Goal: Task Accomplishment & Management: Use online tool/utility

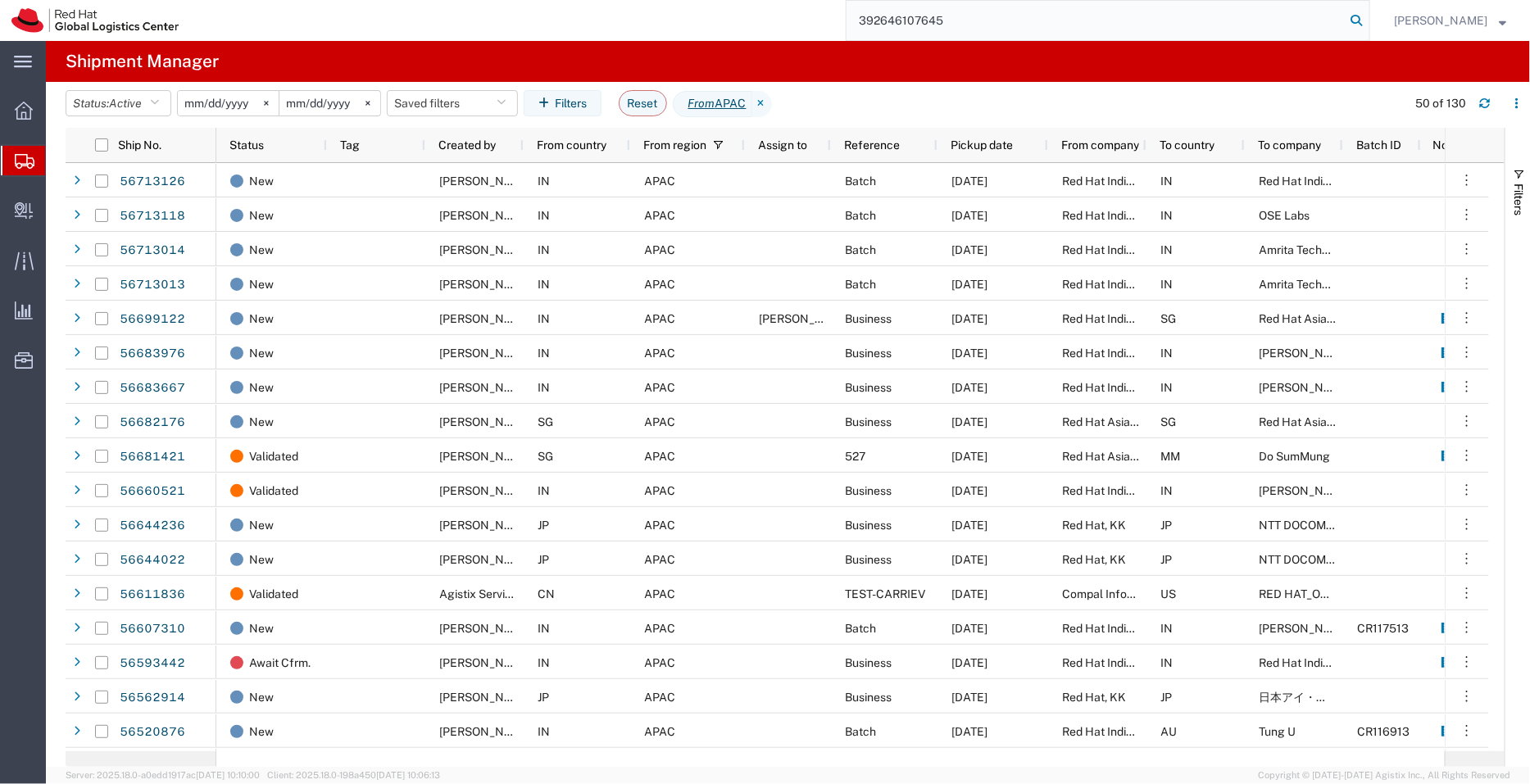
type input "392646107645"
click at [1352, 15] on icon at bounding box center [1356, 20] width 23 height 23
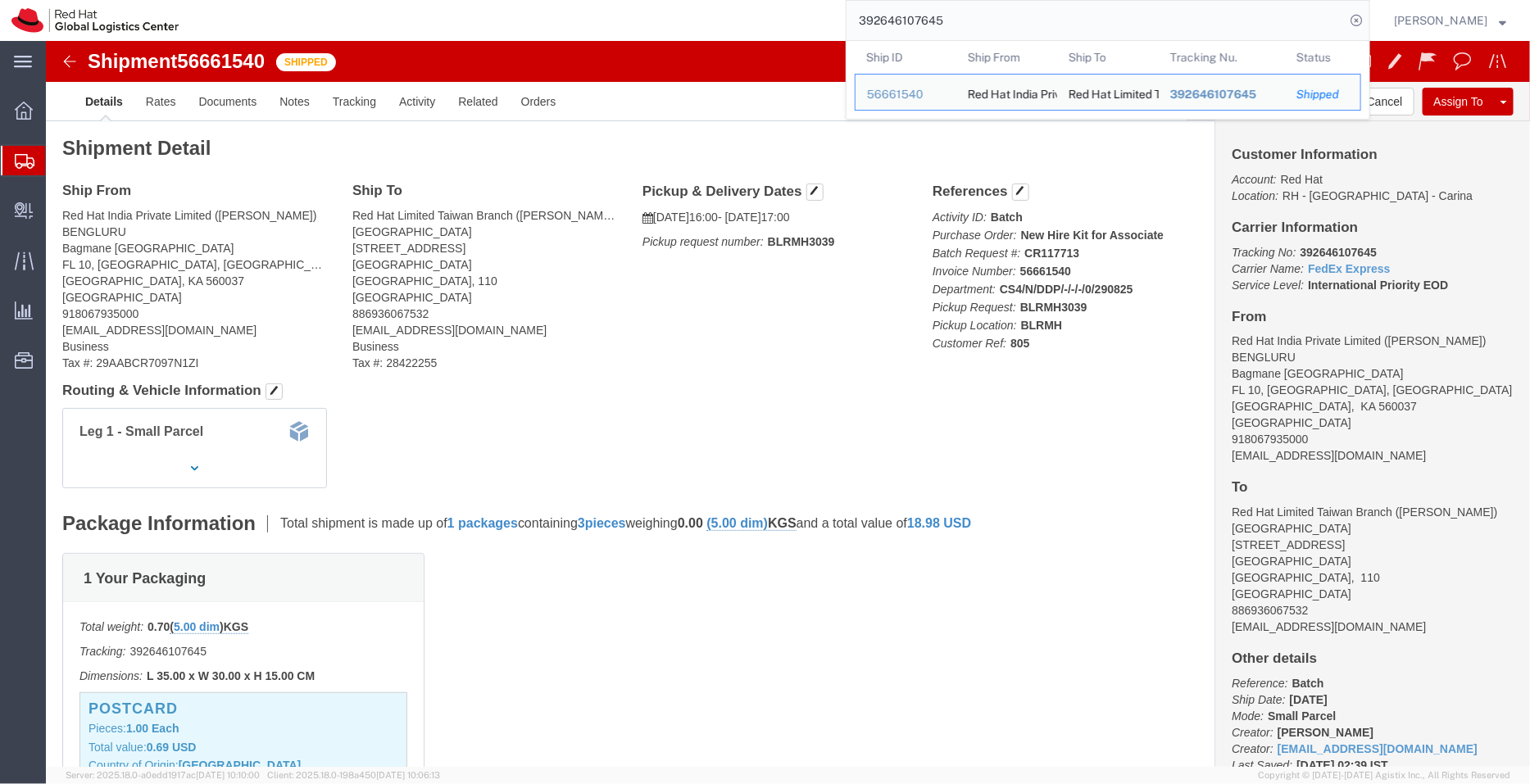
click at [967, 19] on input "392646107645" at bounding box center [1095, 21] width 498 height 40
click div "1 Your Packaging Total weight: 0.70 ( 5.00 dim ) KGS Tracking: 392646107645 Dim…"
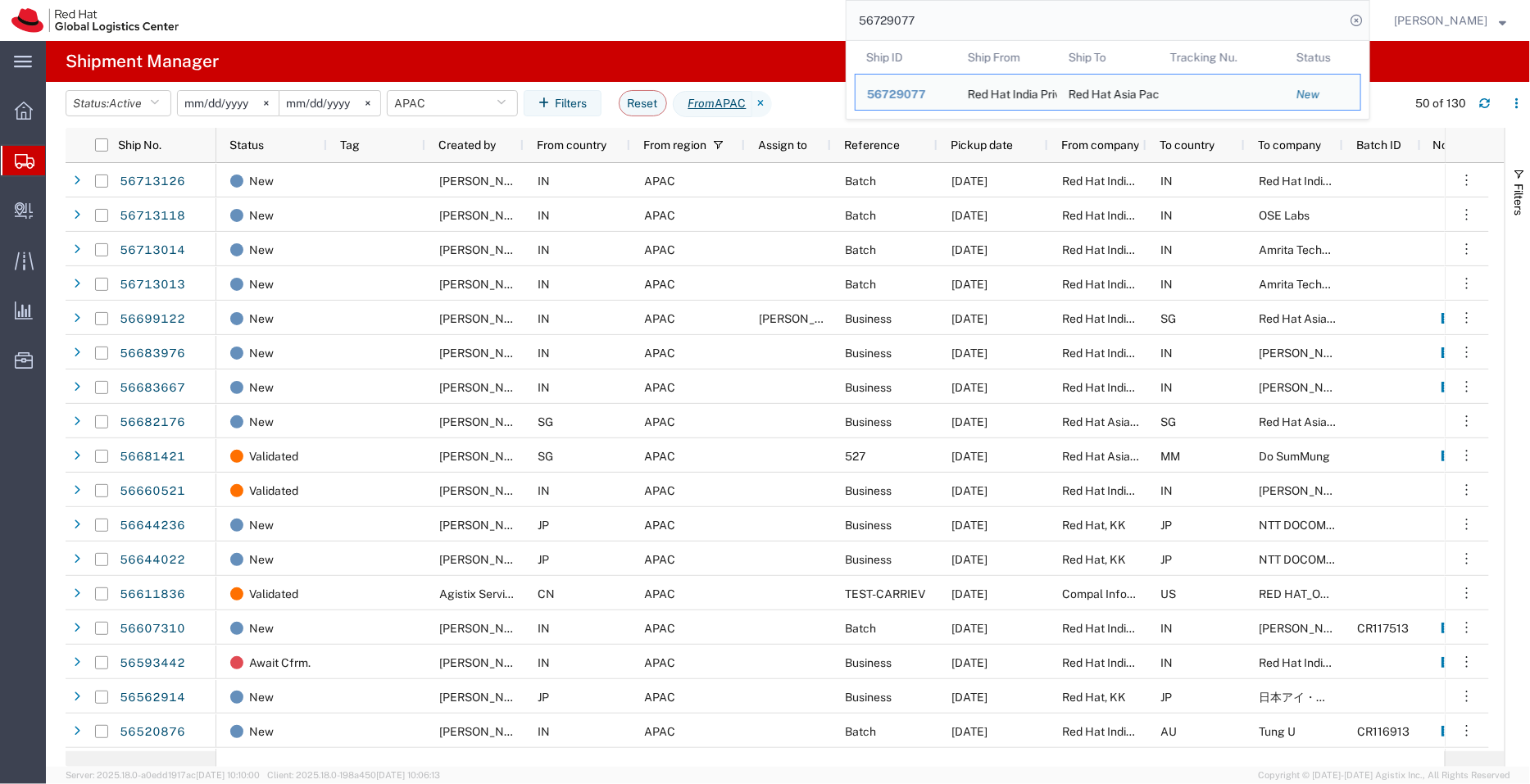
drag, startPoint x: 922, startPoint y: 23, endPoint x: 850, endPoint y: 21, distance: 72.0
click at [850, 21] on input "56729077" at bounding box center [1095, 21] width 498 height 40
paste input "392839428325"
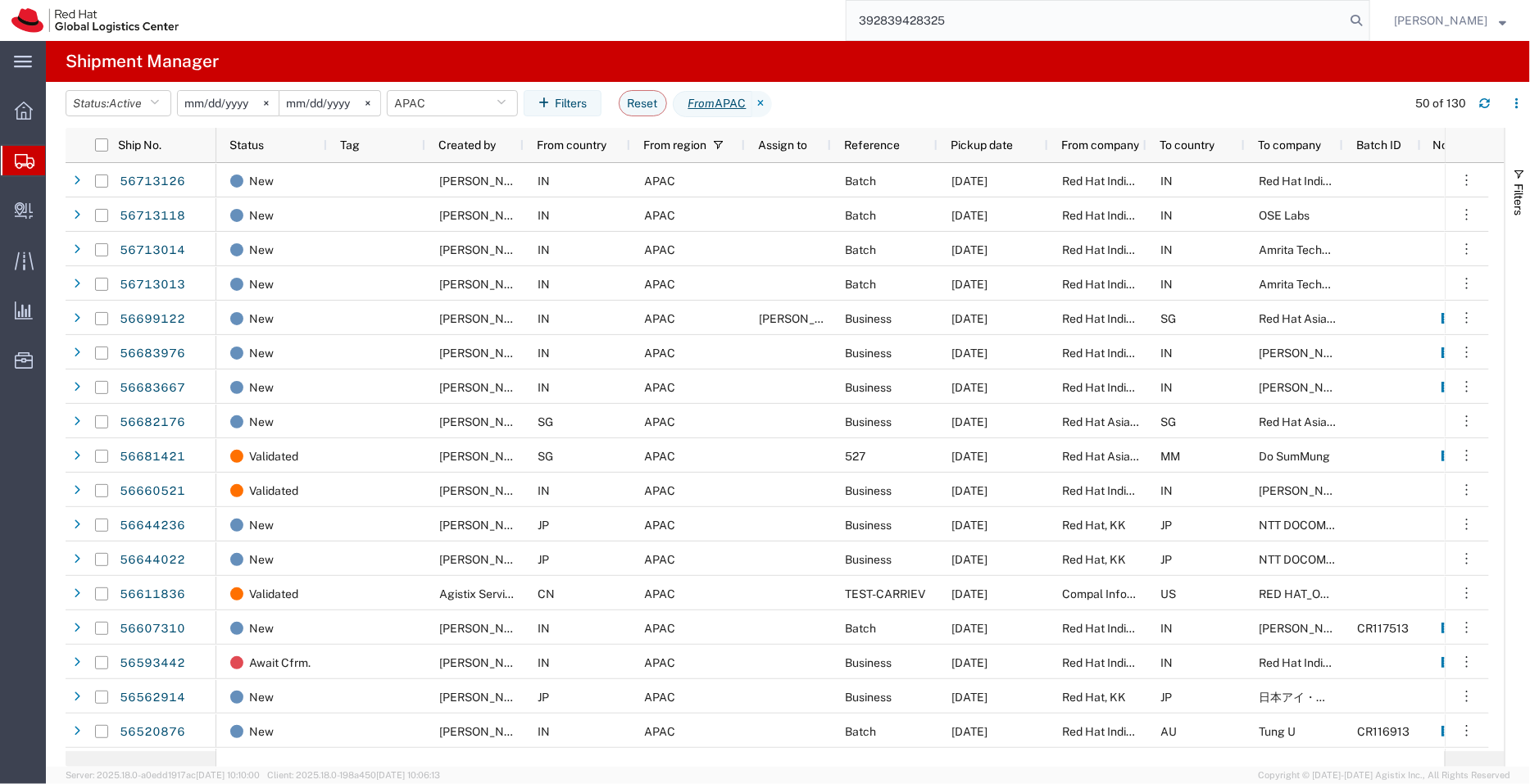
type input "392839428325"
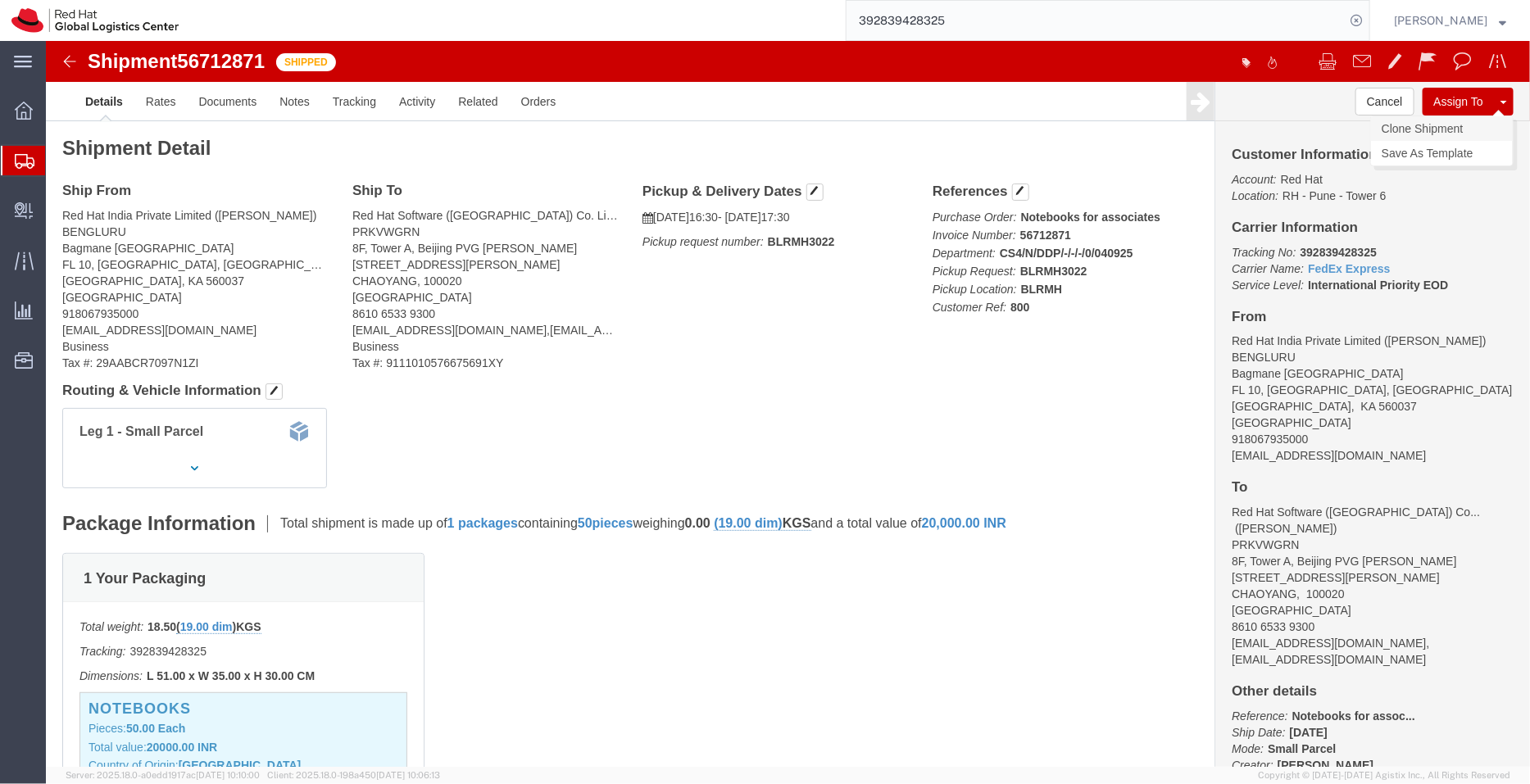
click link "Clone Shipment"
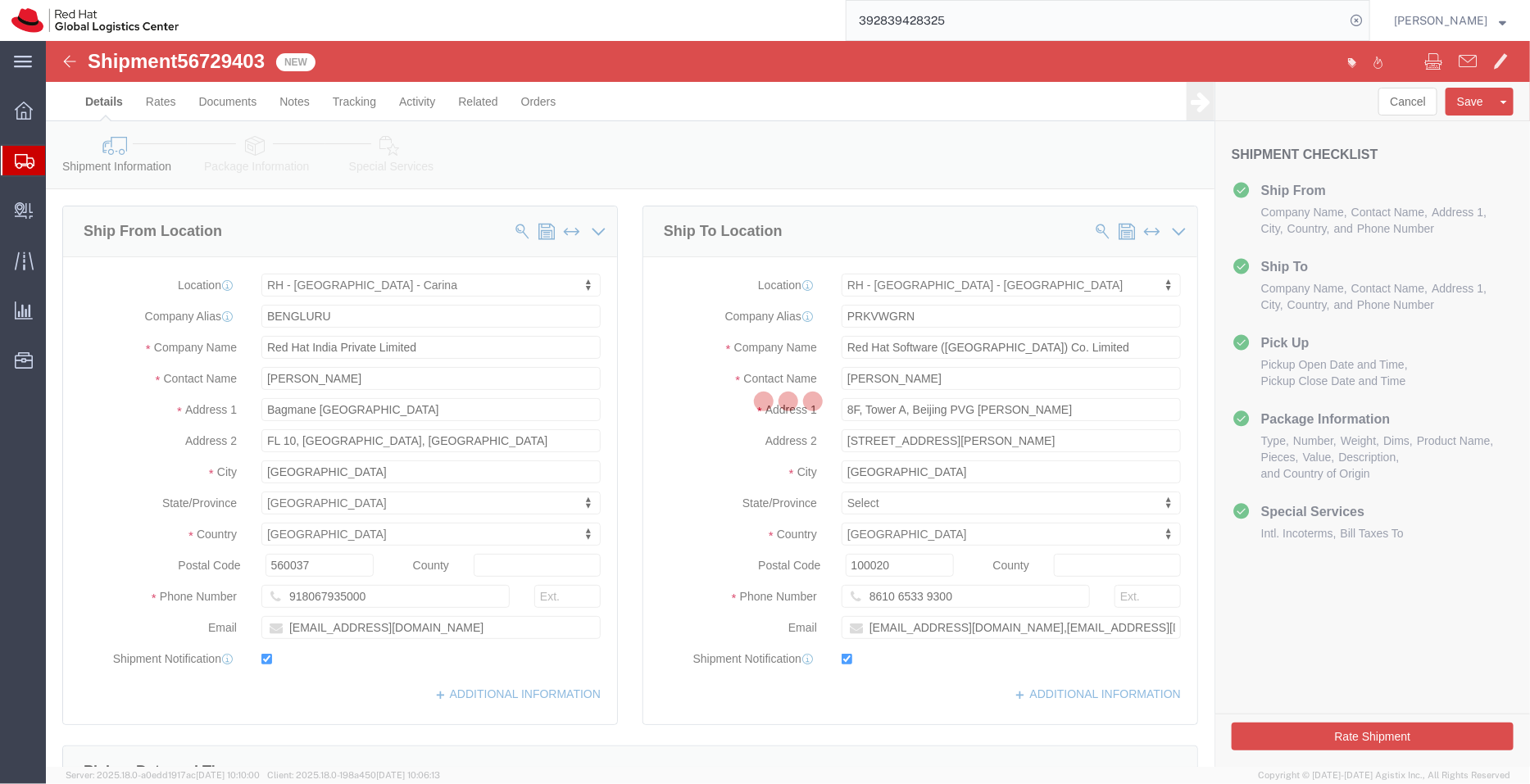
select select "37925"
select select "38006"
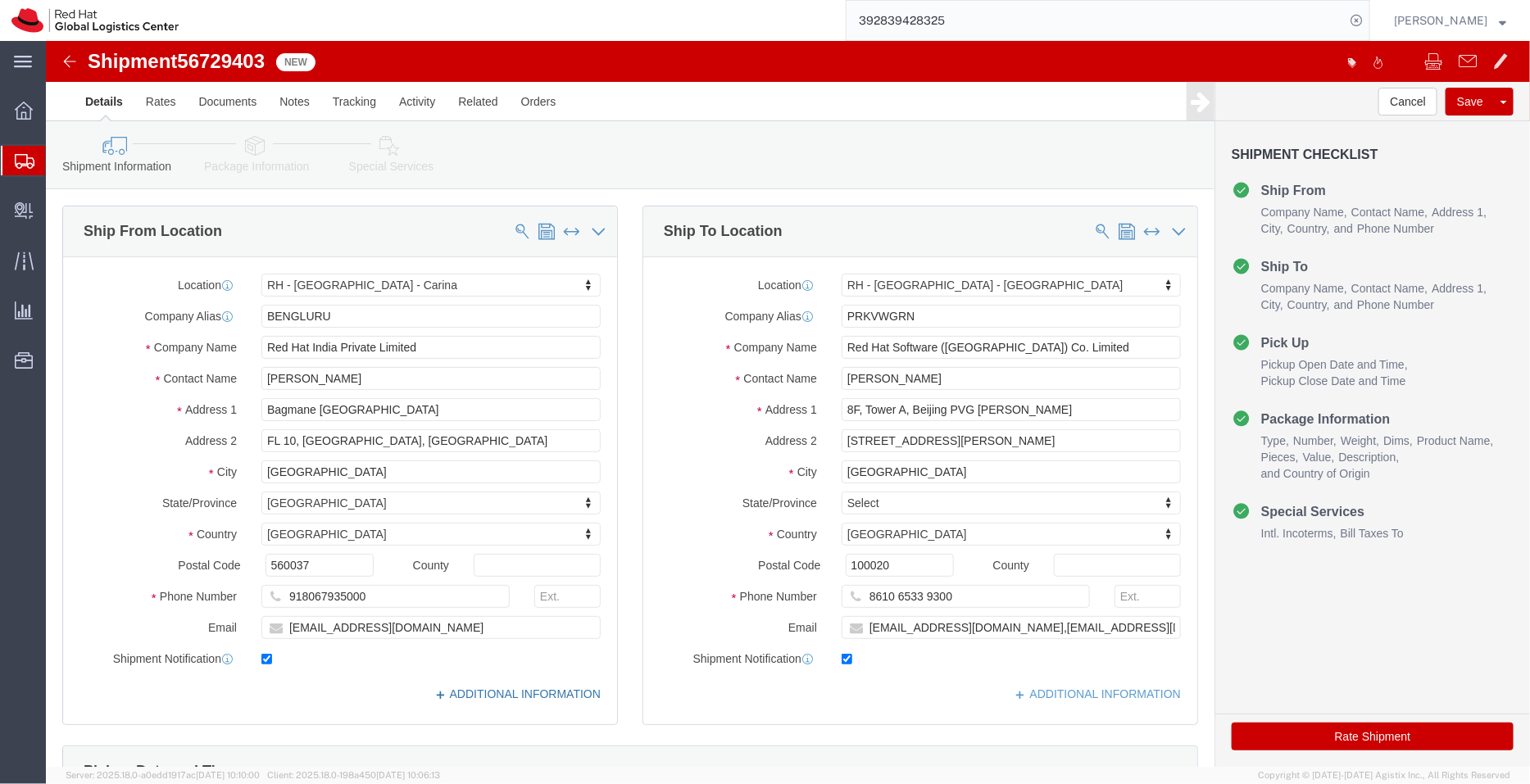
click link "ADDITIONAL INFORMATION"
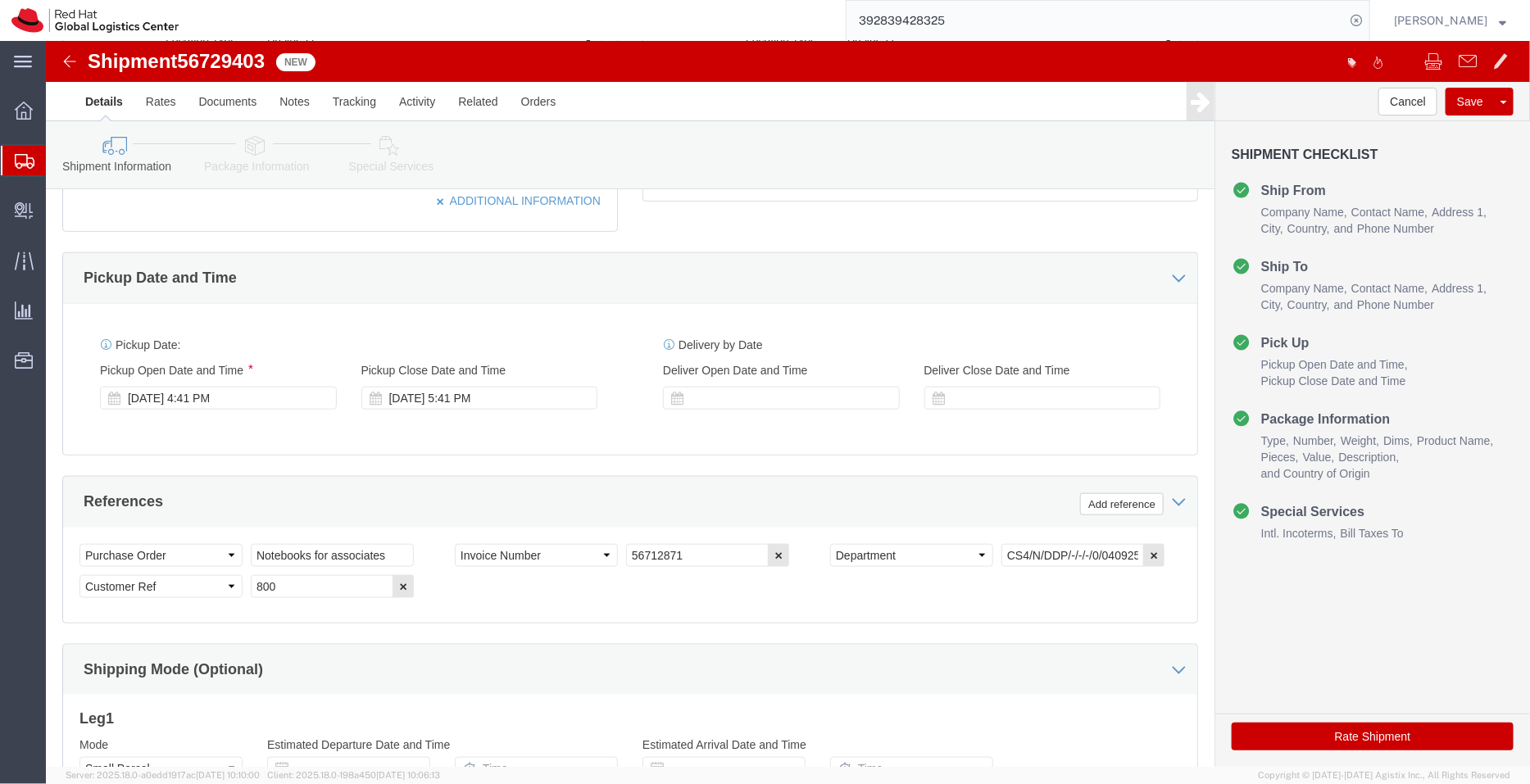
scroll to position [678, 0]
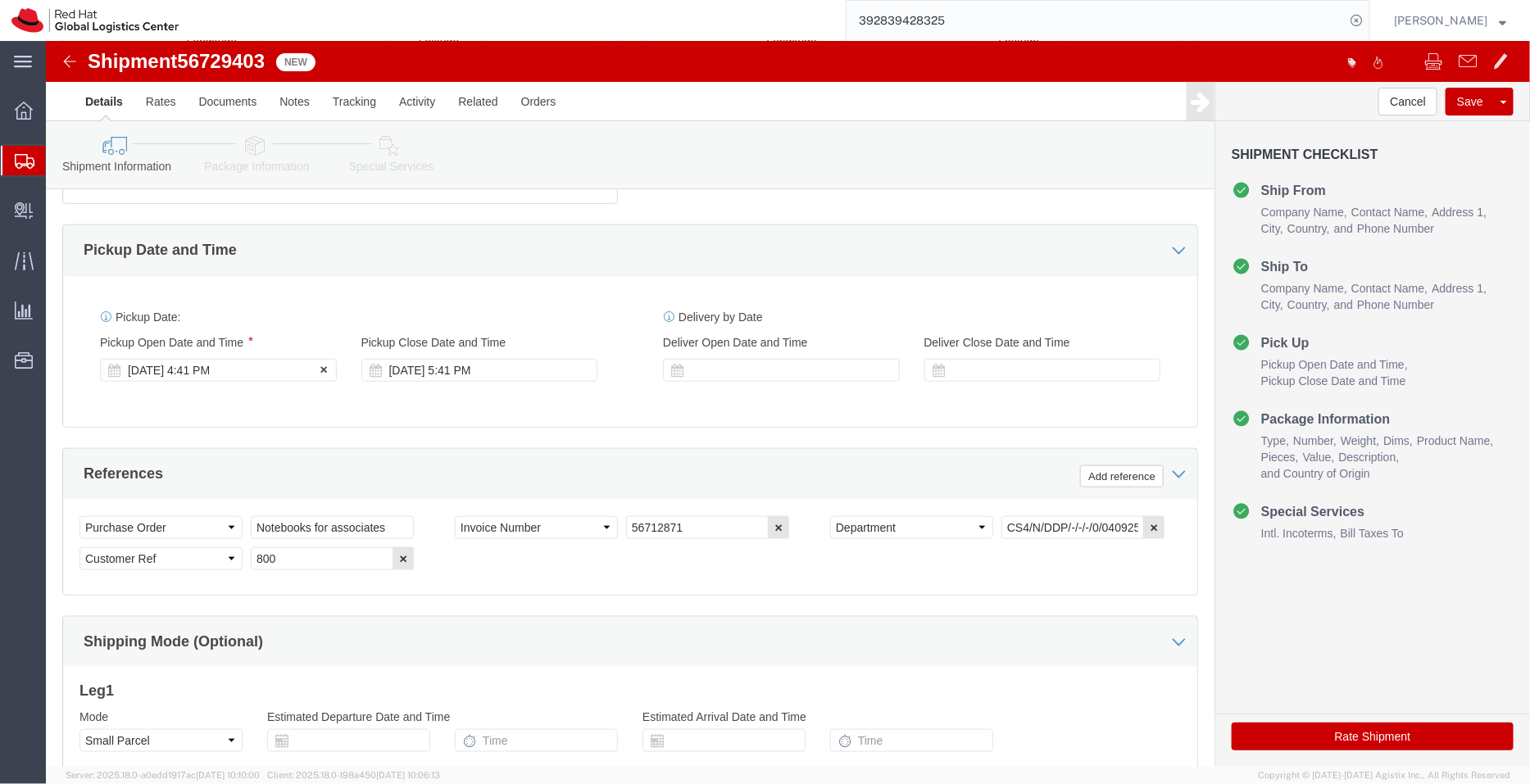
click div "[DATE] 4:41 PM"
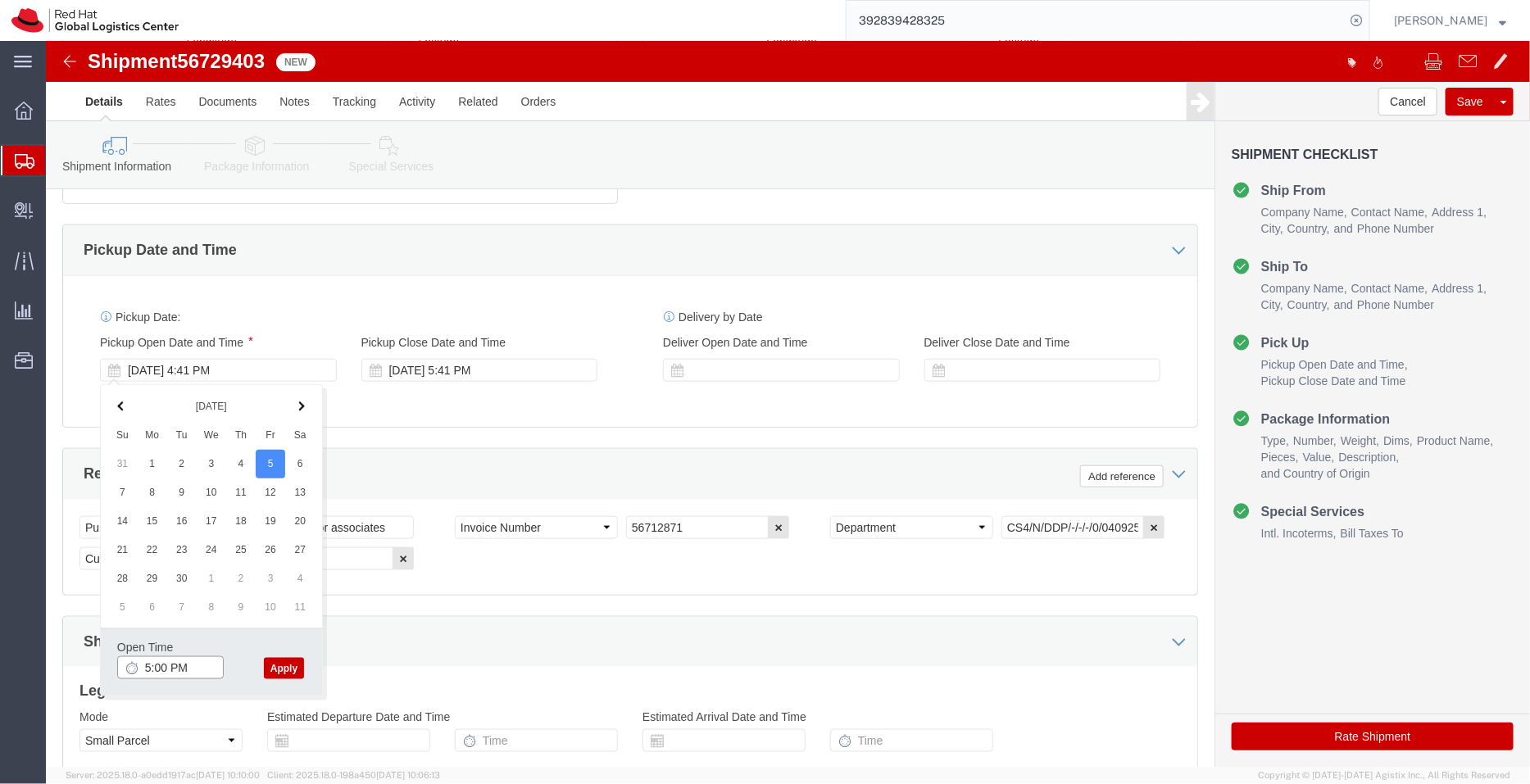
type input "5:00 PM"
click button "Apply"
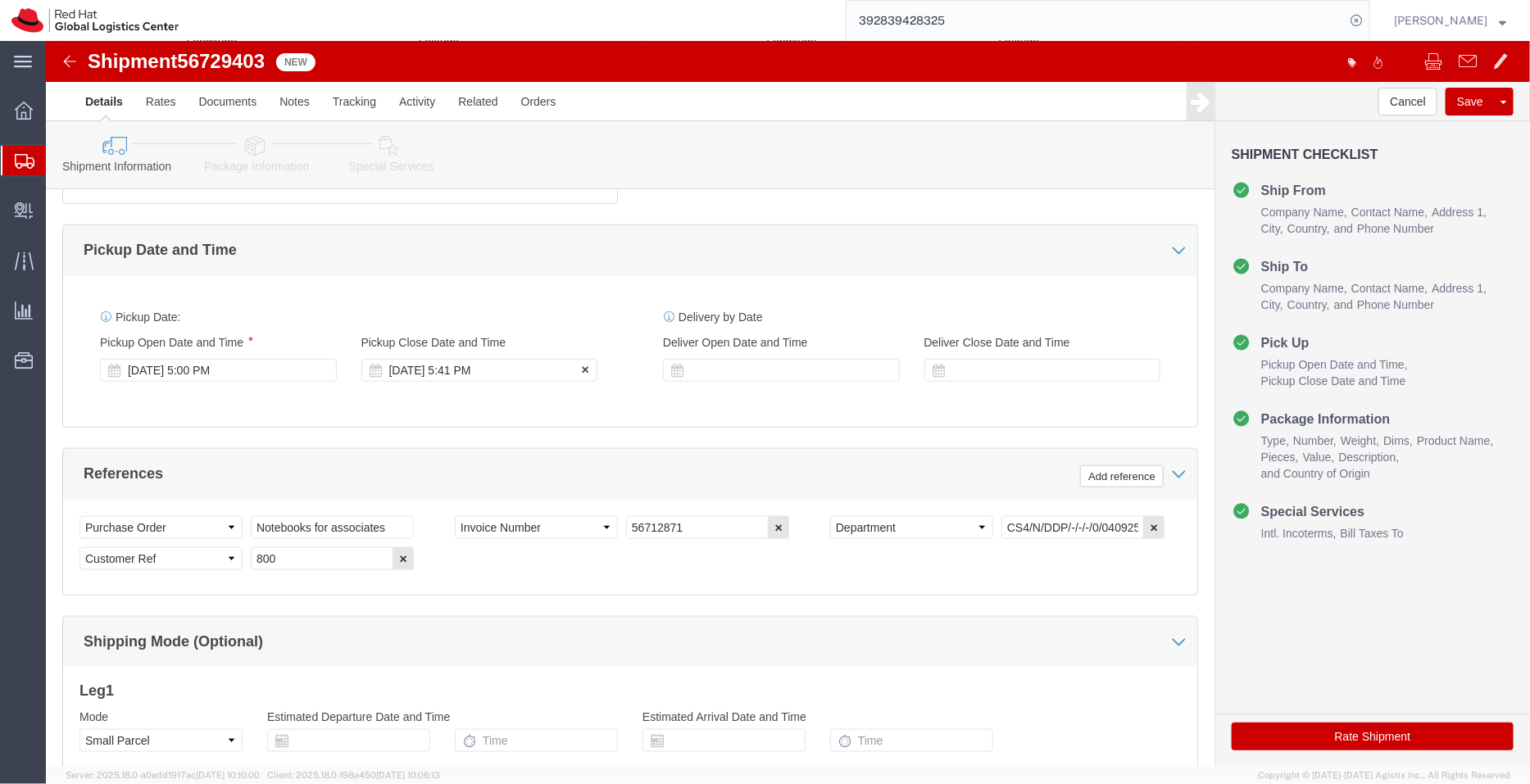
click div "[DATE] 5:41 PM"
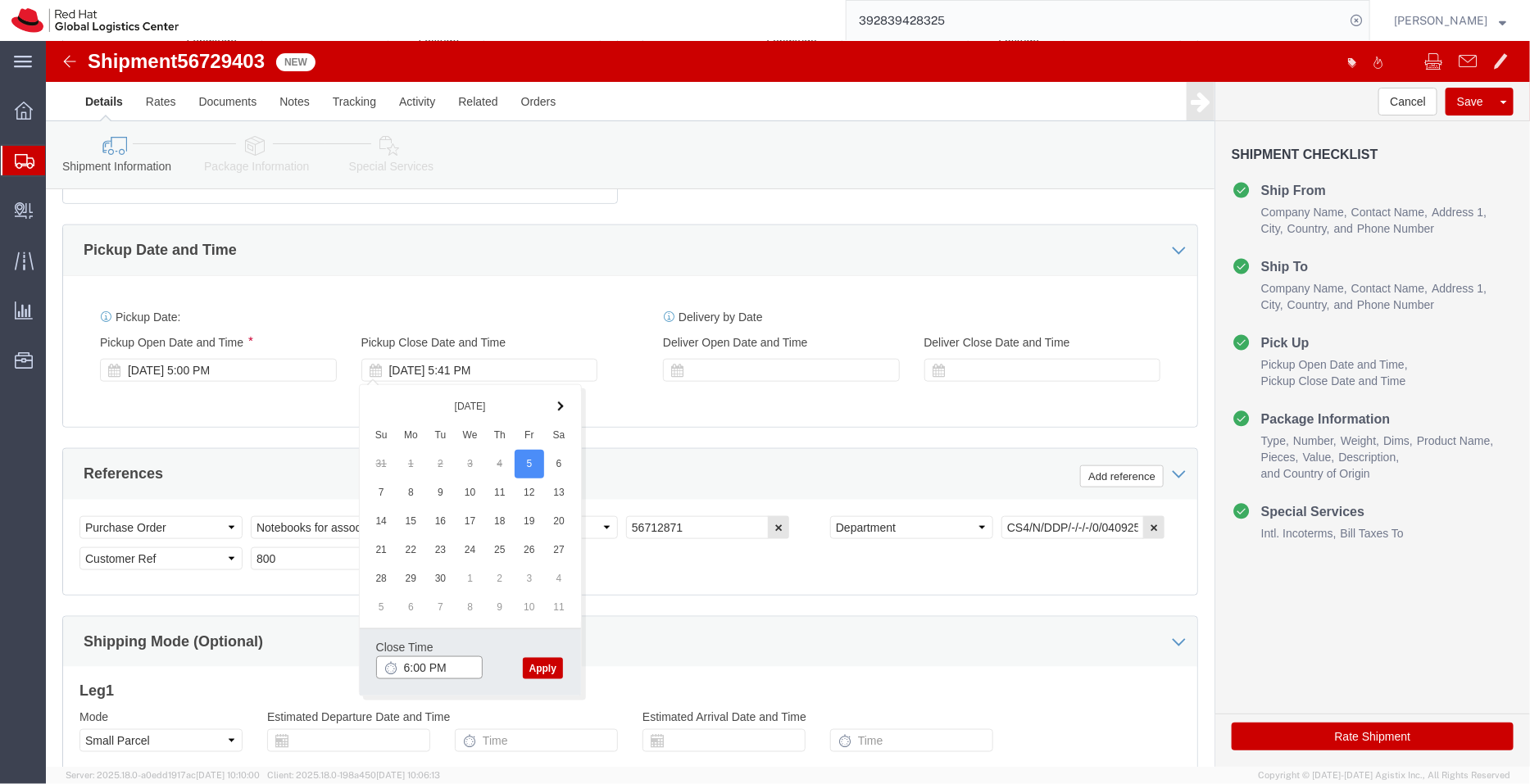
type input "6:00 PM"
click button "Apply"
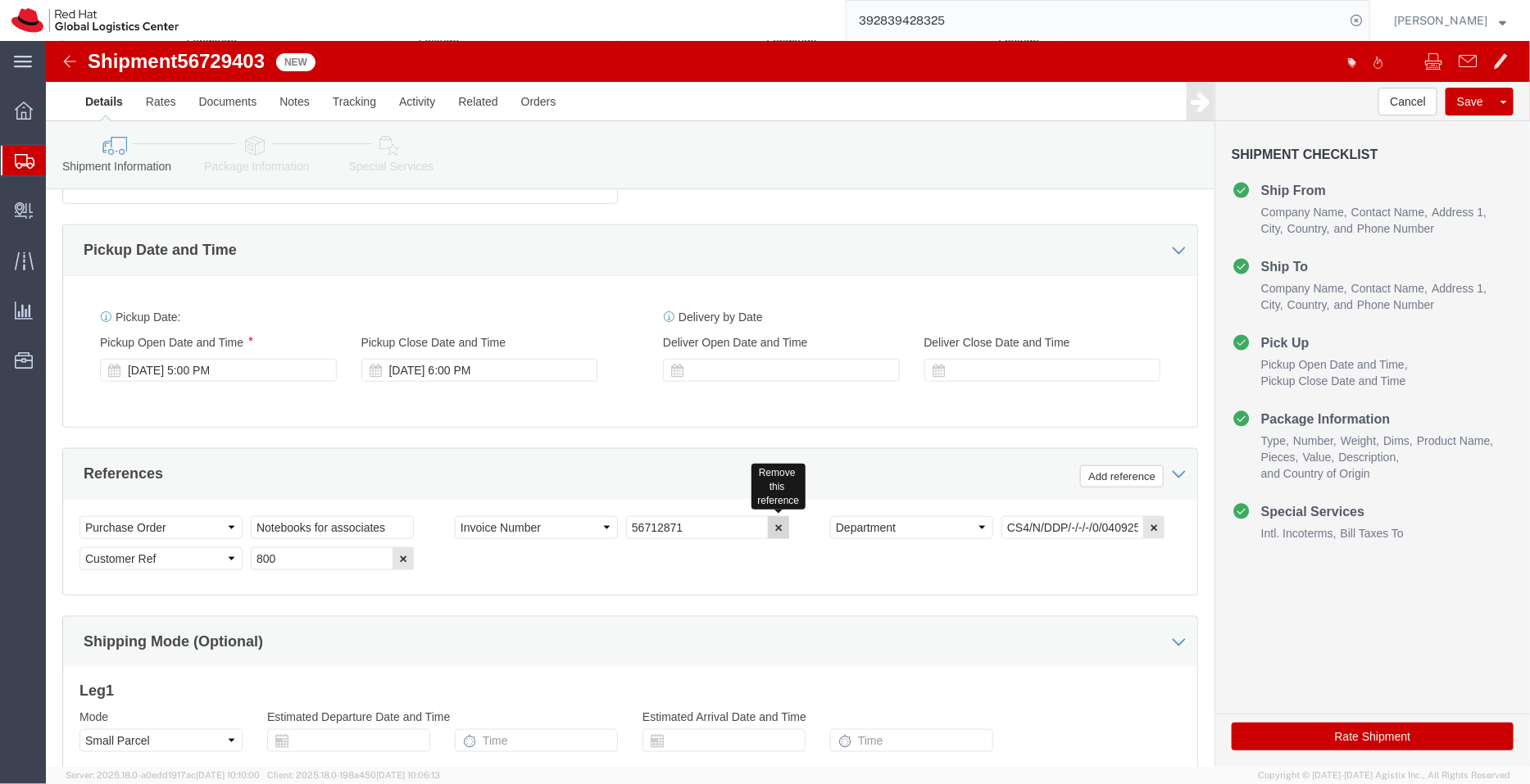
click icon "button"
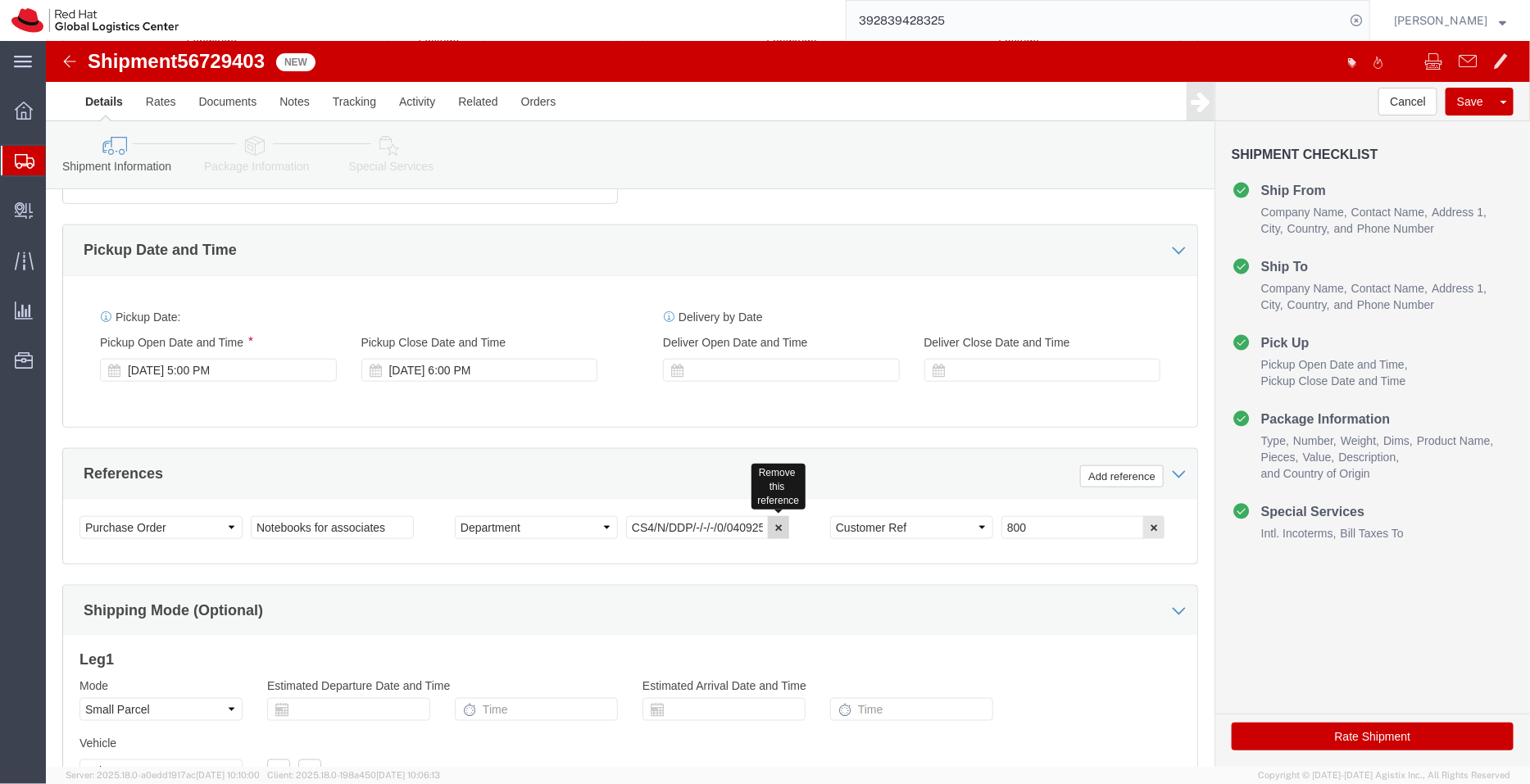
click icon "button"
click select "Select Air Less than Truckload Multi-Leg Ocean Freight Rail Small Parcel Truckl…"
select select
click select "Select Air Less than Truckload Multi-Leg Ocean Freight Rail Small Parcel Truckl…"
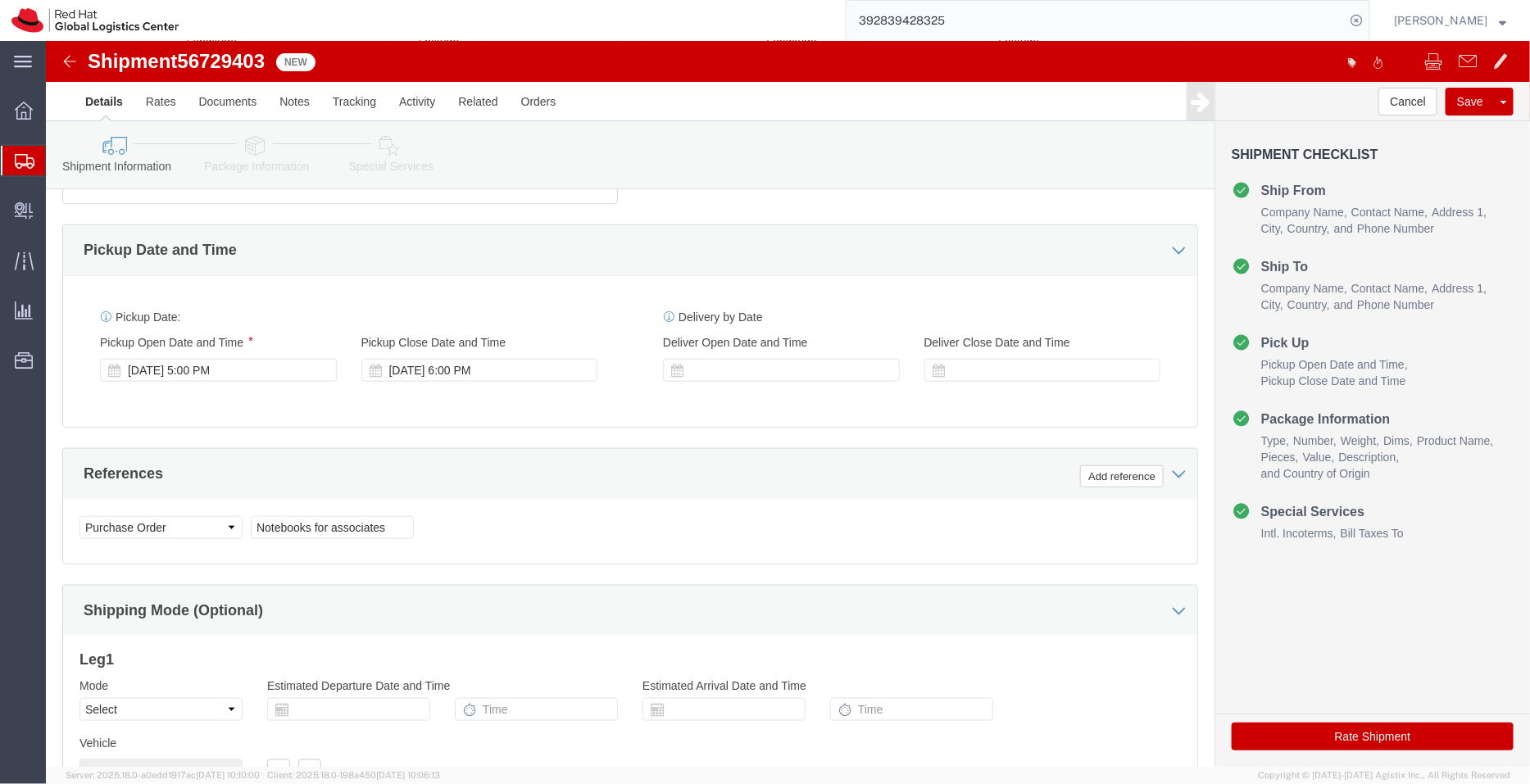
click link "Package Information"
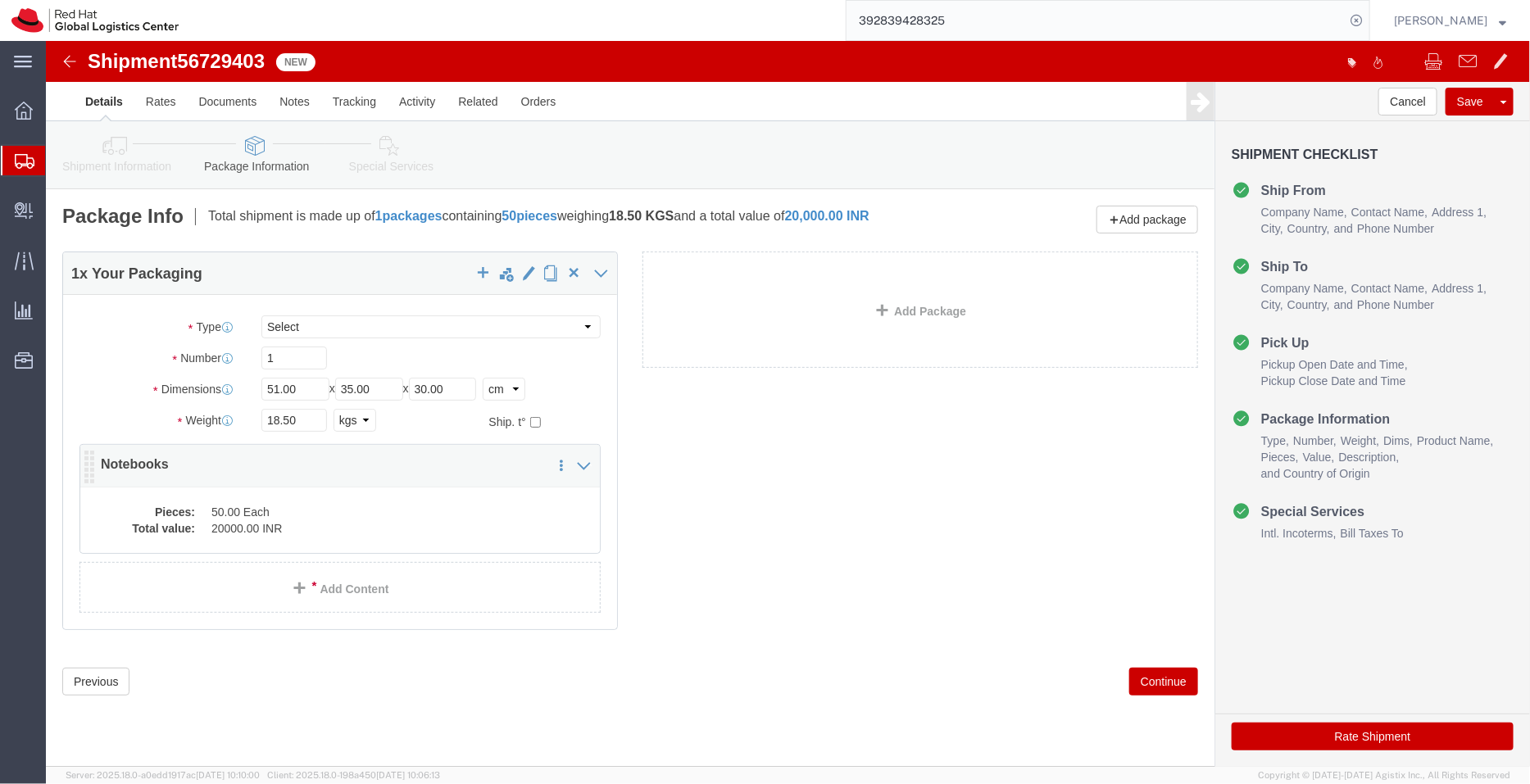
click dd "50.00 Each"
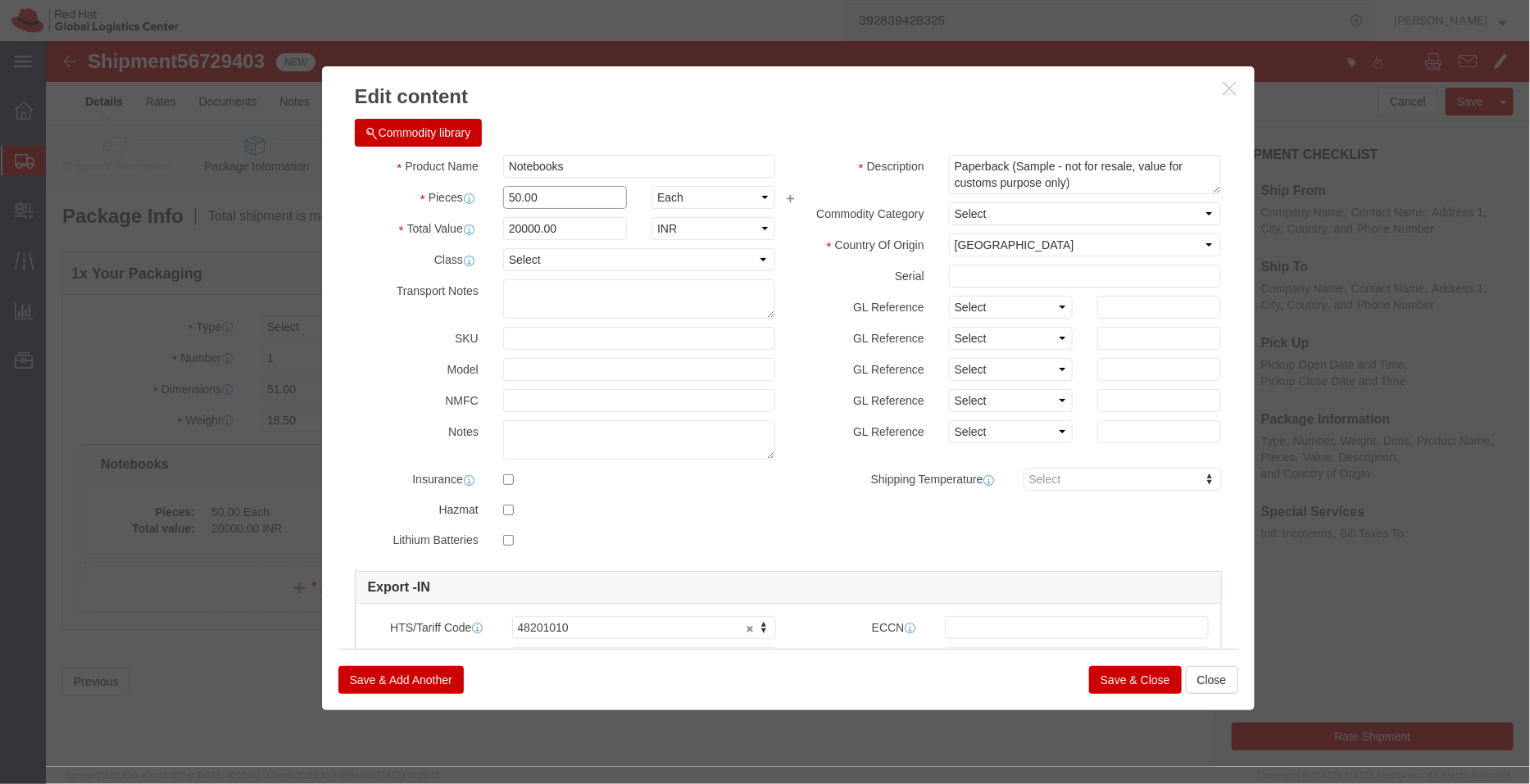
click input "50.00"
type input "5"
type input "9"
type input "3600"
click div "Commodity library"
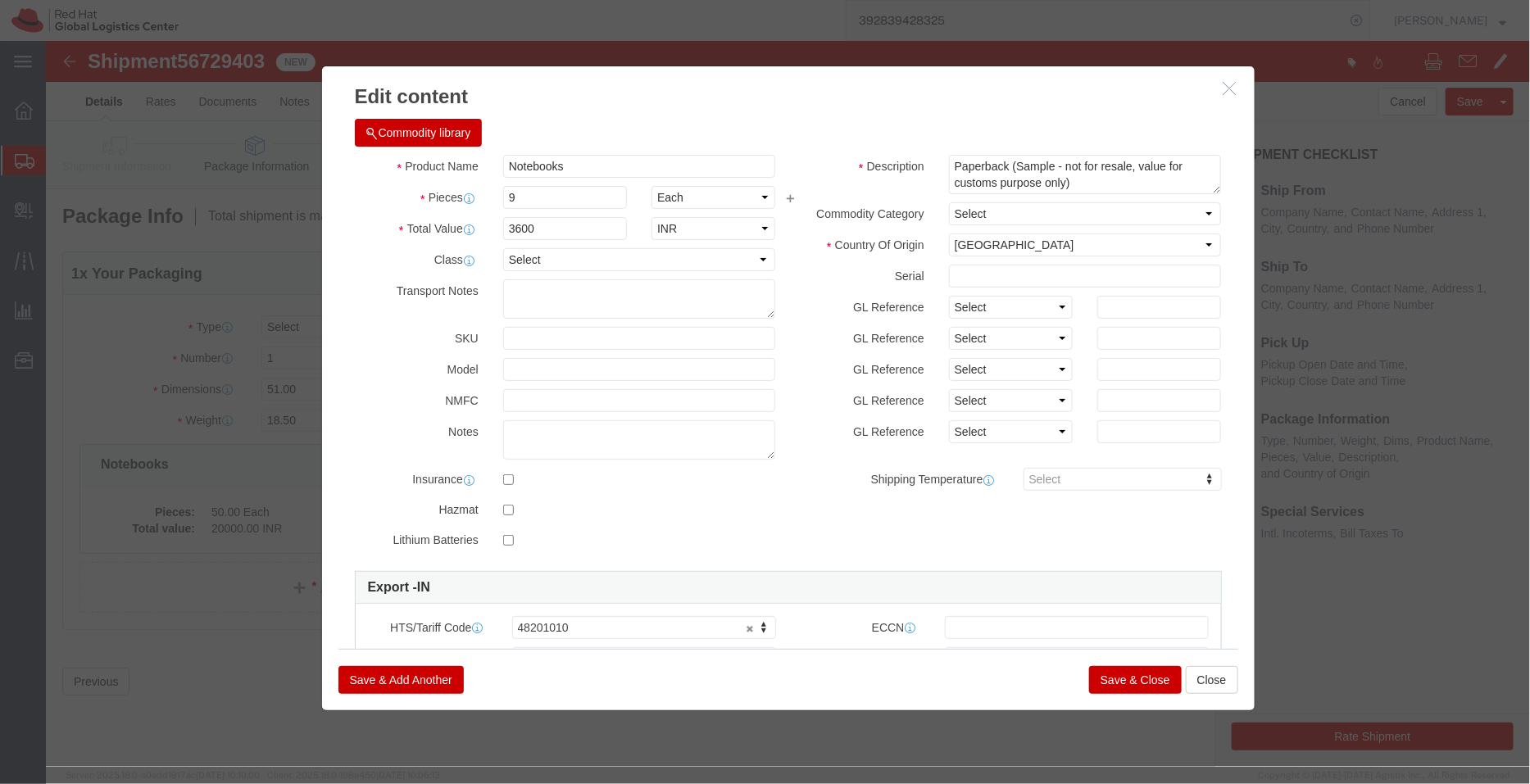
click button "Save & Close"
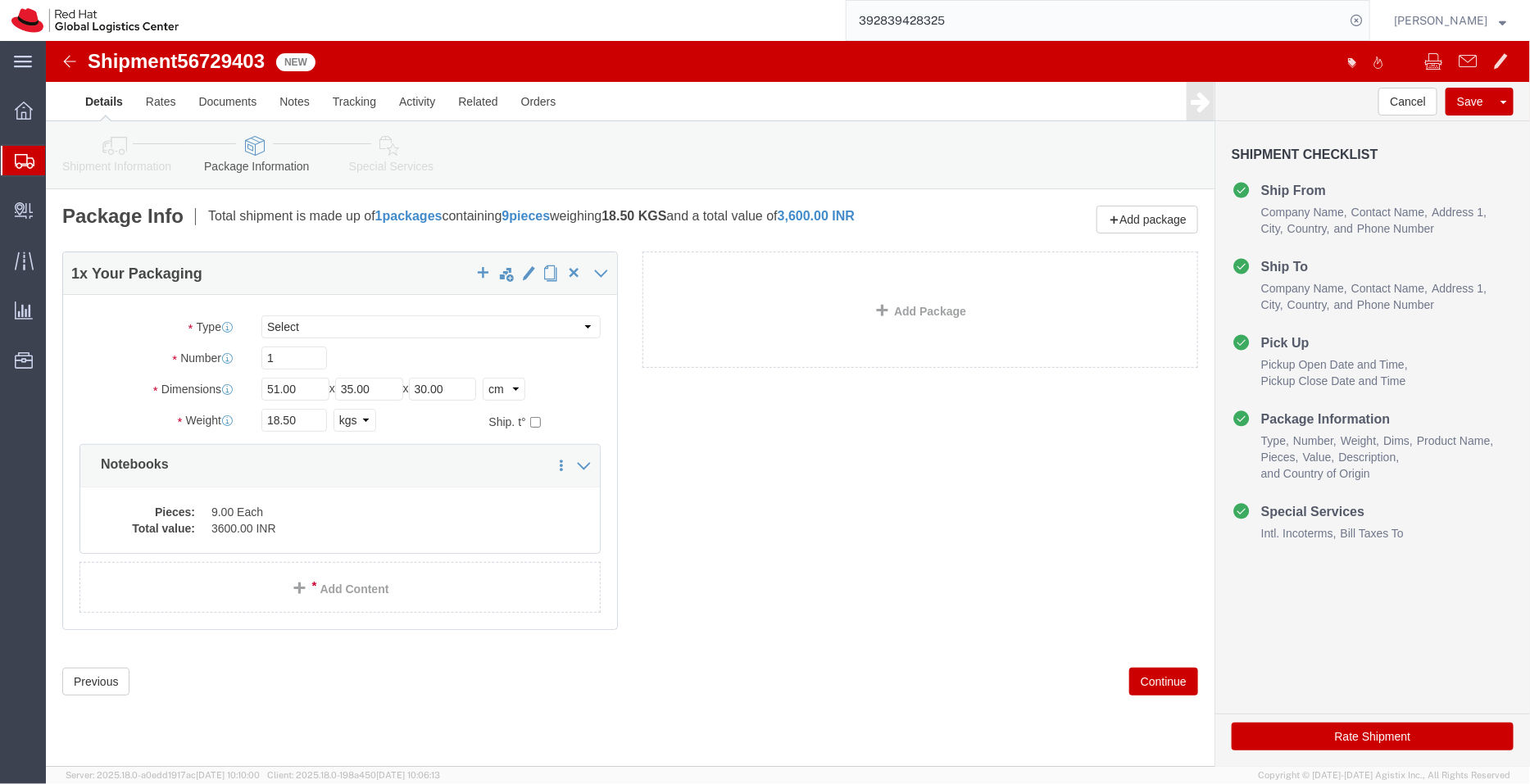
click icon
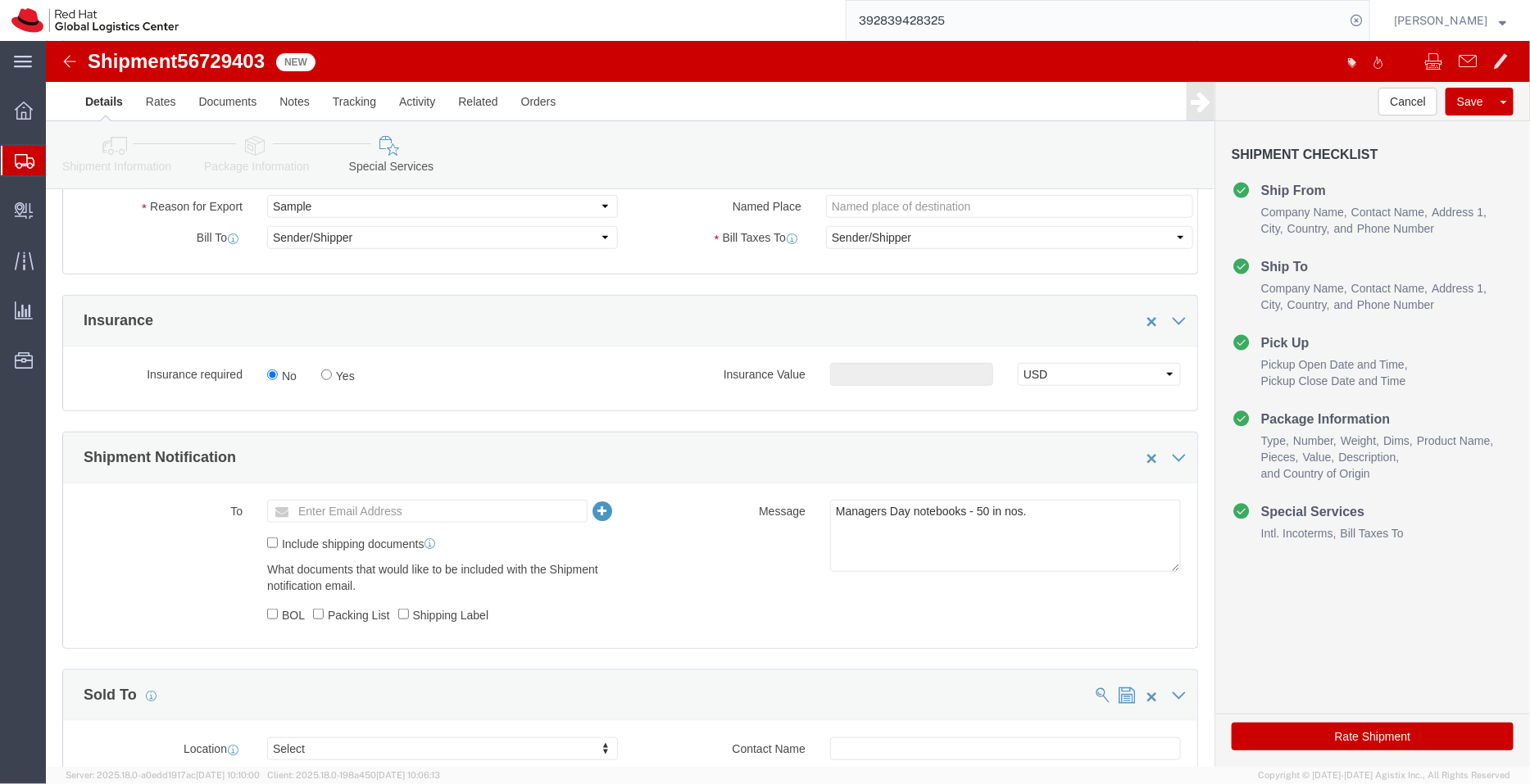
scroll to position [489, 0]
click textarea "Managers Day notebooks - 50 in nos."
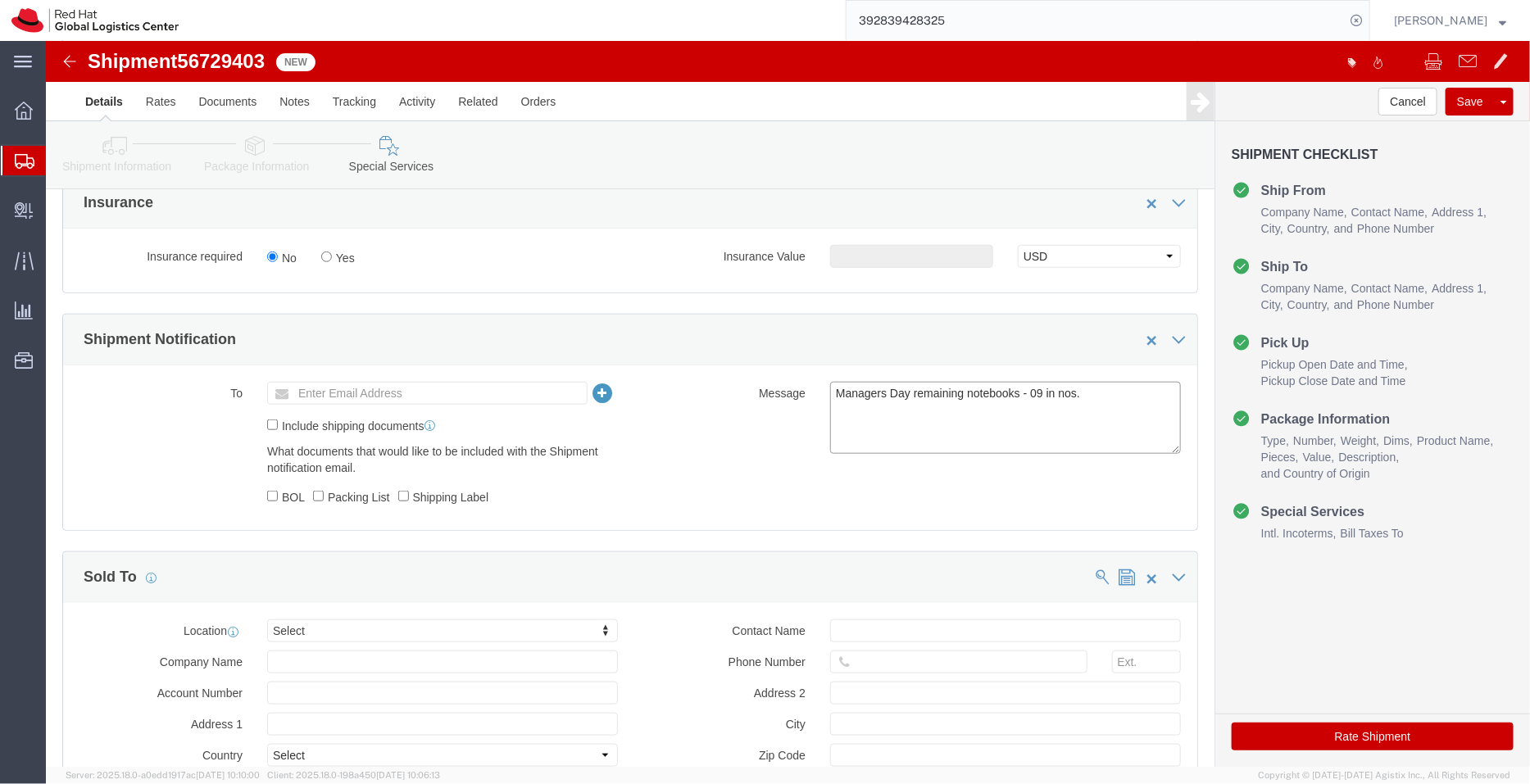
scroll to position [778, 0]
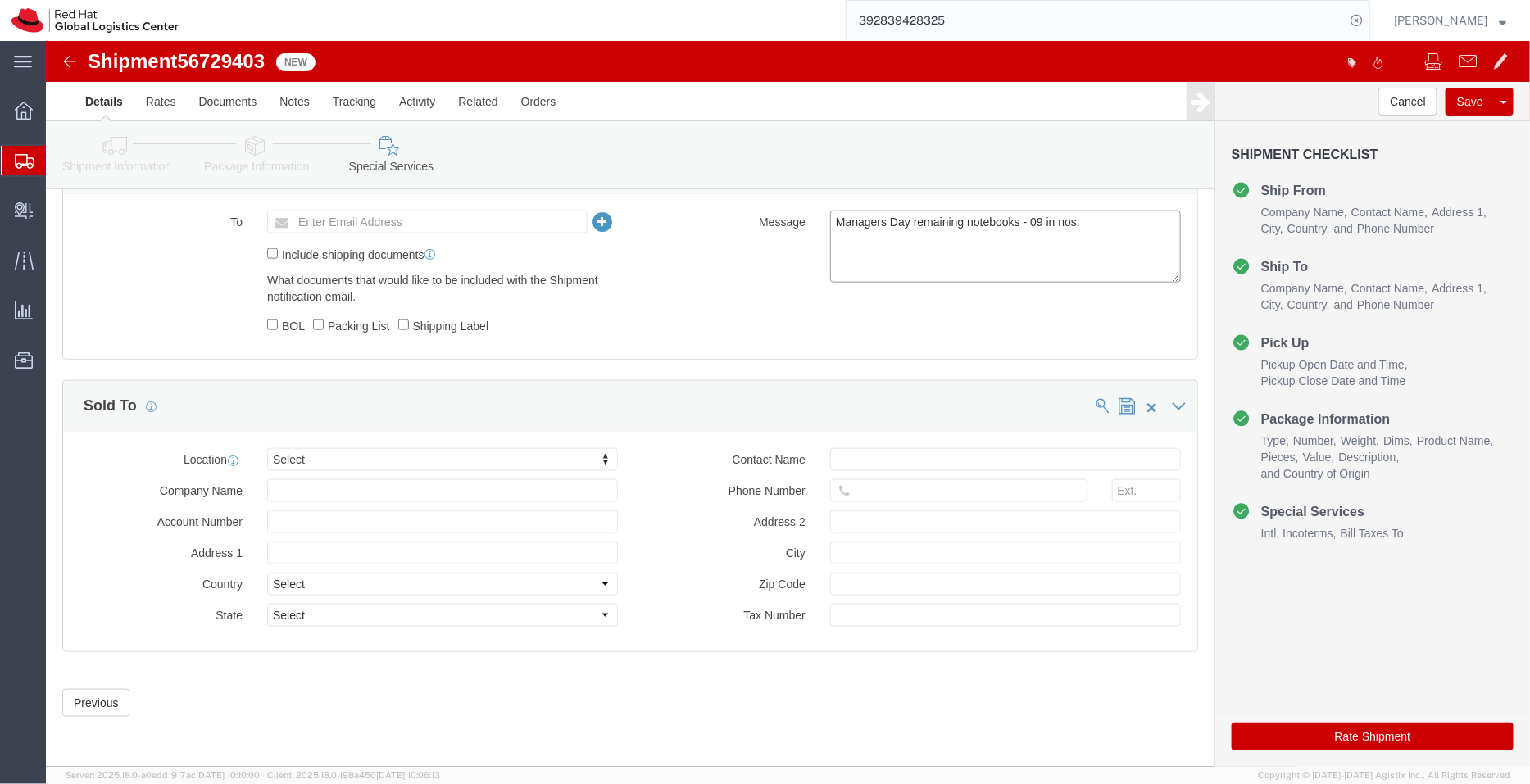
type textarea "Managers Day remaining notebooks - 09 in nos."
click icon
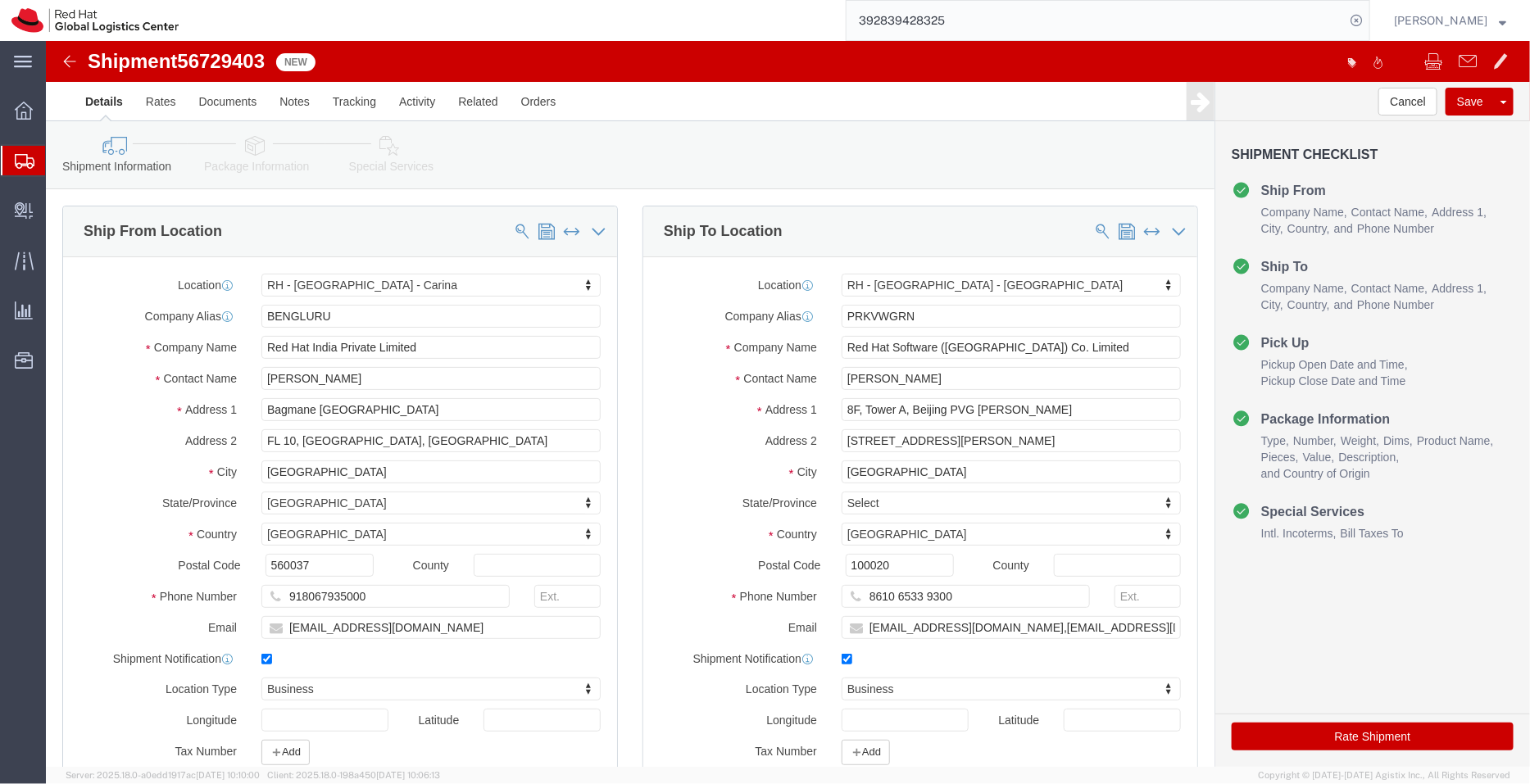
click icon
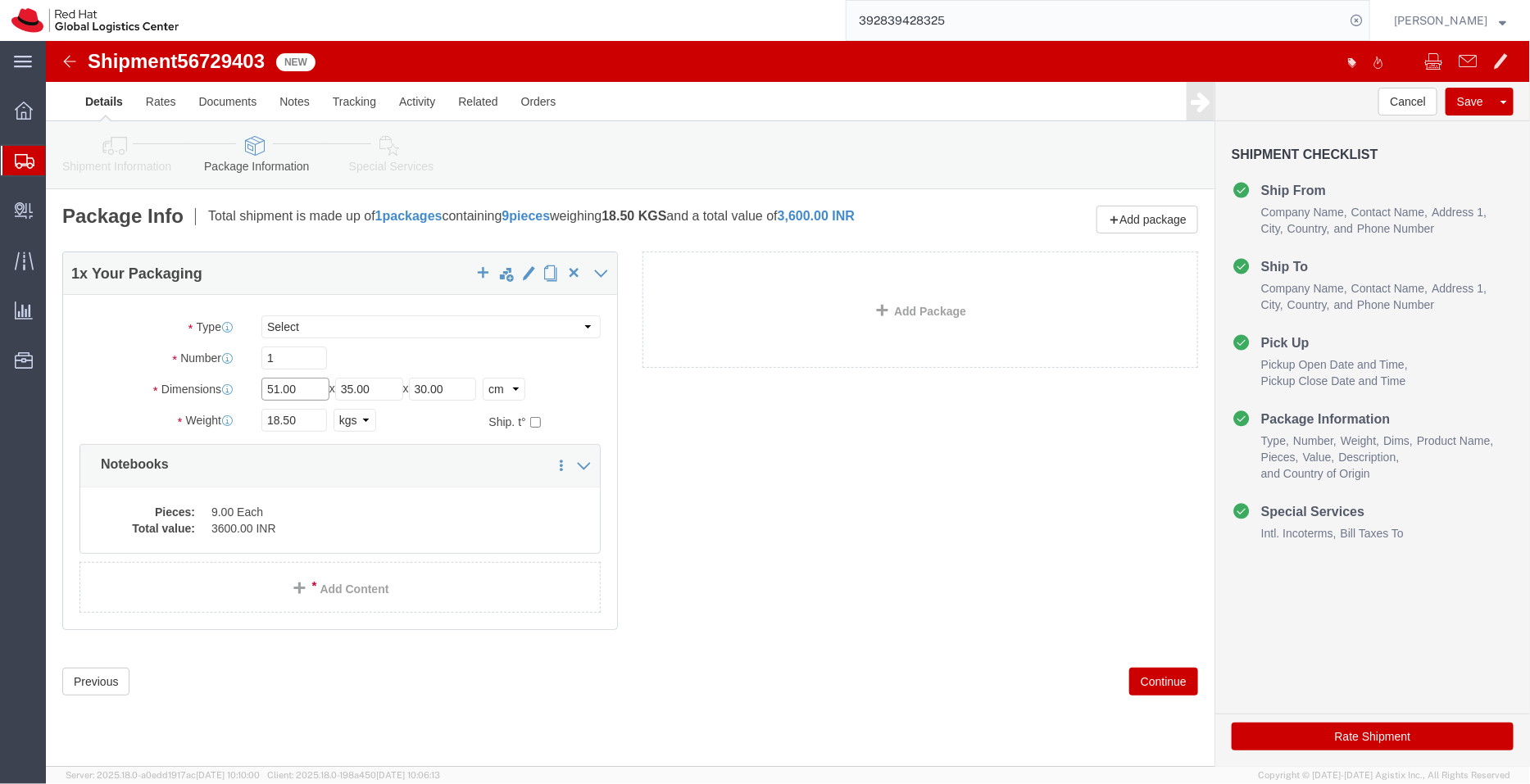
drag, startPoint x: 181, startPoint y: 336, endPoint x: 154, endPoint y: 335, distance: 27.0
click div "Package Type Select Case(s) Crate(s) Envelope Large Box Medium Box PAK Skid(s) …"
type input "30"
drag, startPoint x: 278, startPoint y: 349, endPoint x: 221, endPoint y: 351, distance: 57.0
click div "Length 30 x Width 35.00 x Height 30.00 Select cm ft in"
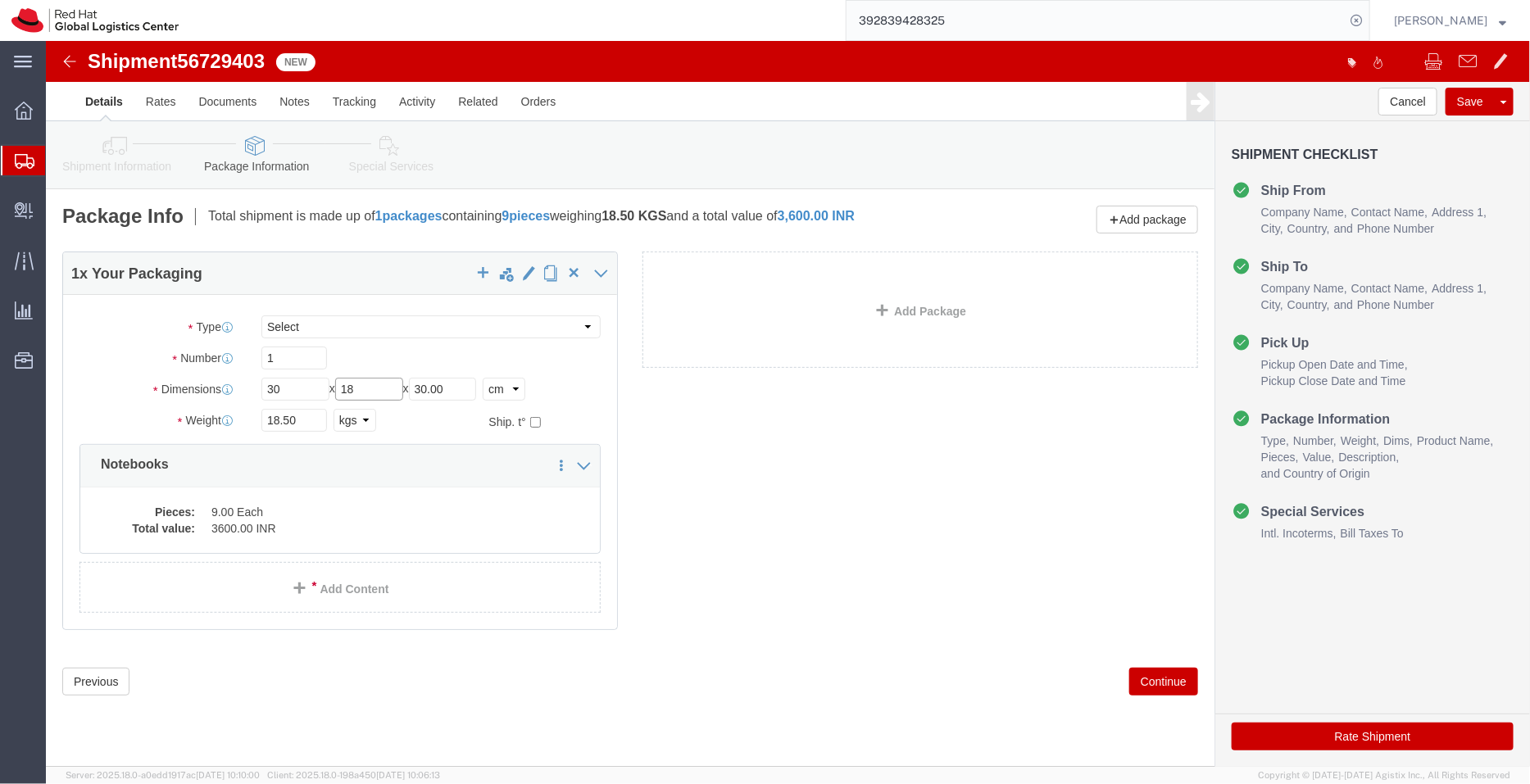
type input "18"
drag, startPoint x: 389, startPoint y: 342, endPoint x: 285, endPoint y: 327, distance: 105.1
click div "Package Type Select Case(s) Crate(s) Envelope Large Box Medium Box PAK Skid(s) …"
type input "19"
drag, startPoint x: 159, startPoint y: 374, endPoint x: 133, endPoint y: 372, distance: 26.1
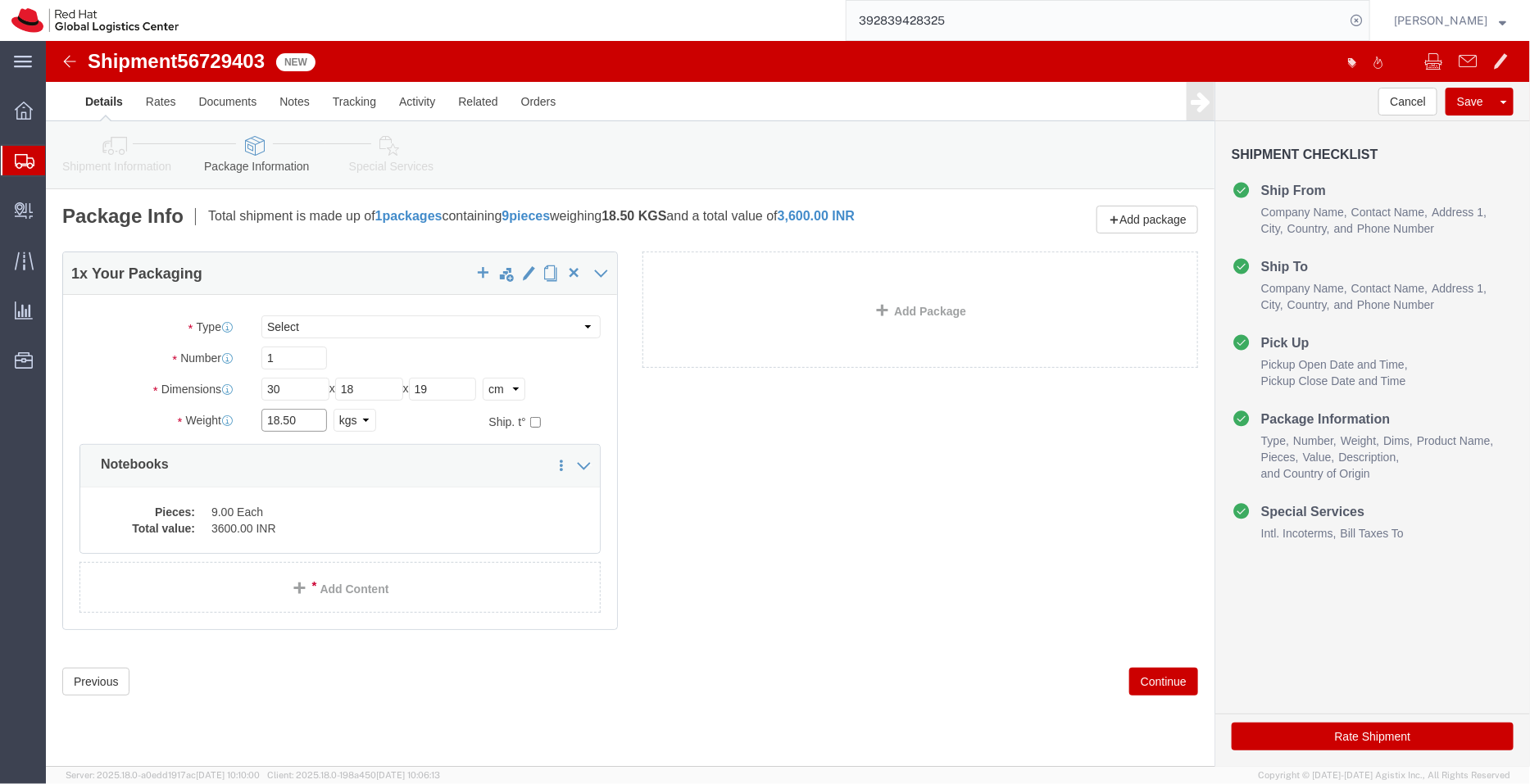
click div "Weight 18.50 Select kgs lbs Ship. t°"
type input "3.5"
click div "1 x Your Packaging Package Type Select Case(s) Crate(s) Envelope Large Box Medi…"
click icon
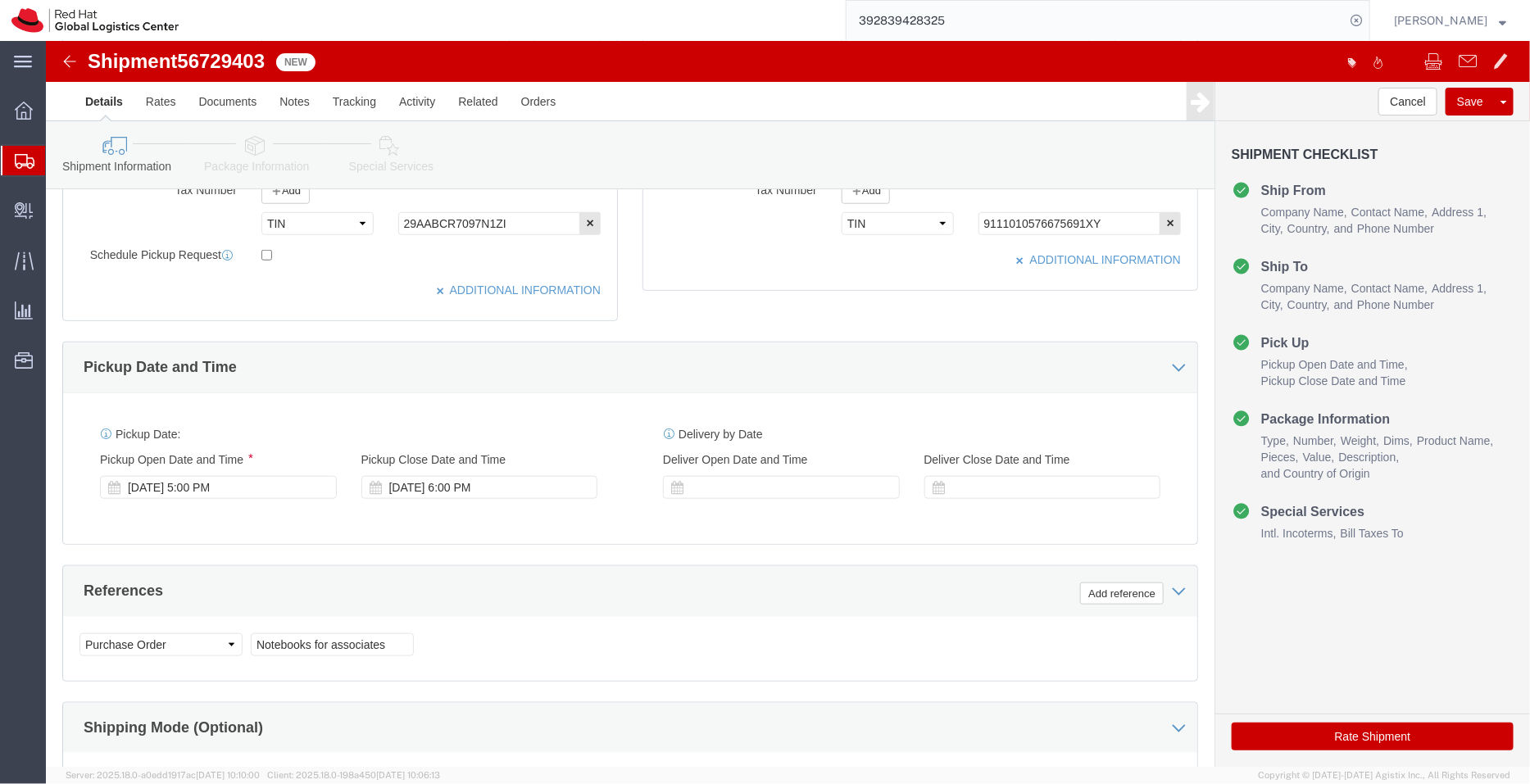
scroll to position [838, 0]
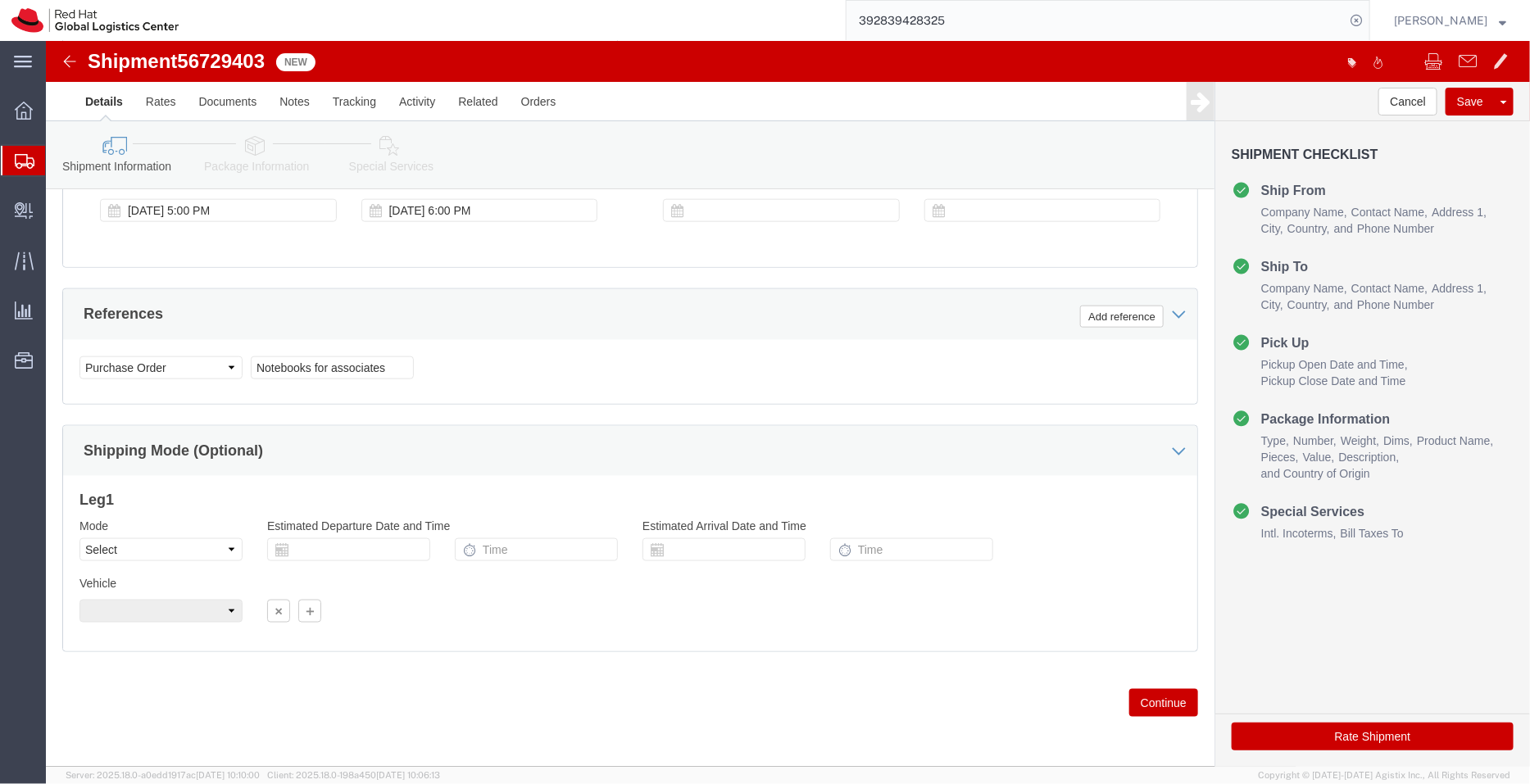
click icon
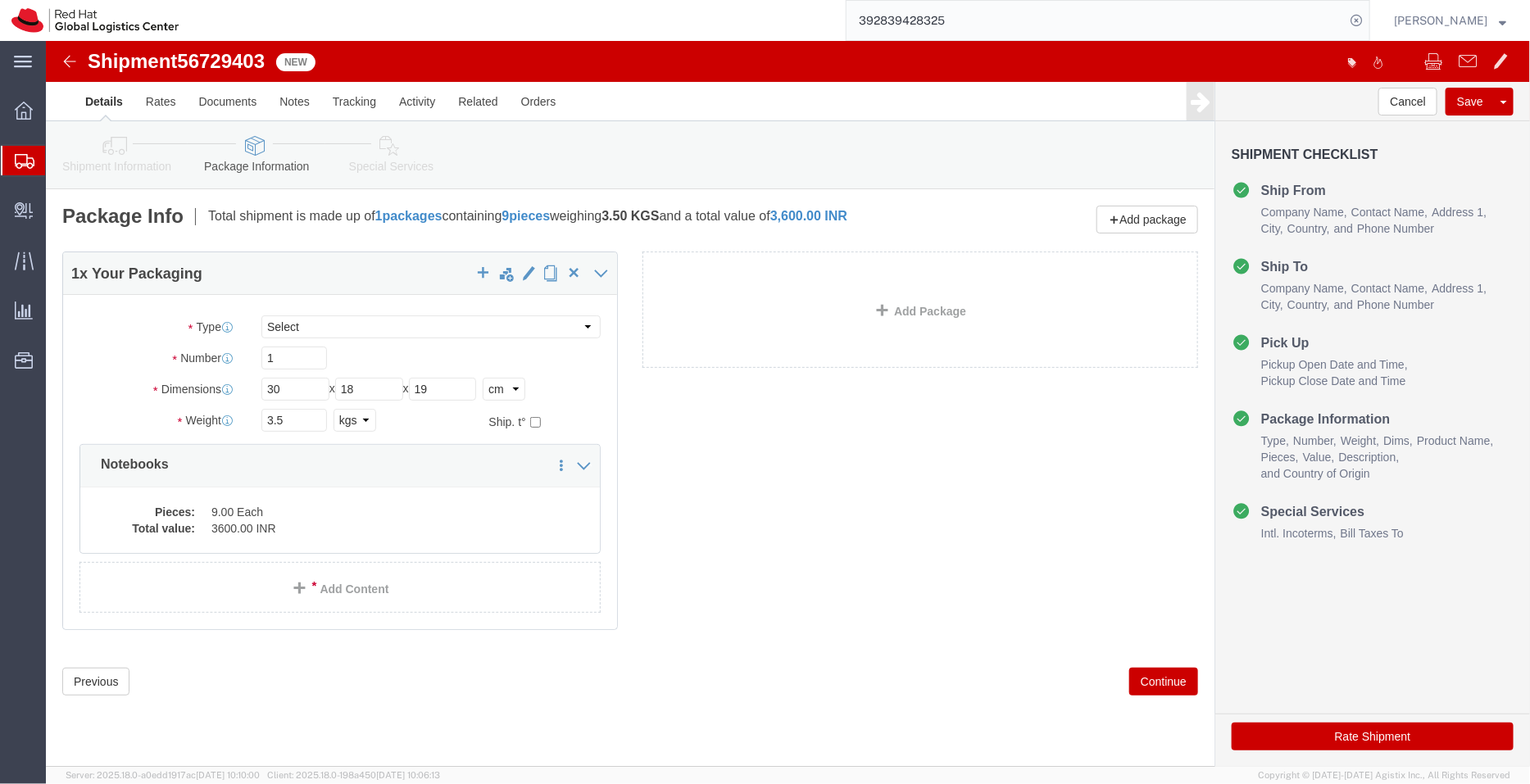
click icon
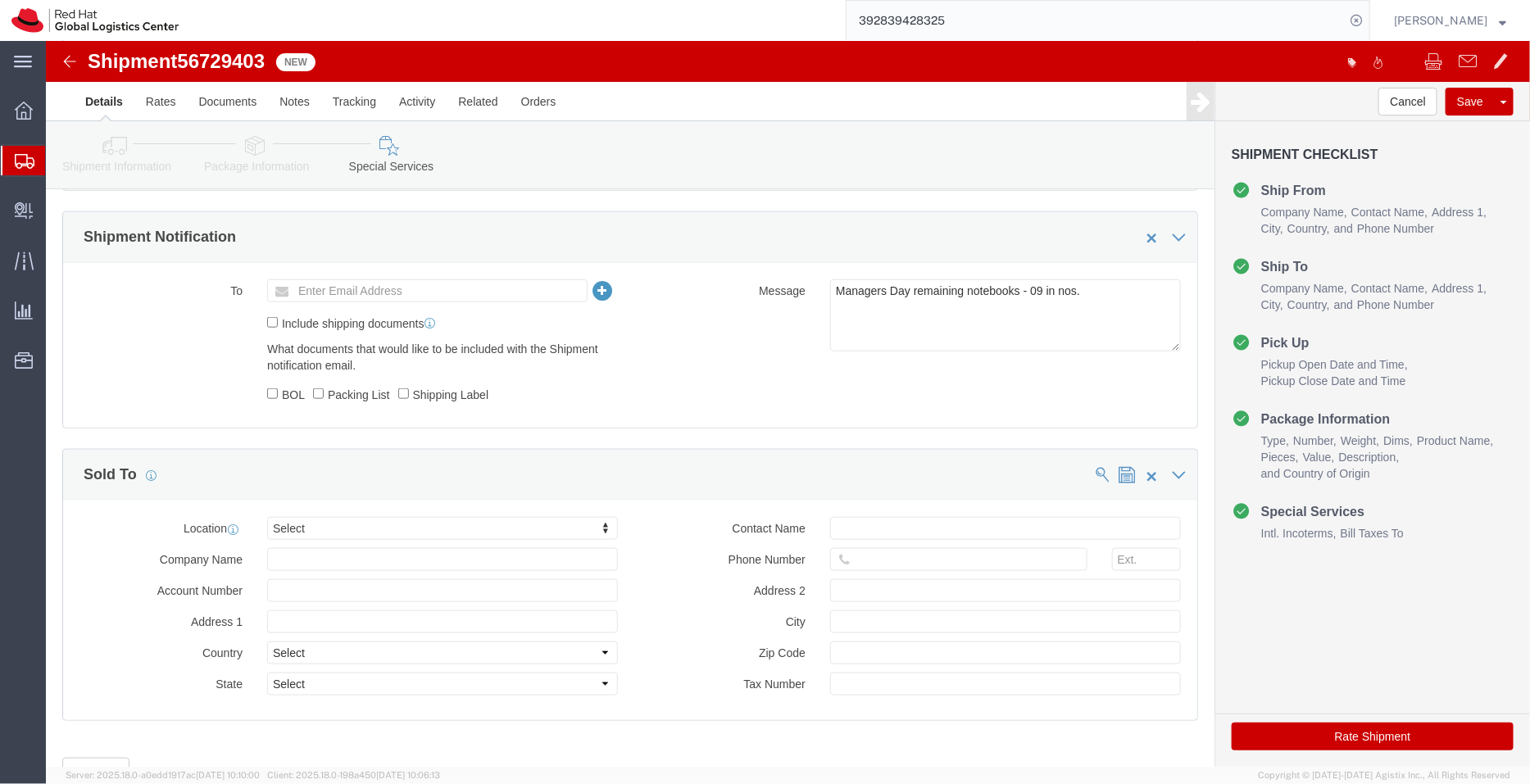
scroll to position [778, 0]
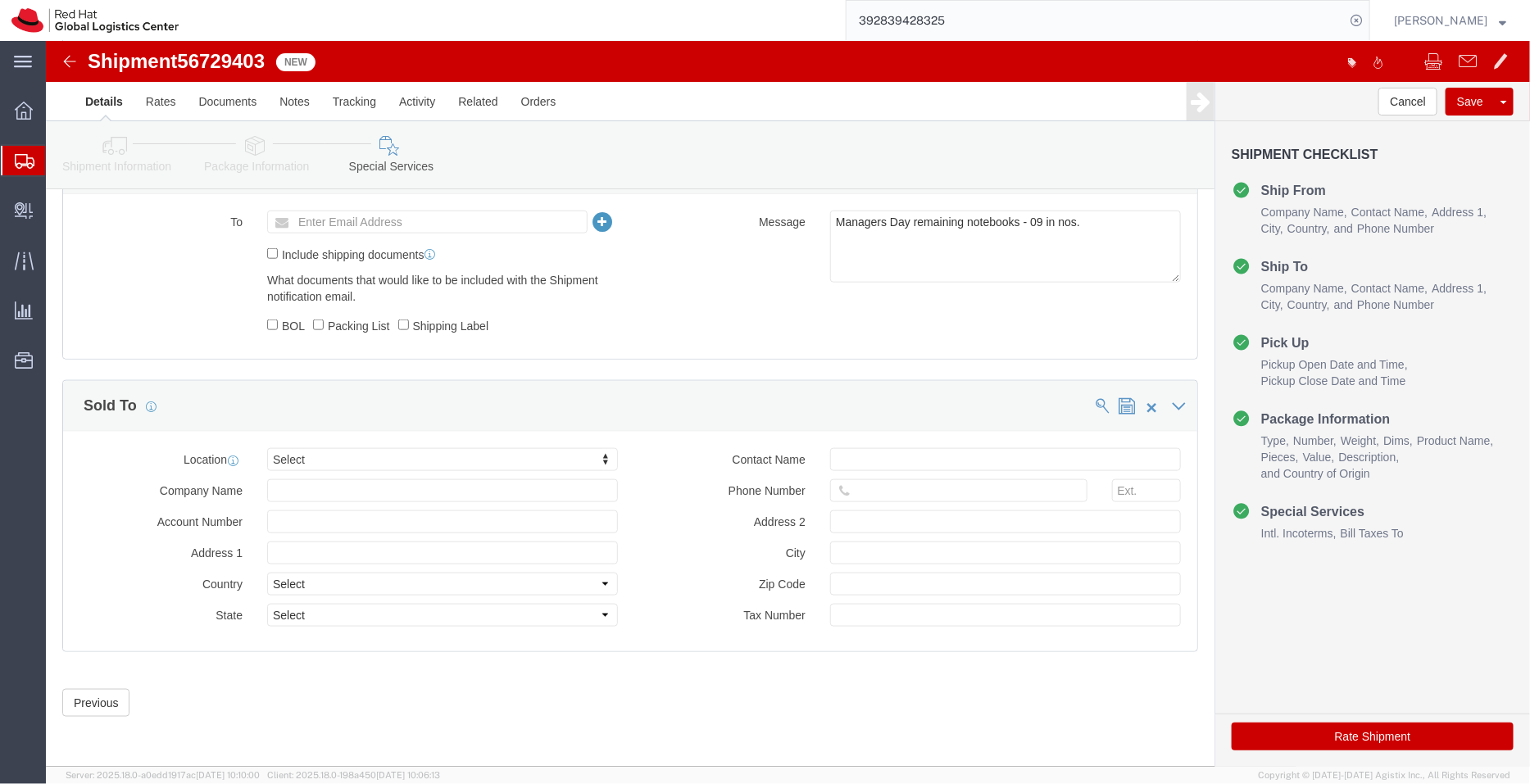
click button "Rate Shipment"
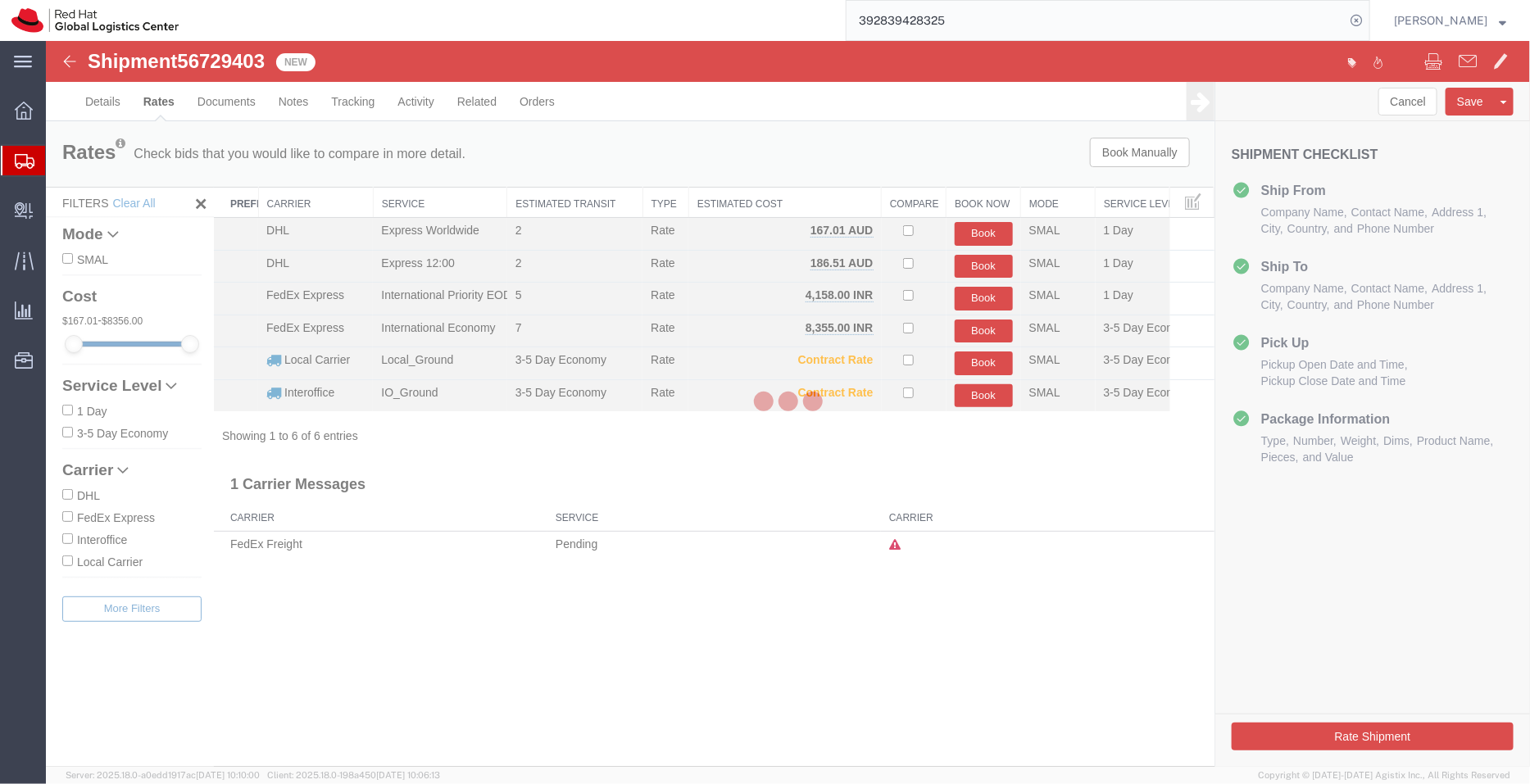
scroll to position [0, 0]
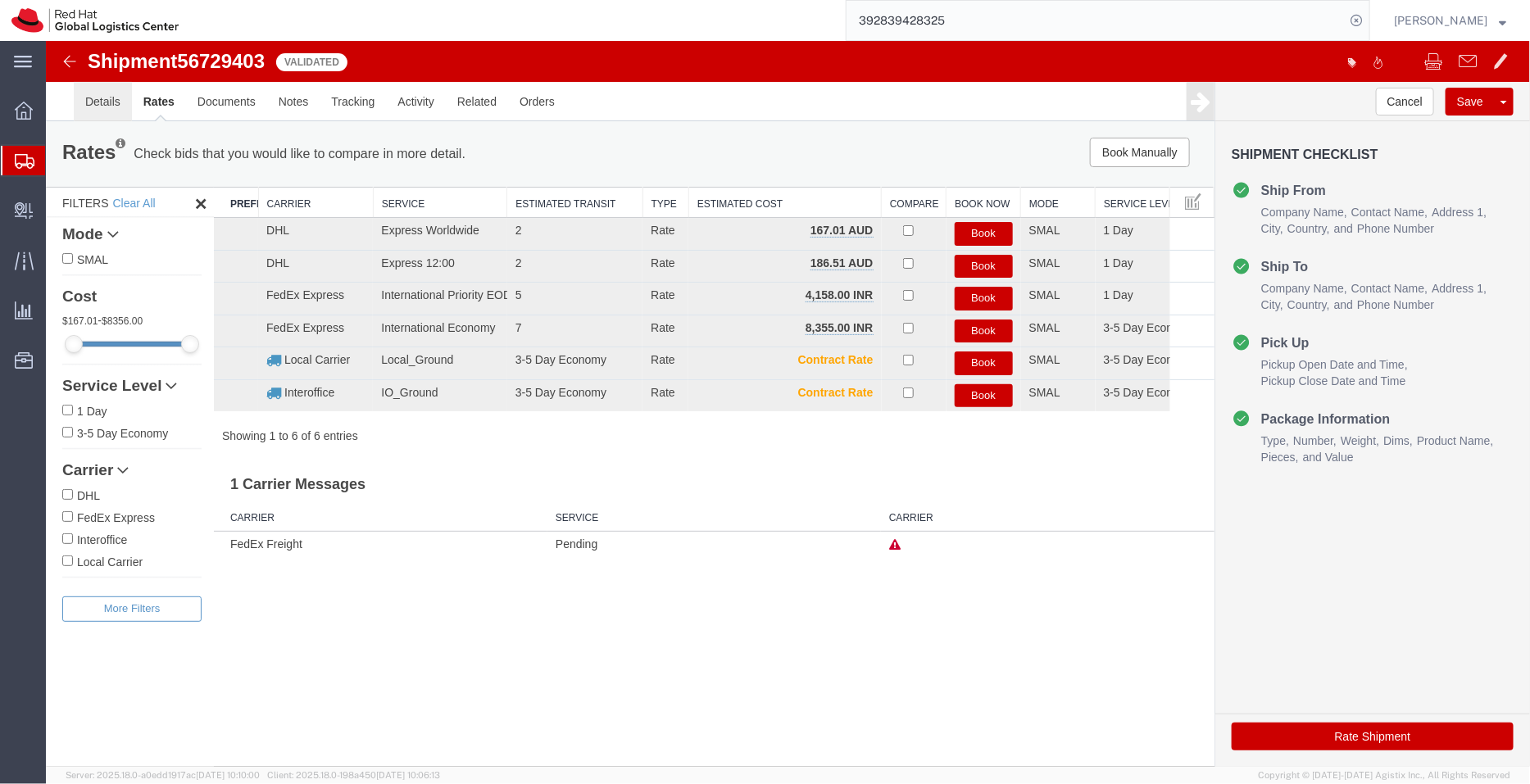
click at [95, 99] on link "Details" at bounding box center [102, 100] width 58 height 40
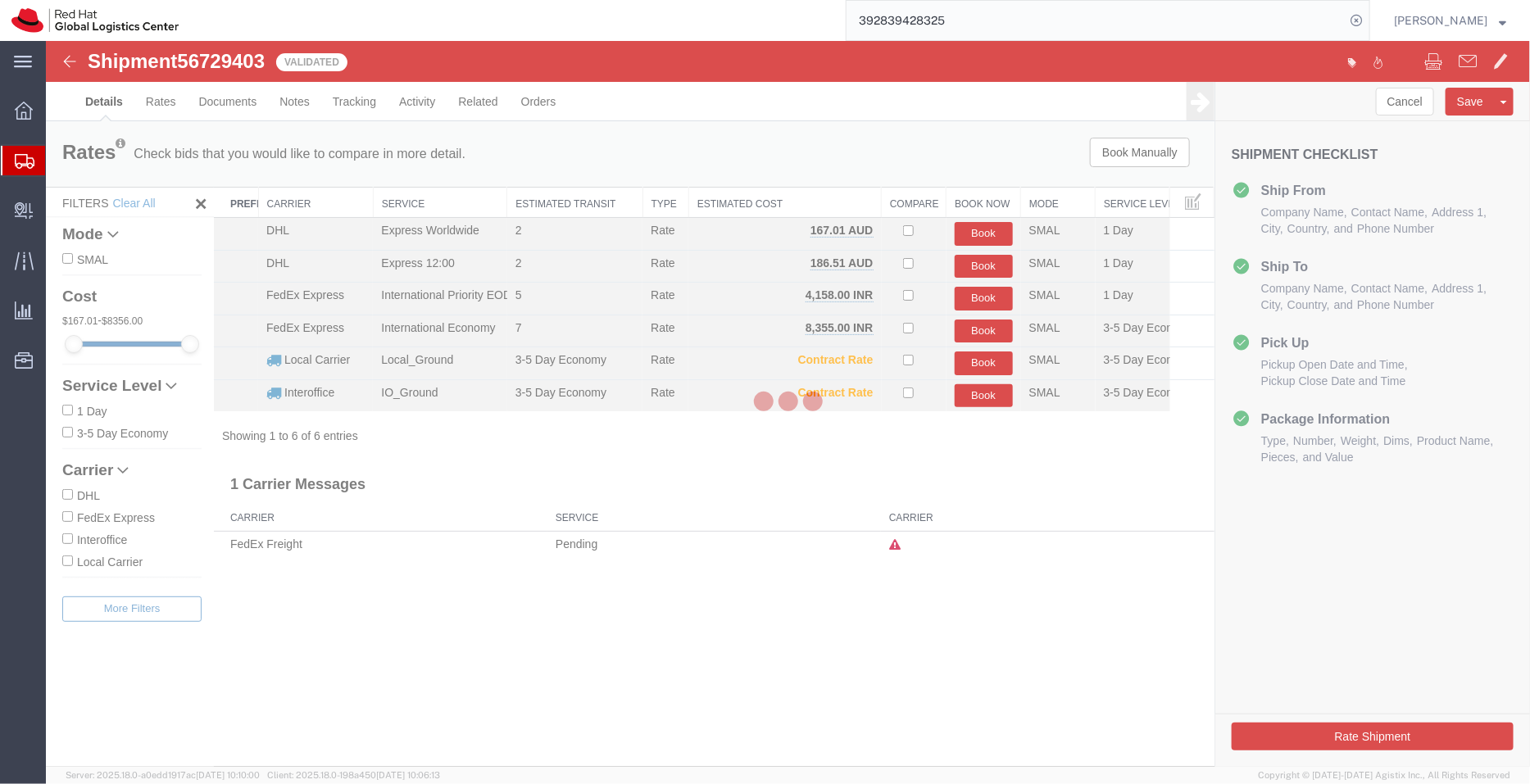
select select "37925"
select select "38006"
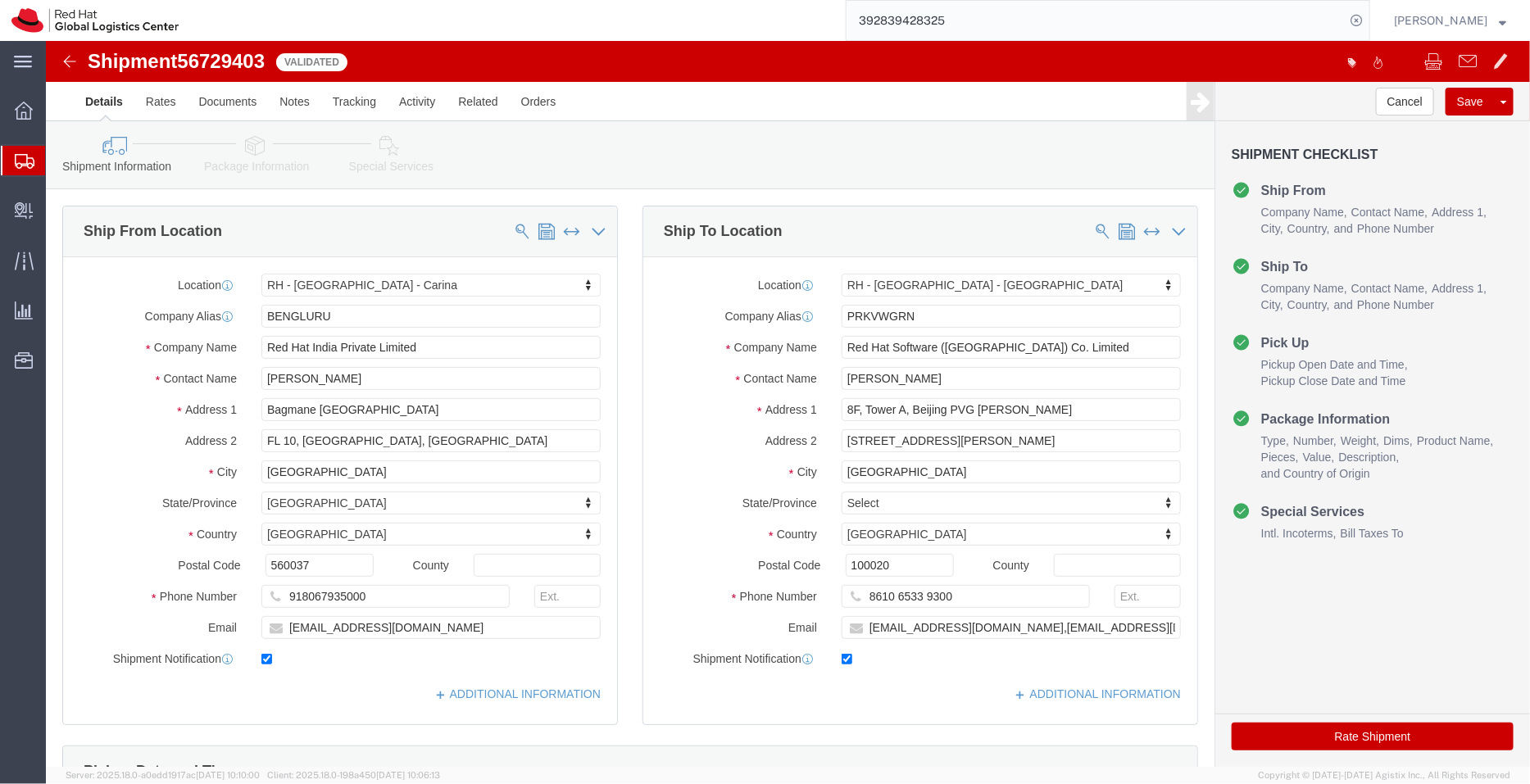
click icon
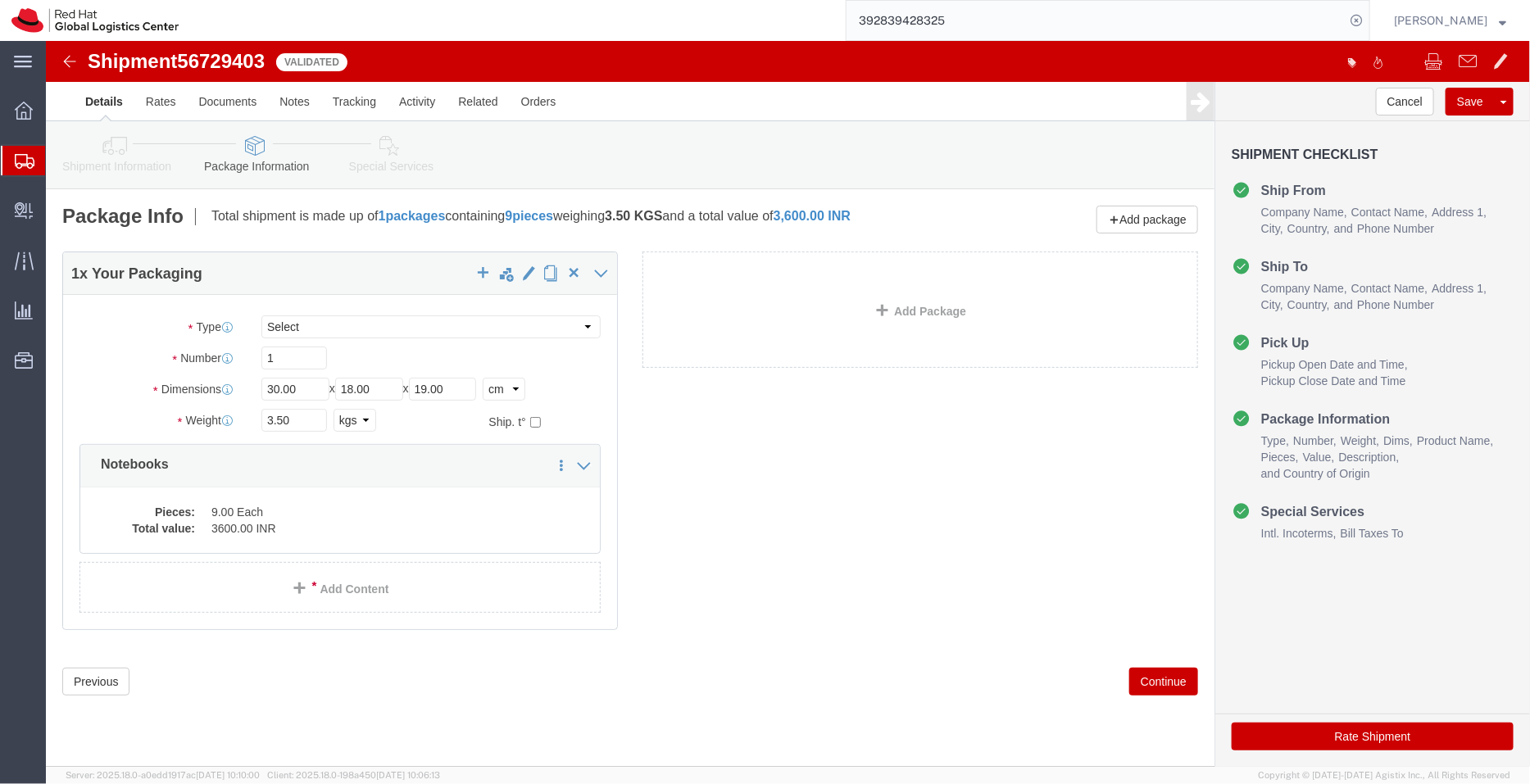
click button "Rate Shipment"
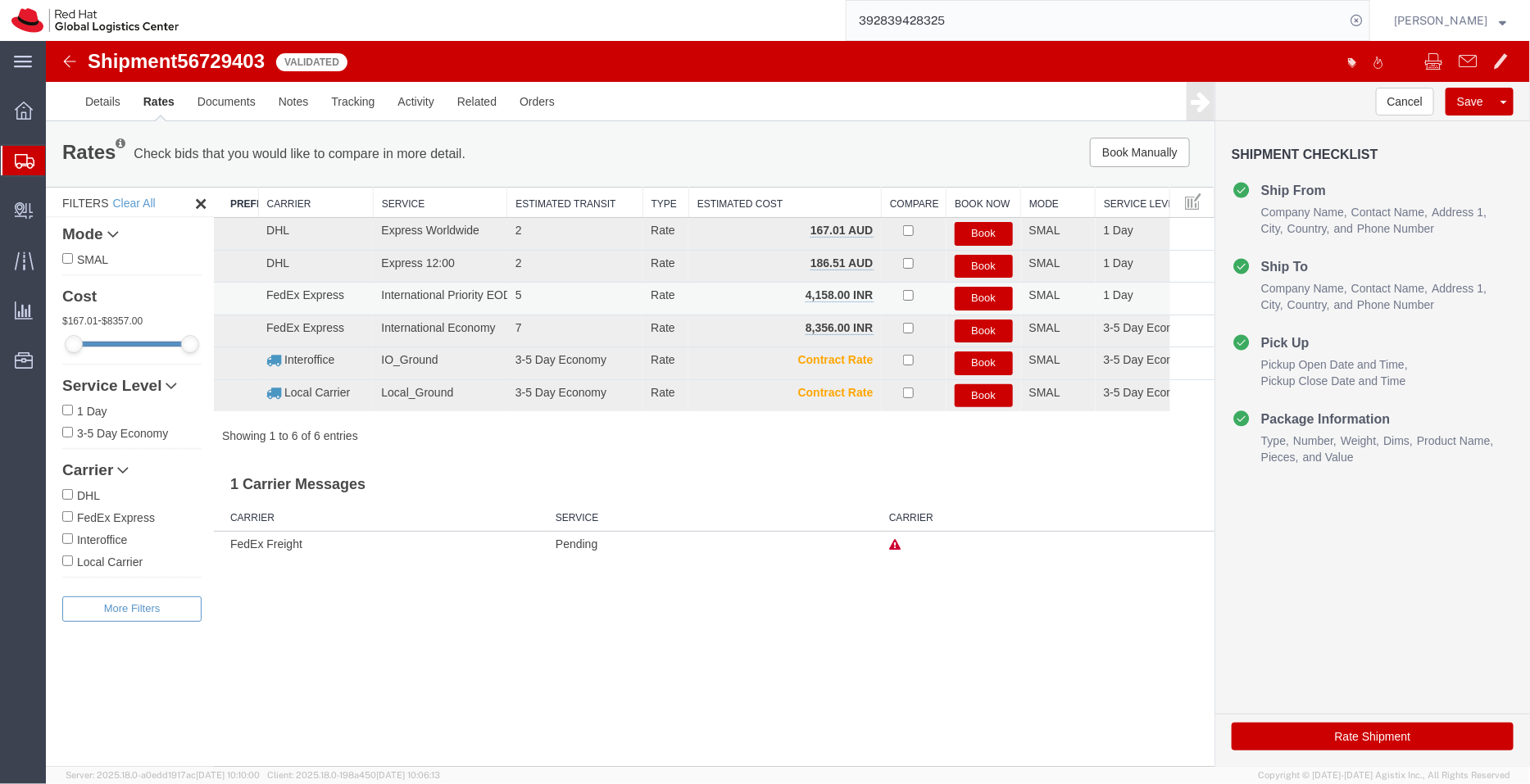
click at [981, 294] on button "Book" at bounding box center [983, 298] width 58 height 24
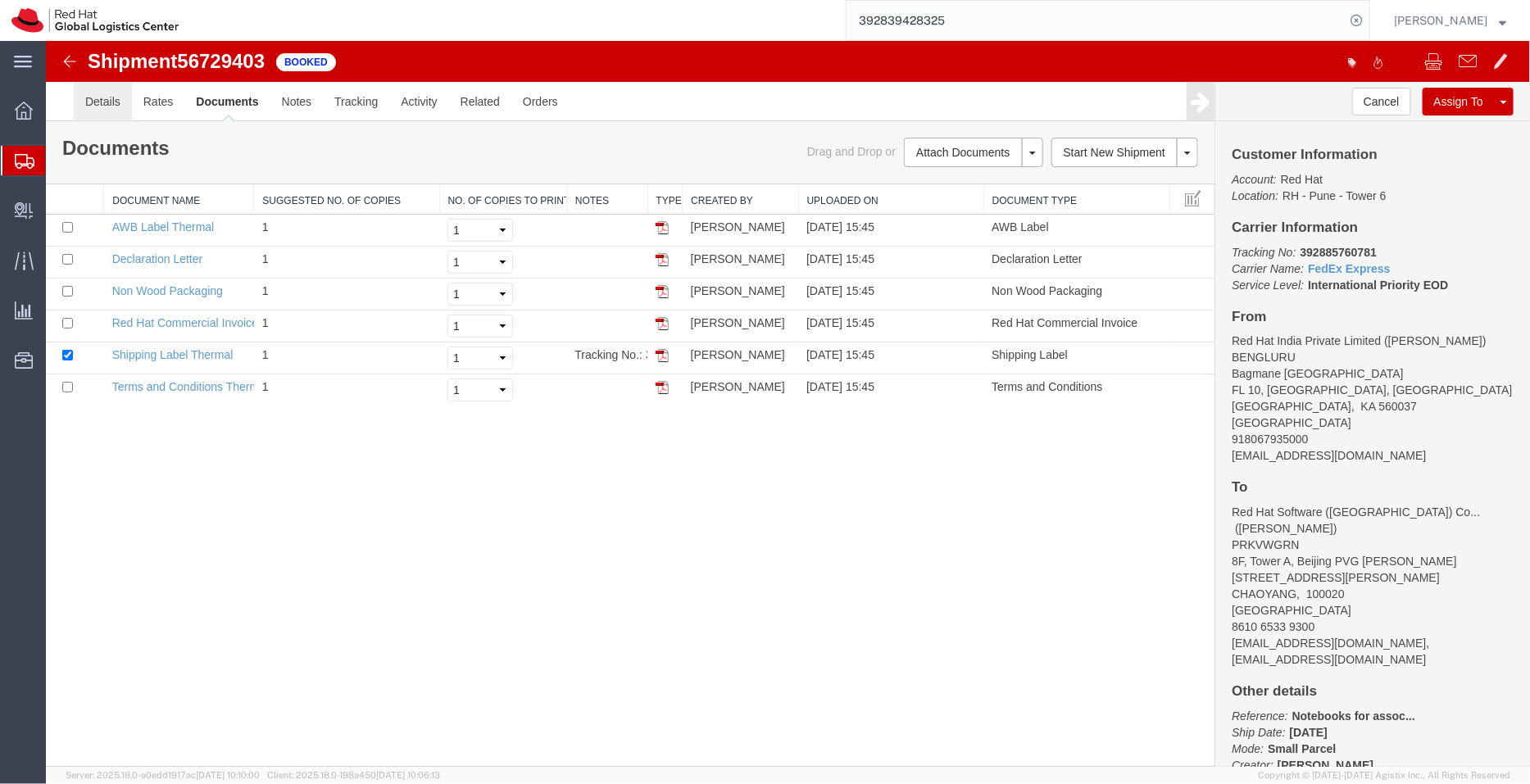
click at [115, 106] on link "Details" at bounding box center [102, 100] width 58 height 40
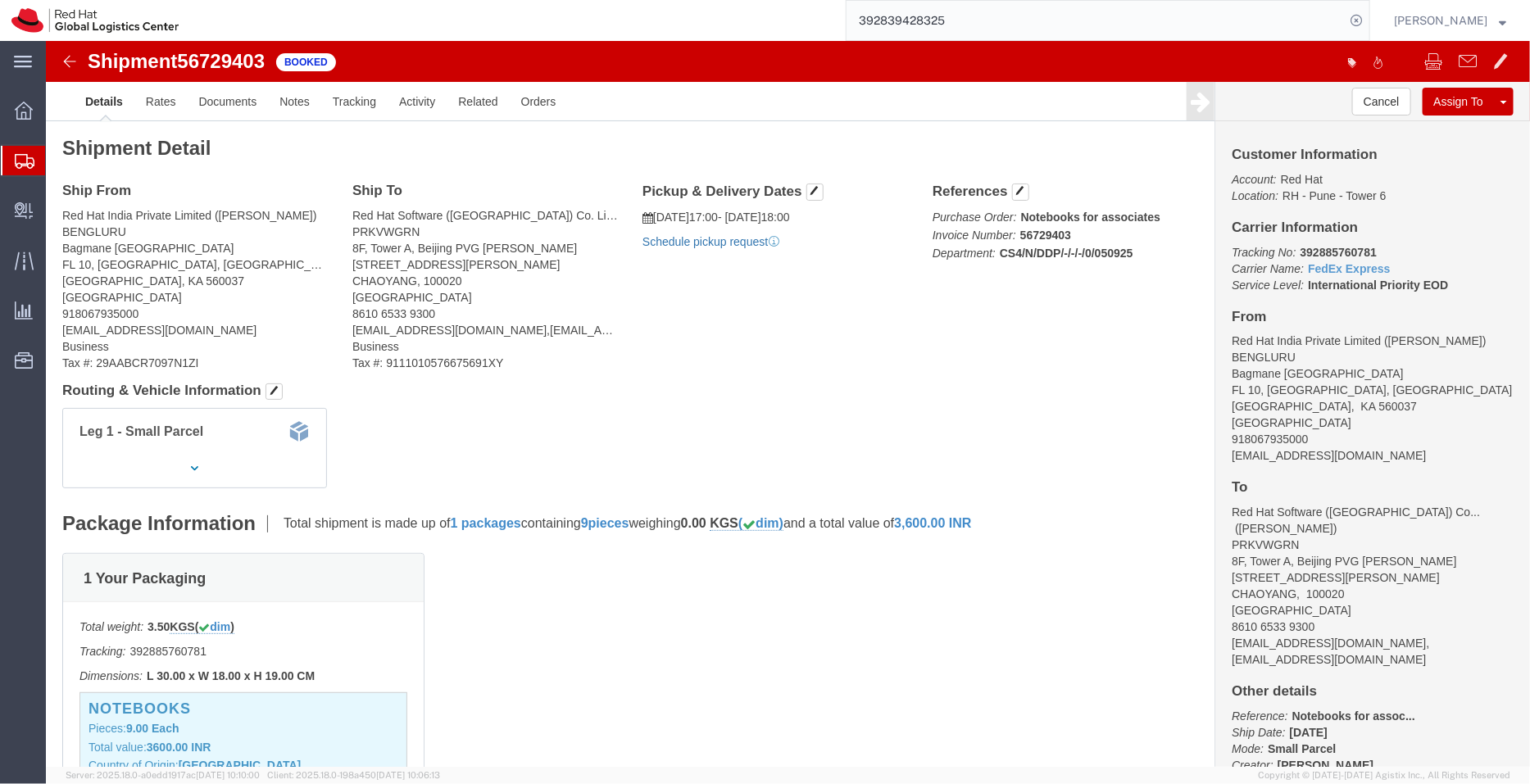
click link "Schedule pickup request"
drag, startPoint x: 794, startPoint y: 204, endPoint x: 597, endPoint y: 174, distance: 199.3
click div "Pickup & Delivery Dates [DATE] 17:00 - [DATE] 18:00 Pickup request number : BLR…"
click link "Documents"
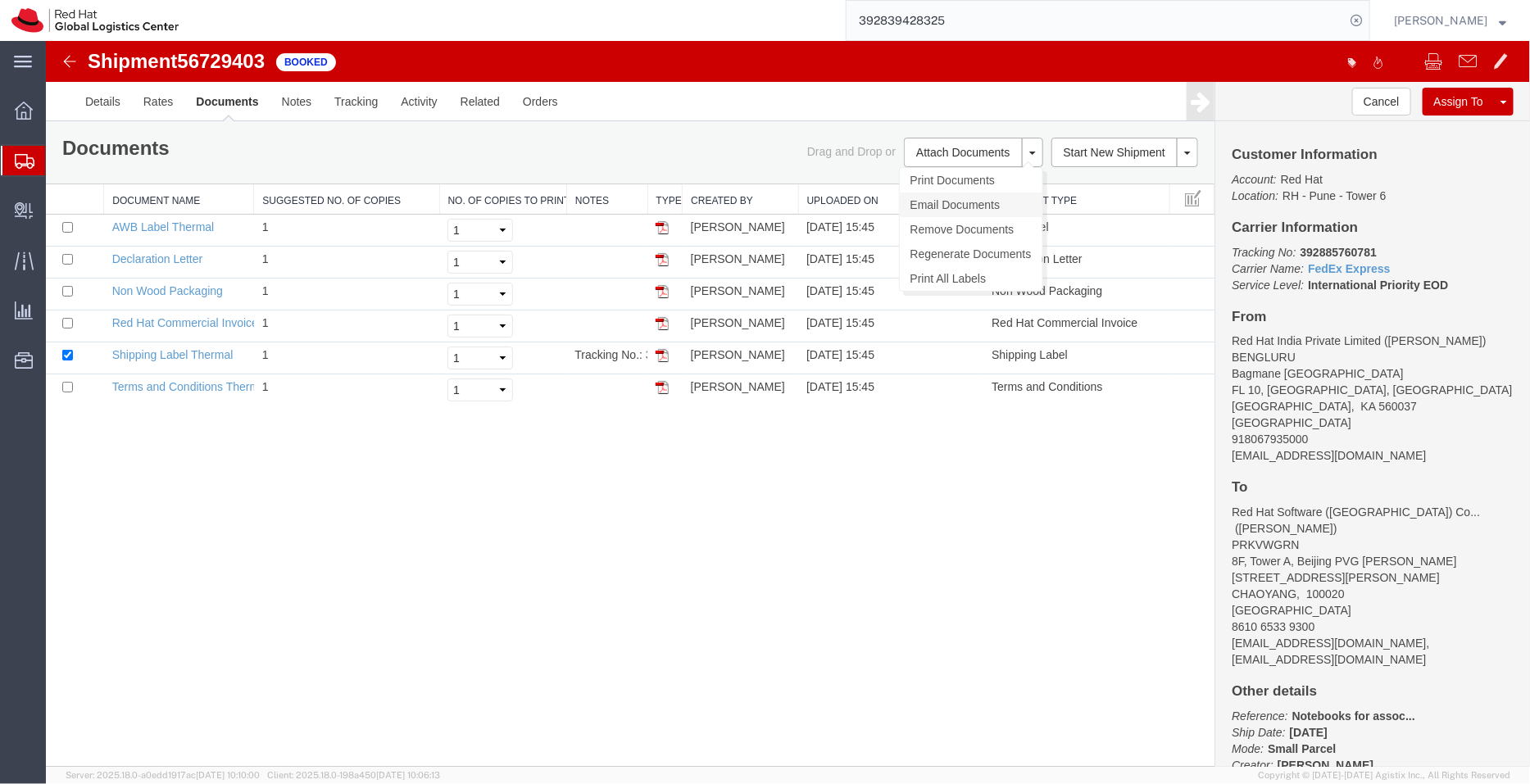
click at [943, 204] on link "Email Documents" at bounding box center [970, 204] width 143 height 25
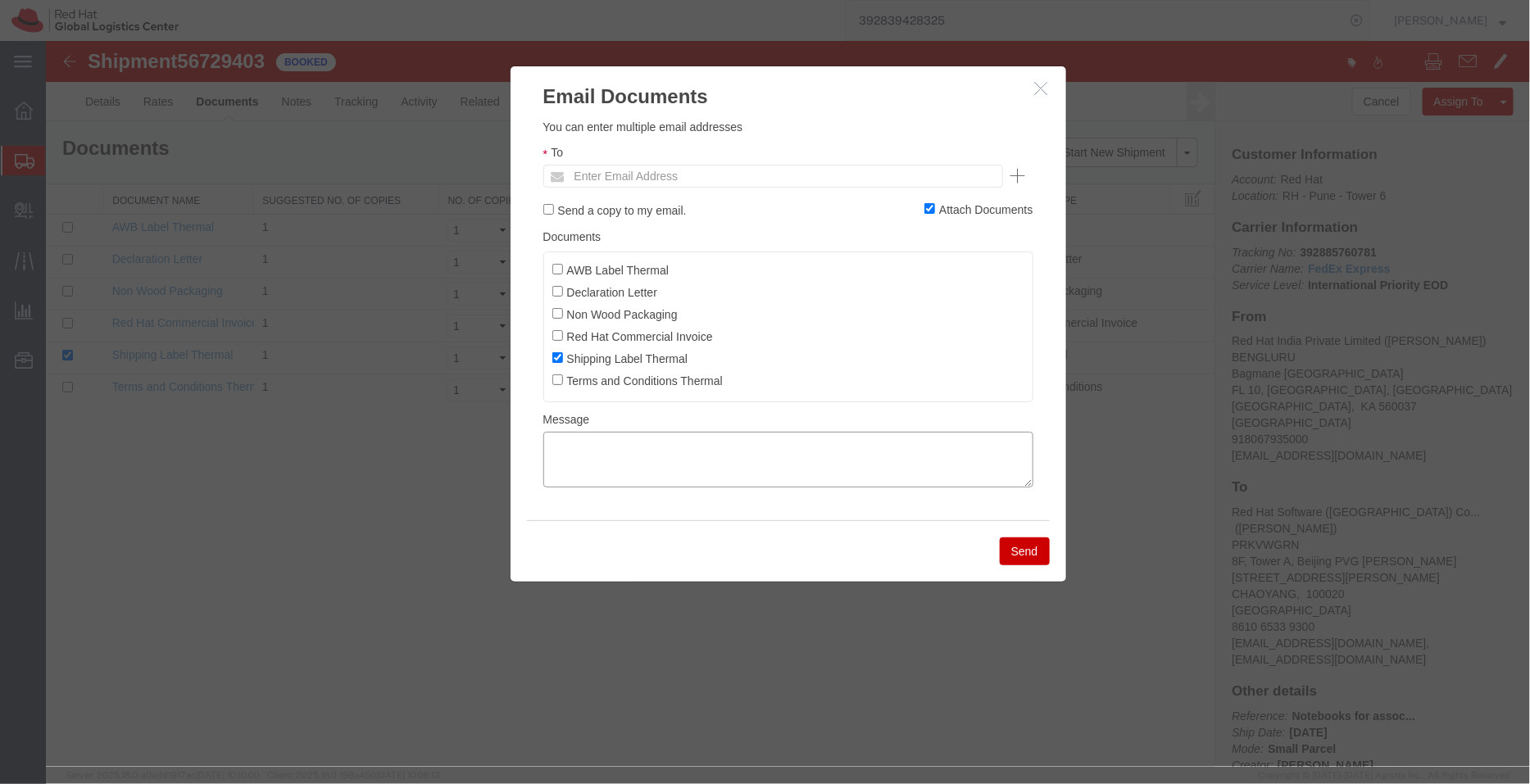
click at [839, 471] on textarea at bounding box center [787, 459] width 490 height 56
paste textarea "[DATE] 17:00 - [DATE] 18:00 Pickup request number: BLRMH3030"
click at [549, 473] on textarea "[DATE] 17:00 - [DATE] 18:00 Pickup request number: BLRMH3030" at bounding box center [787, 459] width 490 height 56
click at [546, 452] on textarea "[DATE] 17:00 - [DATE] 18:00 FedEx Pickup request number: BLRMH3030" at bounding box center [787, 459] width 490 height 56
type textarea "Pickup date/time - [DATE] 17:00 - [DATE] 18:00 FedEx Pickup request number: BLR…"
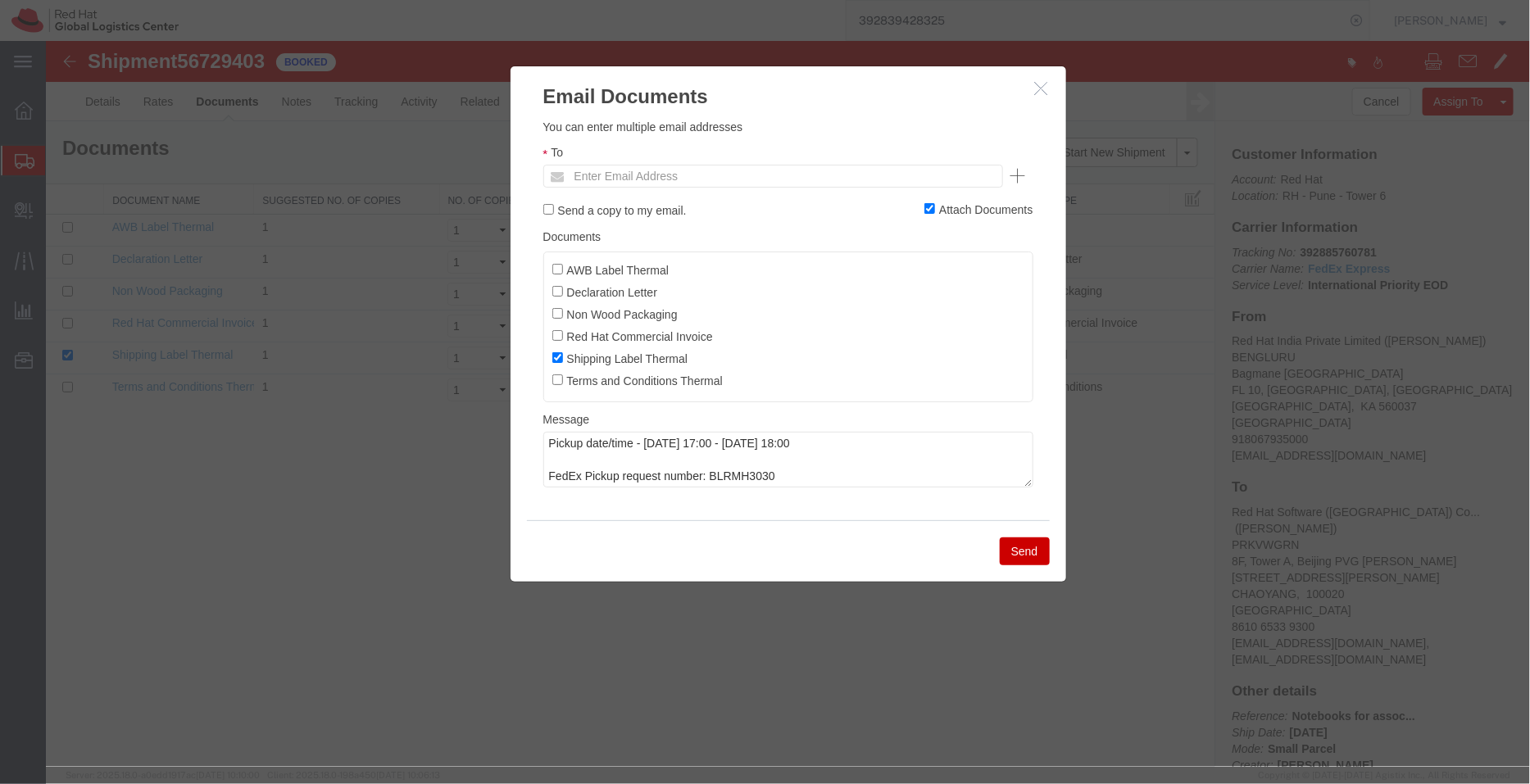
click at [548, 337] on ul "AWB Label Thermal Declaration Letter Non Wood Packaging Red Hat Commercial Invo…" at bounding box center [787, 326] width 490 height 151
click at [560, 333] on input "Red Hat Commercial Invoice" at bounding box center [557, 334] width 10 height 10
checkbox input "true"
click at [560, 312] on input "Non Wood Packaging" at bounding box center [557, 313] width 10 height 10
checkbox input "true"
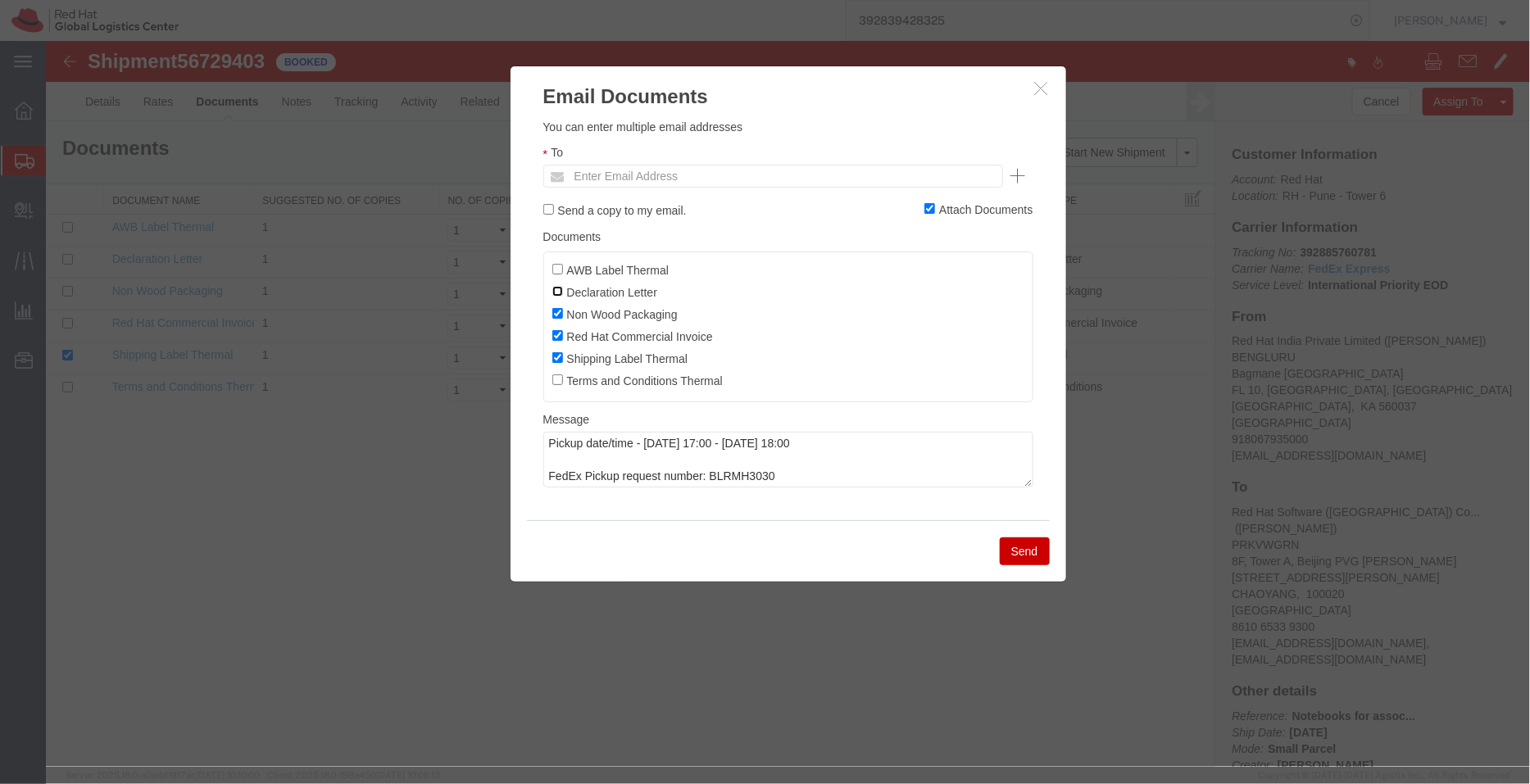
click at [558, 293] on input "Declaration Letter" at bounding box center [557, 290] width 10 height 10
checkbox input "true"
click at [557, 269] on input "AWB Label Thermal" at bounding box center [557, 268] width 10 height 10
checkbox input "true"
click at [654, 173] on input "text" at bounding box center [661, 175] width 192 height 21
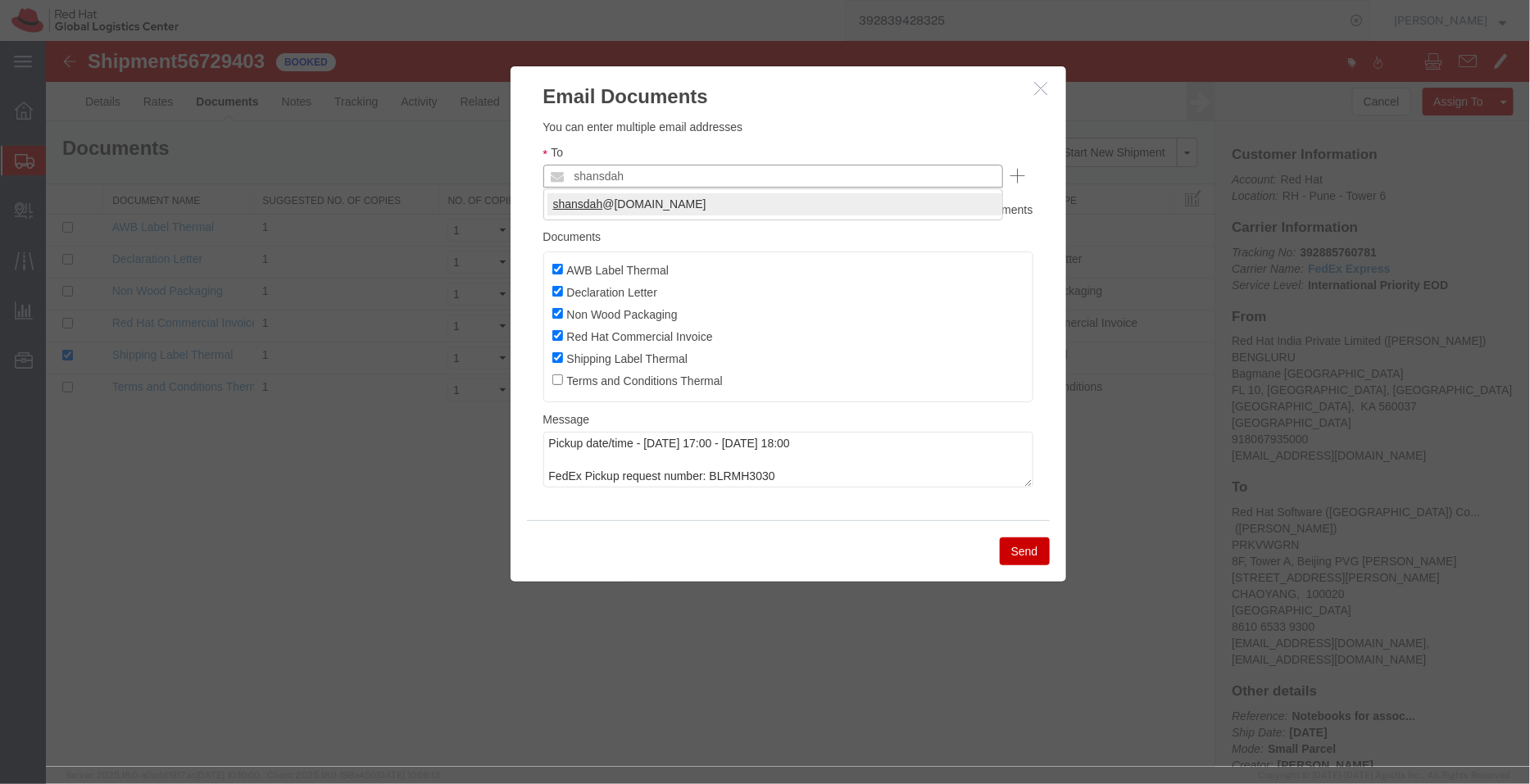
type input "shansdah"
type input "[EMAIL_ADDRESS][DOMAIN_NAME]"
click at [1035, 550] on button "Send" at bounding box center [1024, 550] width 50 height 27
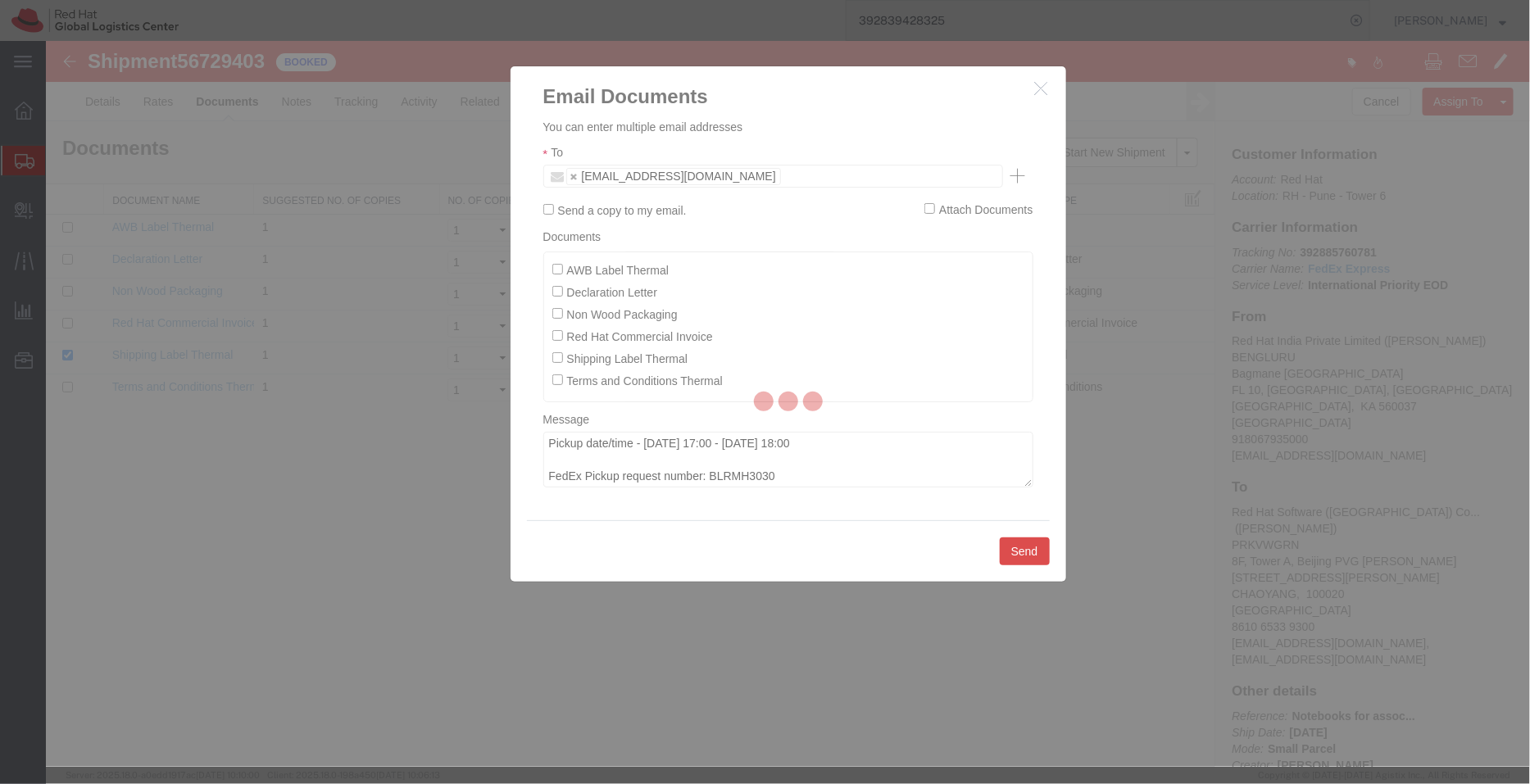
checkbox input "false"
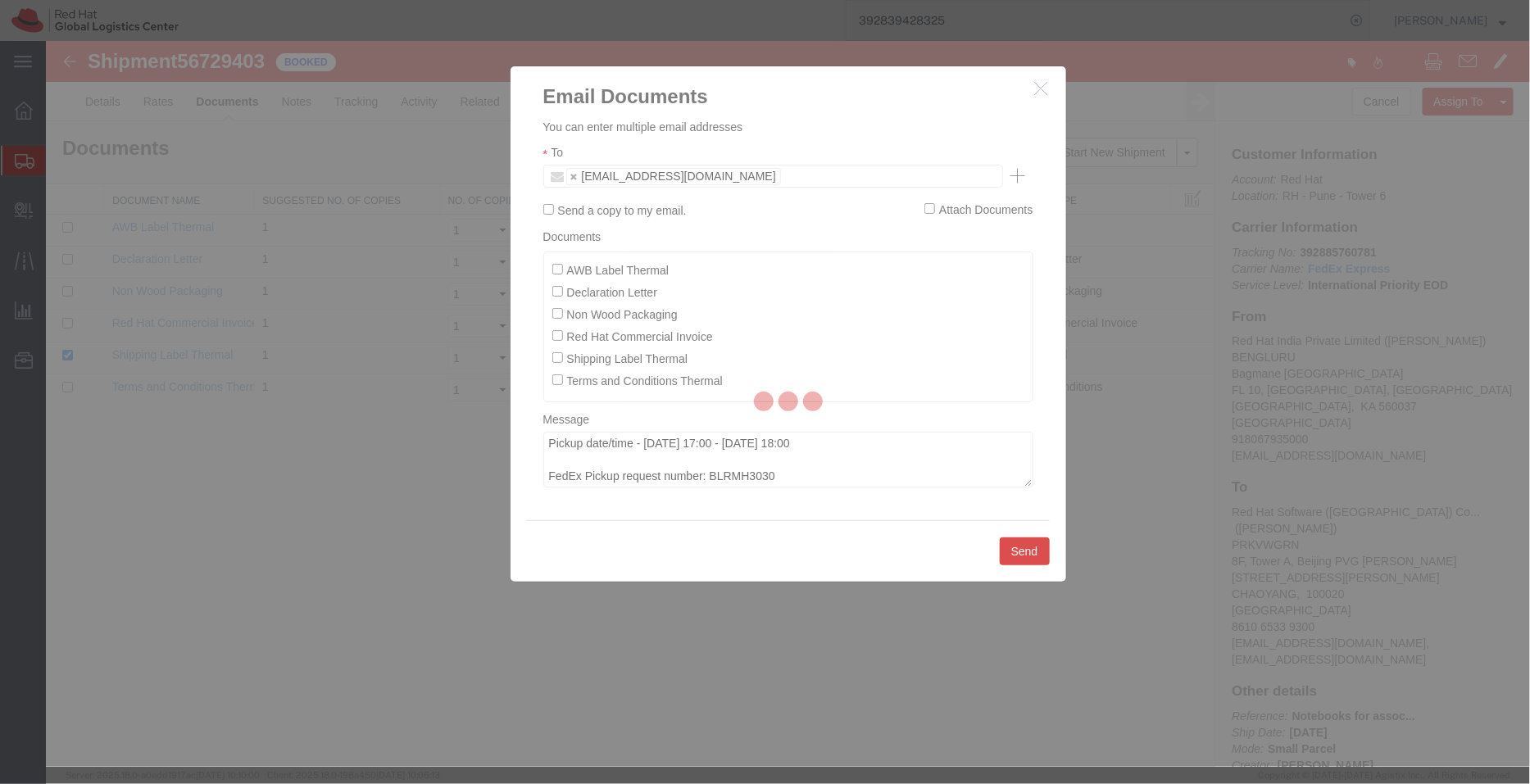
checkbox input "false"
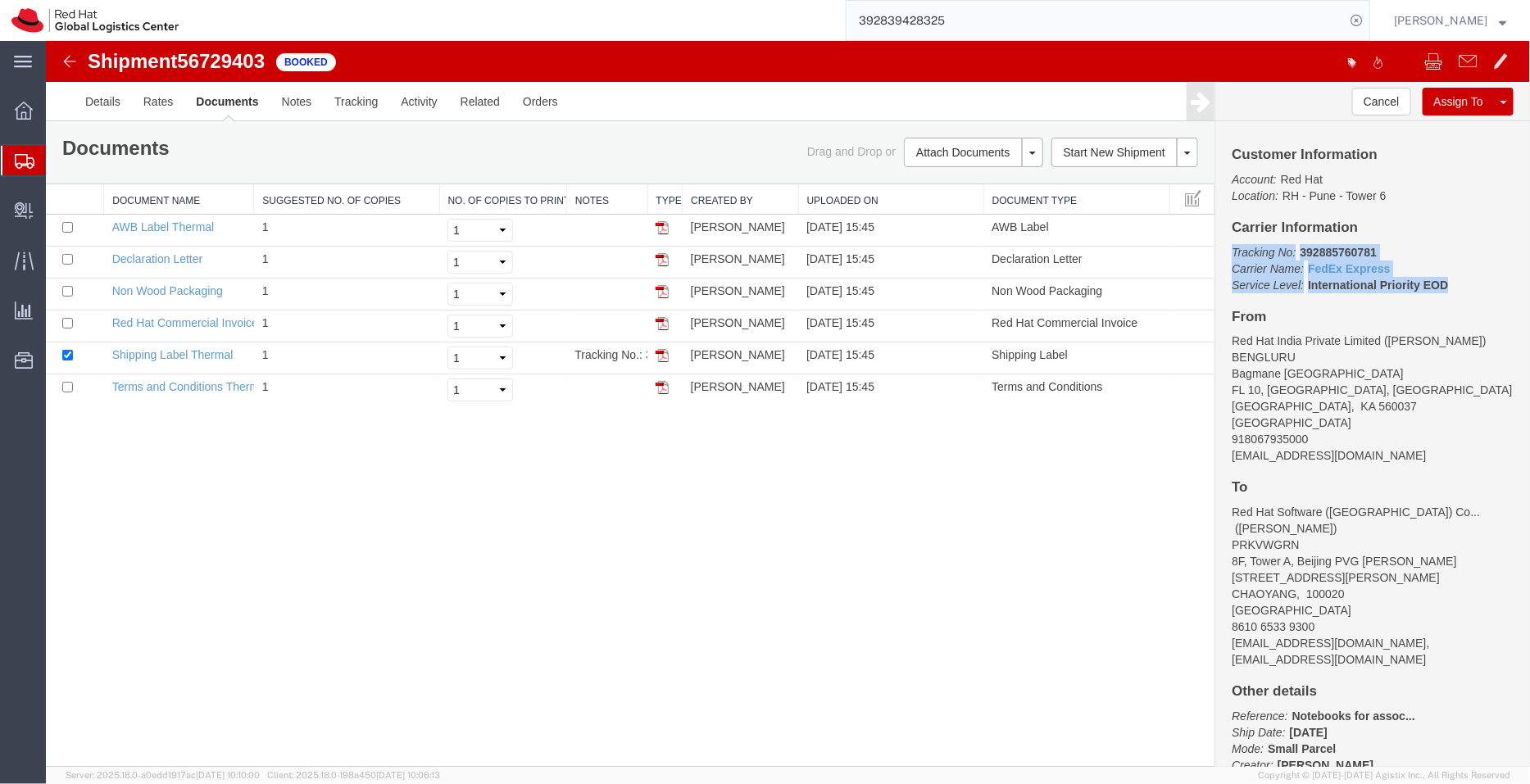
drag, startPoint x: 1465, startPoint y: 284, endPoint x: 1226, endPoint y: 252, distance: 241.1
click at [1226, 252] on div "Customer Information Account: Red Hat Location: [GEOGRAPHIC_DATA] 6 Carrier Inf…" at bounding box center [1372, 443] width 314 height 646
copy p "Tracking No: 392885760781 Carrier Name: FedEx Express FedEx Express Service Lev…"
click at [0, 0] on span "Shipment Manager" at bounding box center [0, 0] width 0 height 0
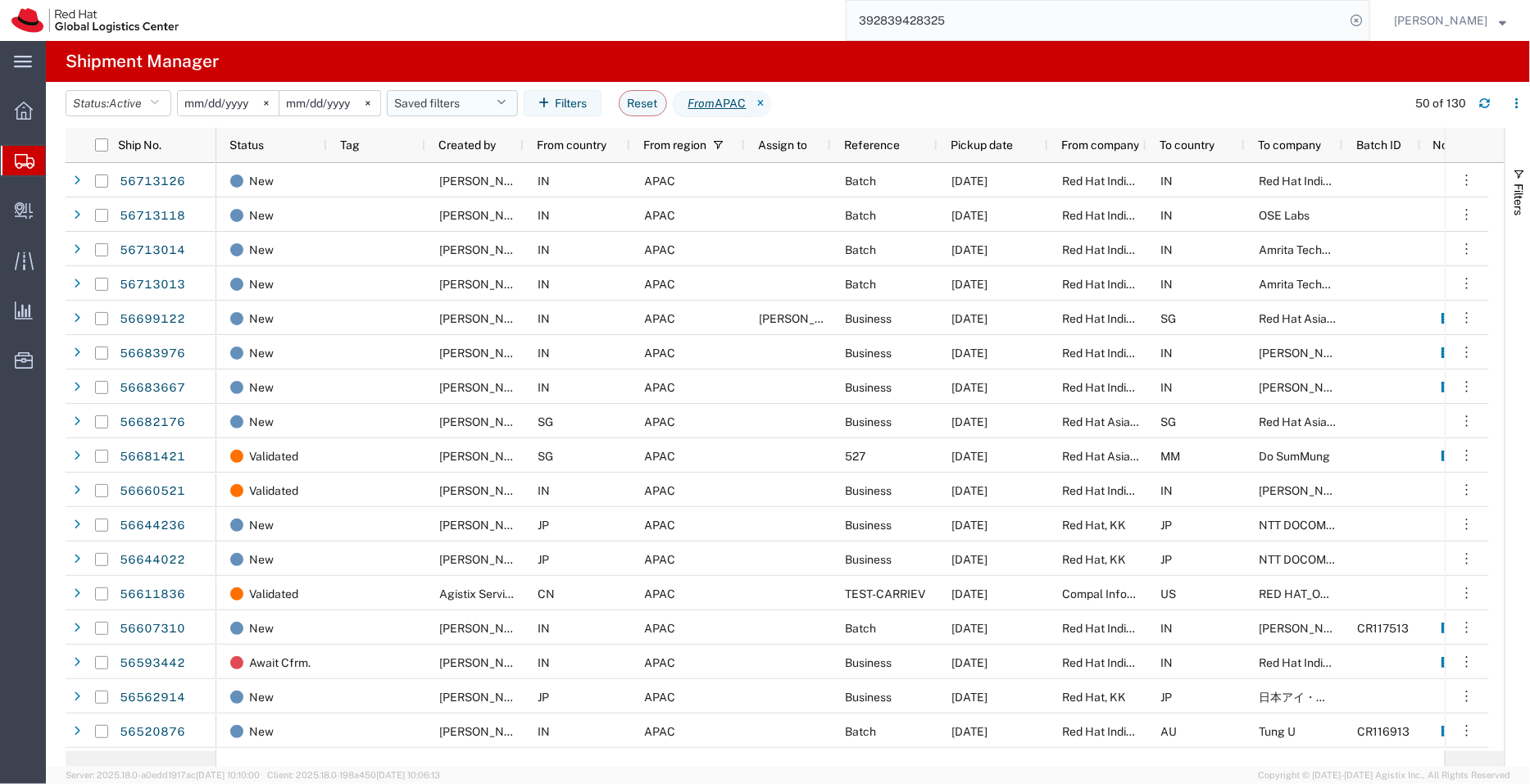
click at [442, 98] on button "Saved filters" at bounding box center [452, 103] width 131 height 27
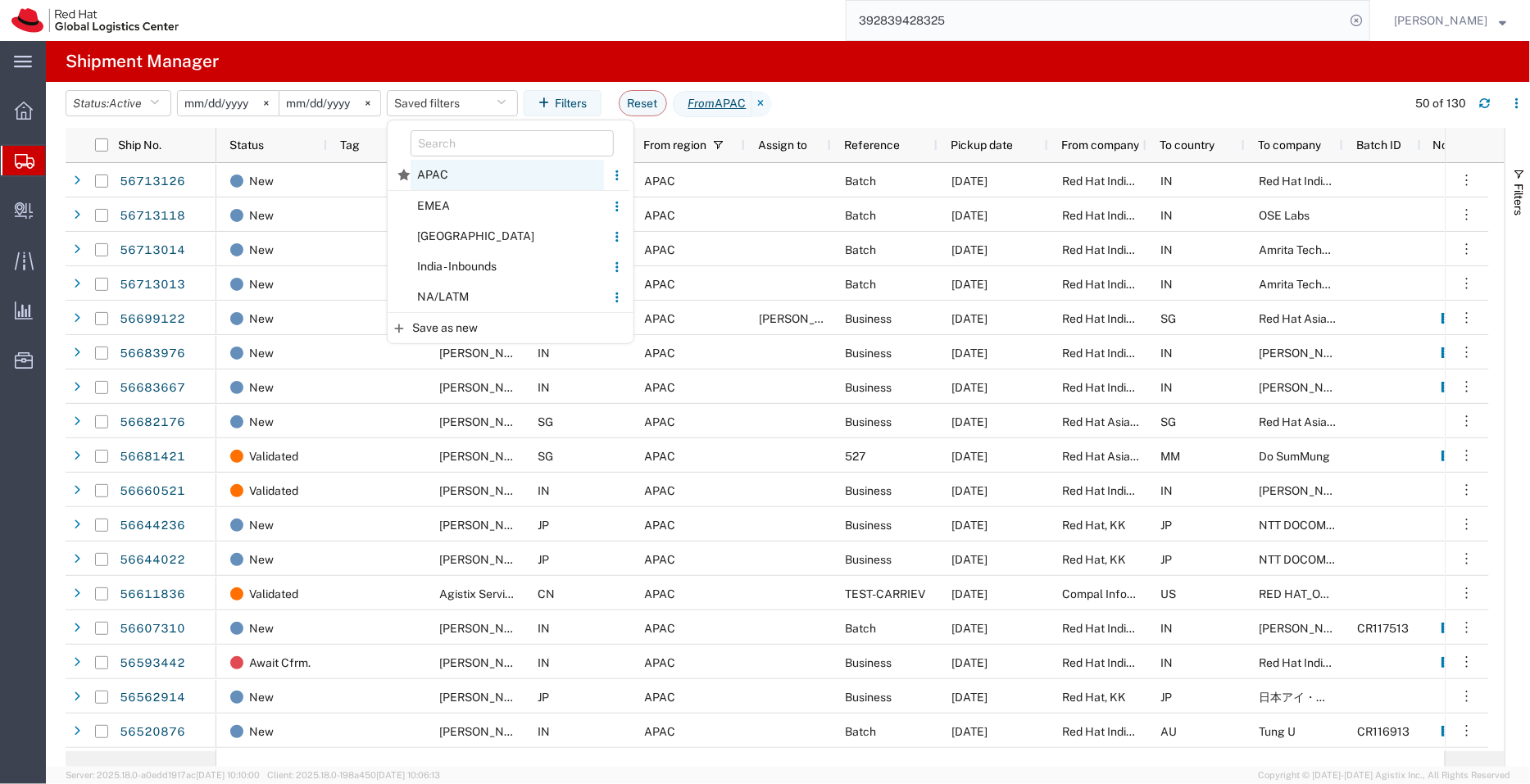
click at [439, 169] on span "APAC" at bounding box center [507, 174] width 193 height 30
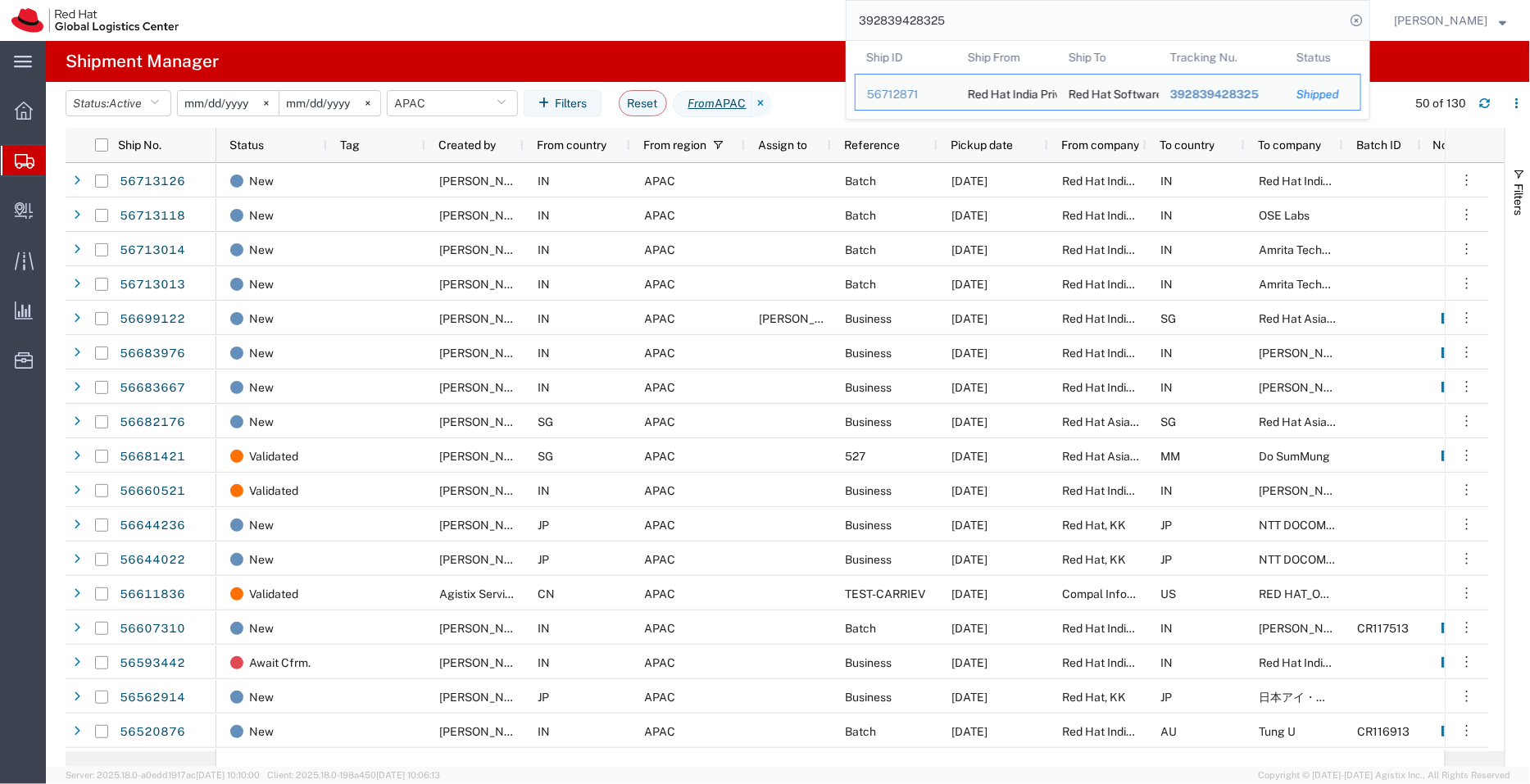
drag, startPoint x: 954, startPoint y: 29, endPoint x: 792, endPoint y: 10, distance: 163.1
click at [792, 10] on div "392839428325 Ship ID Ship From Ship To Tracking Nu. Status Ship ID 56712871 Shi…" at bounding box center [780, 21] width 1180 height 41
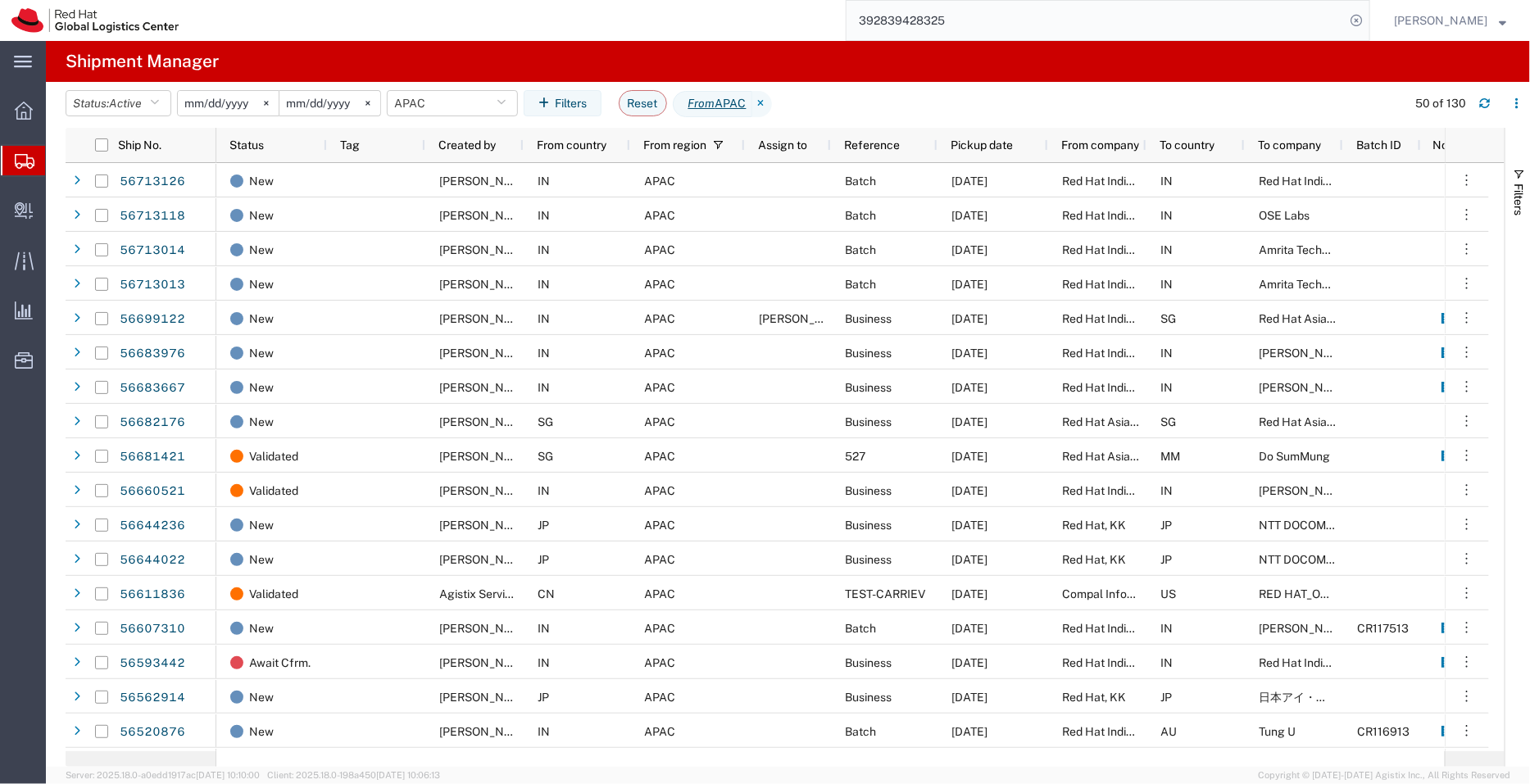
paste input "56729432"
type input "56729432"
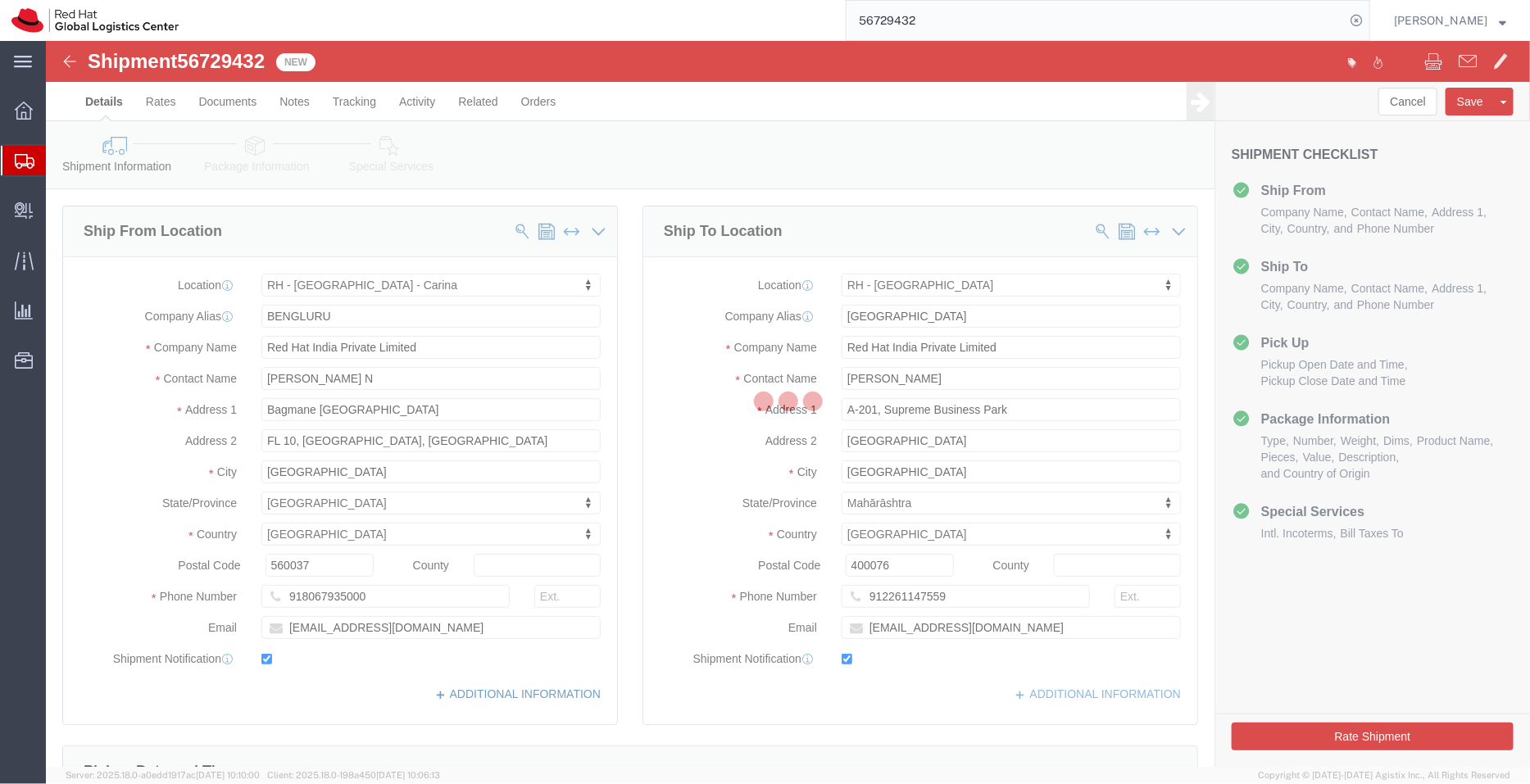
select select "37925"
select select "37986"
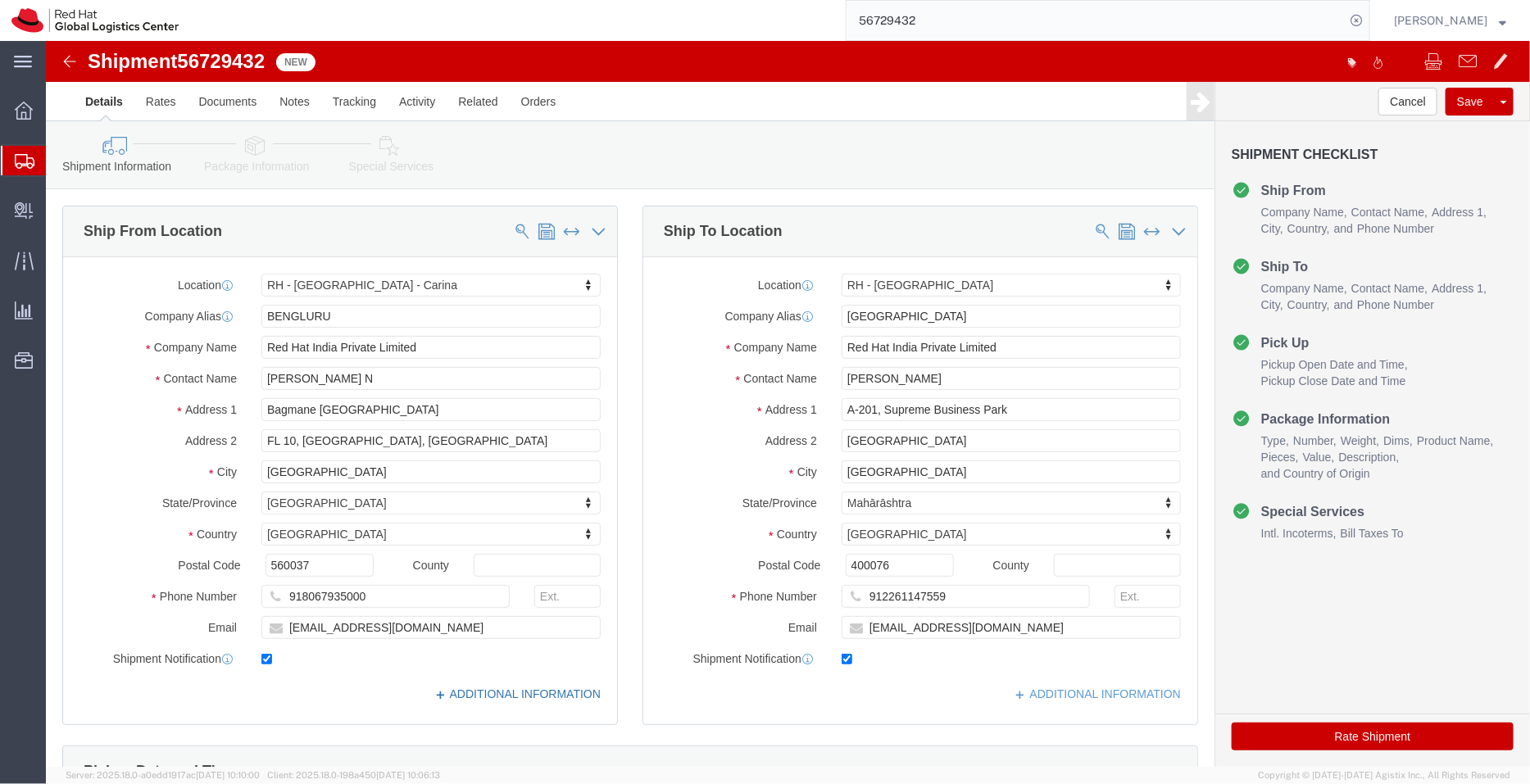
click link "ADDITIONAL INFORMATION"
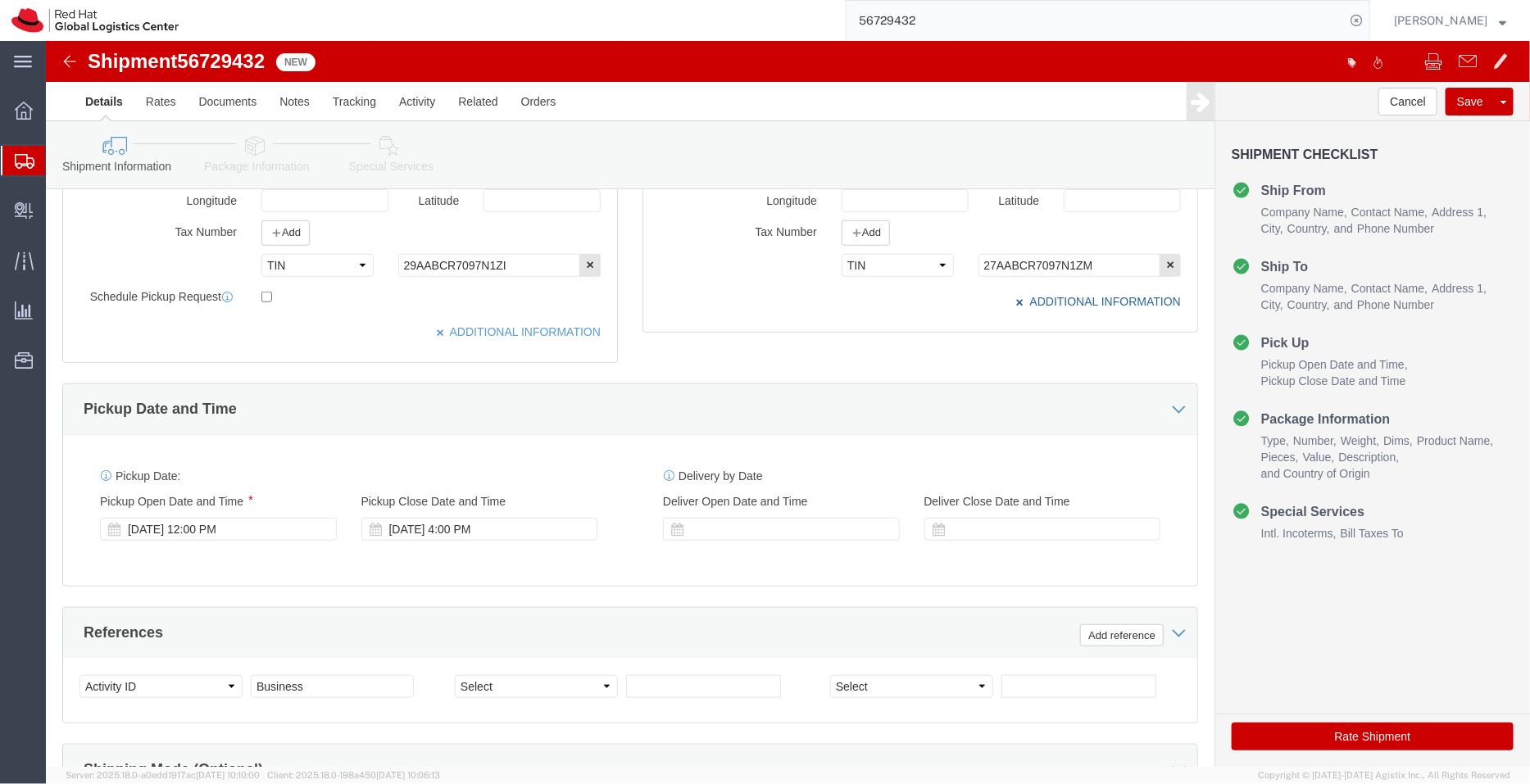
scroll to position [556, 0]
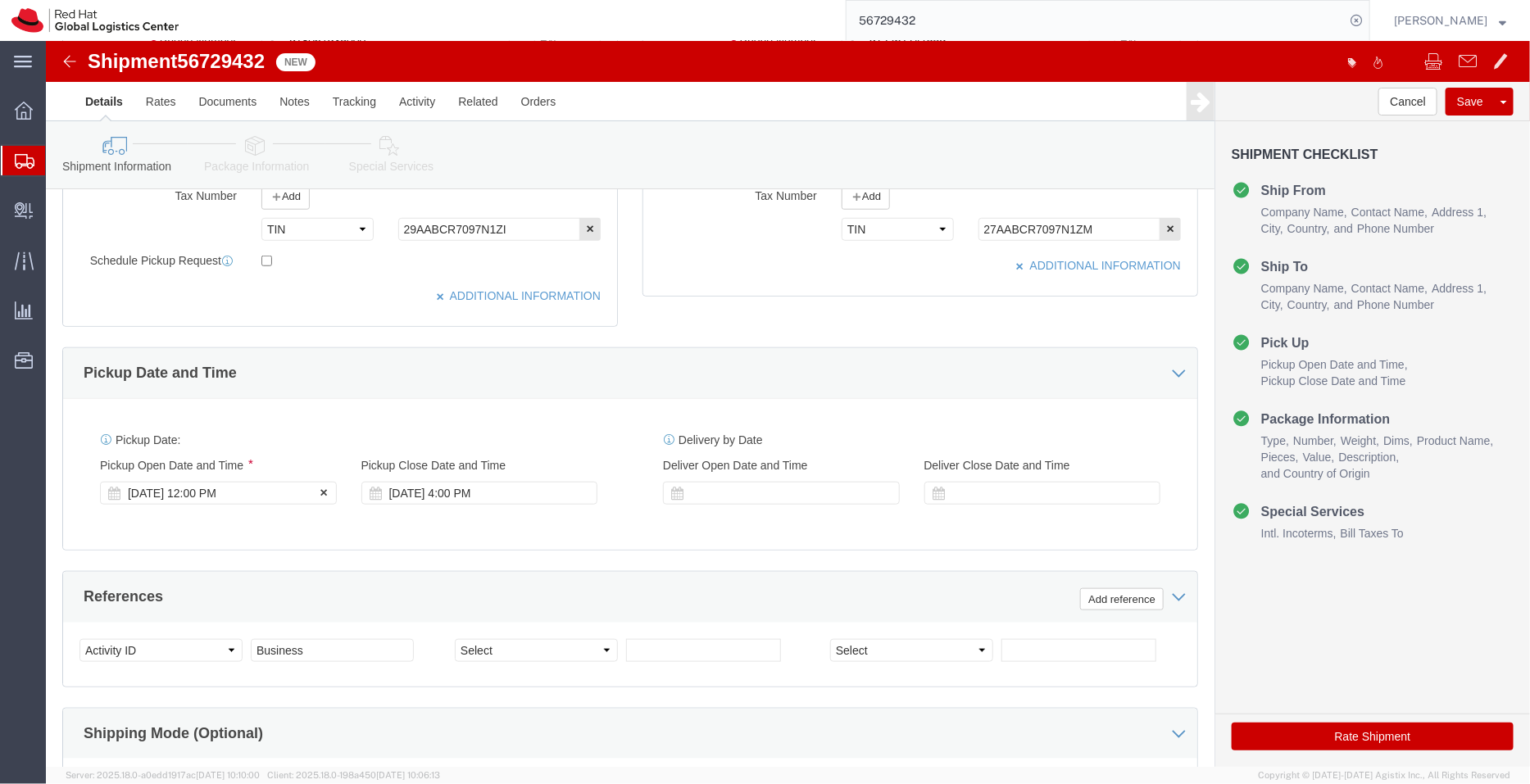
click div "[DATE] 12:00 PM"
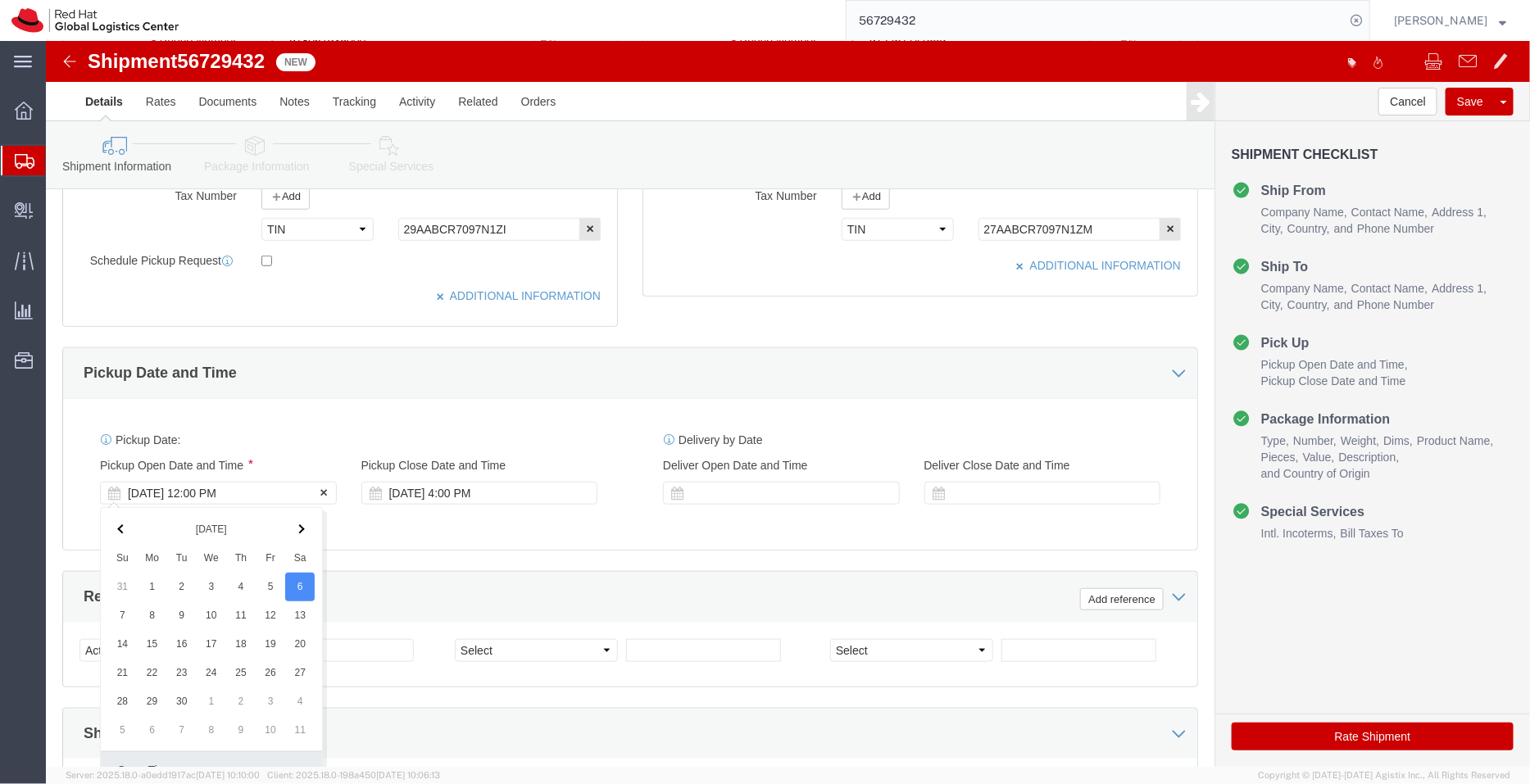
scroll to position [838, 0]
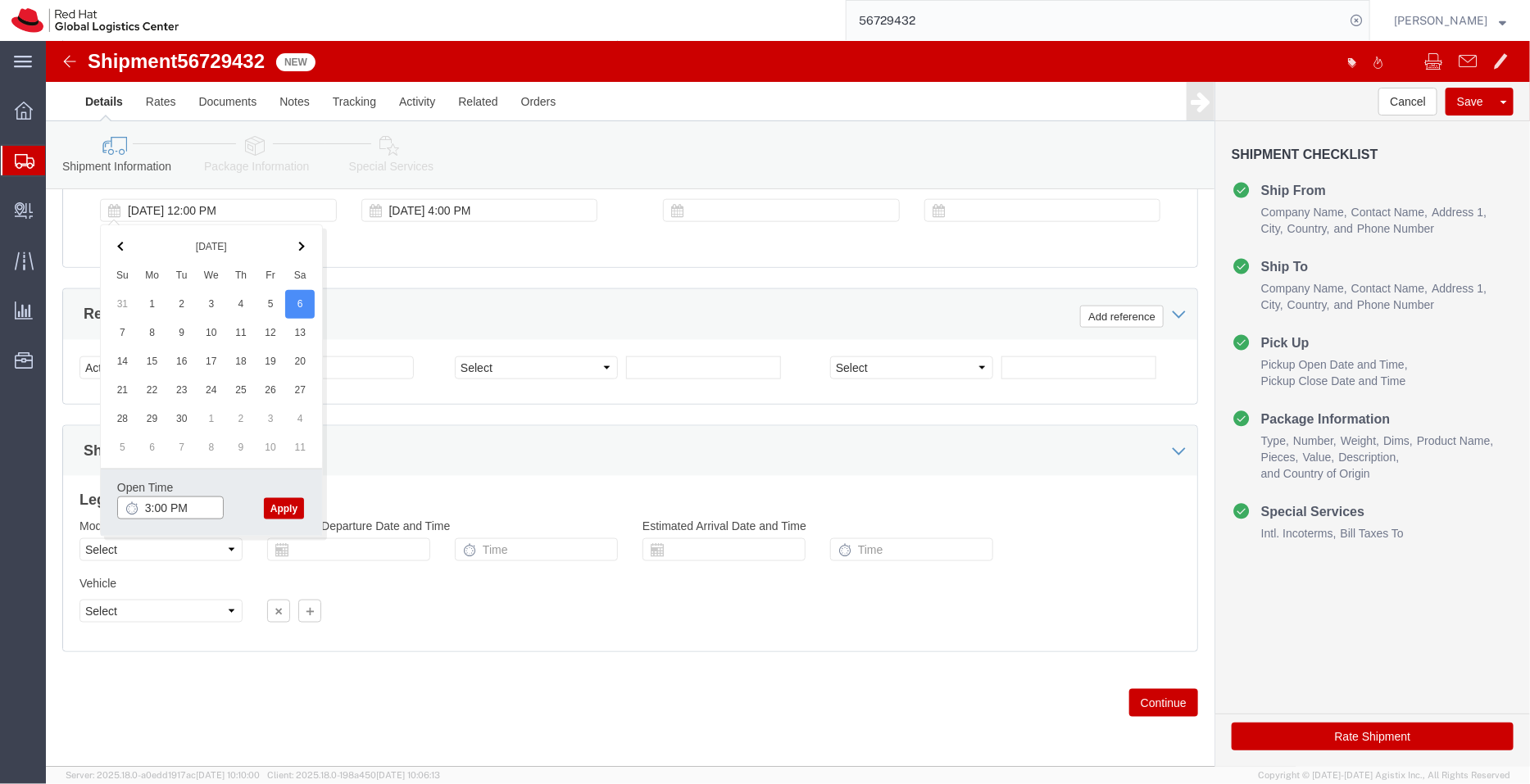
type input "3:00 PM"
click button "Apply"
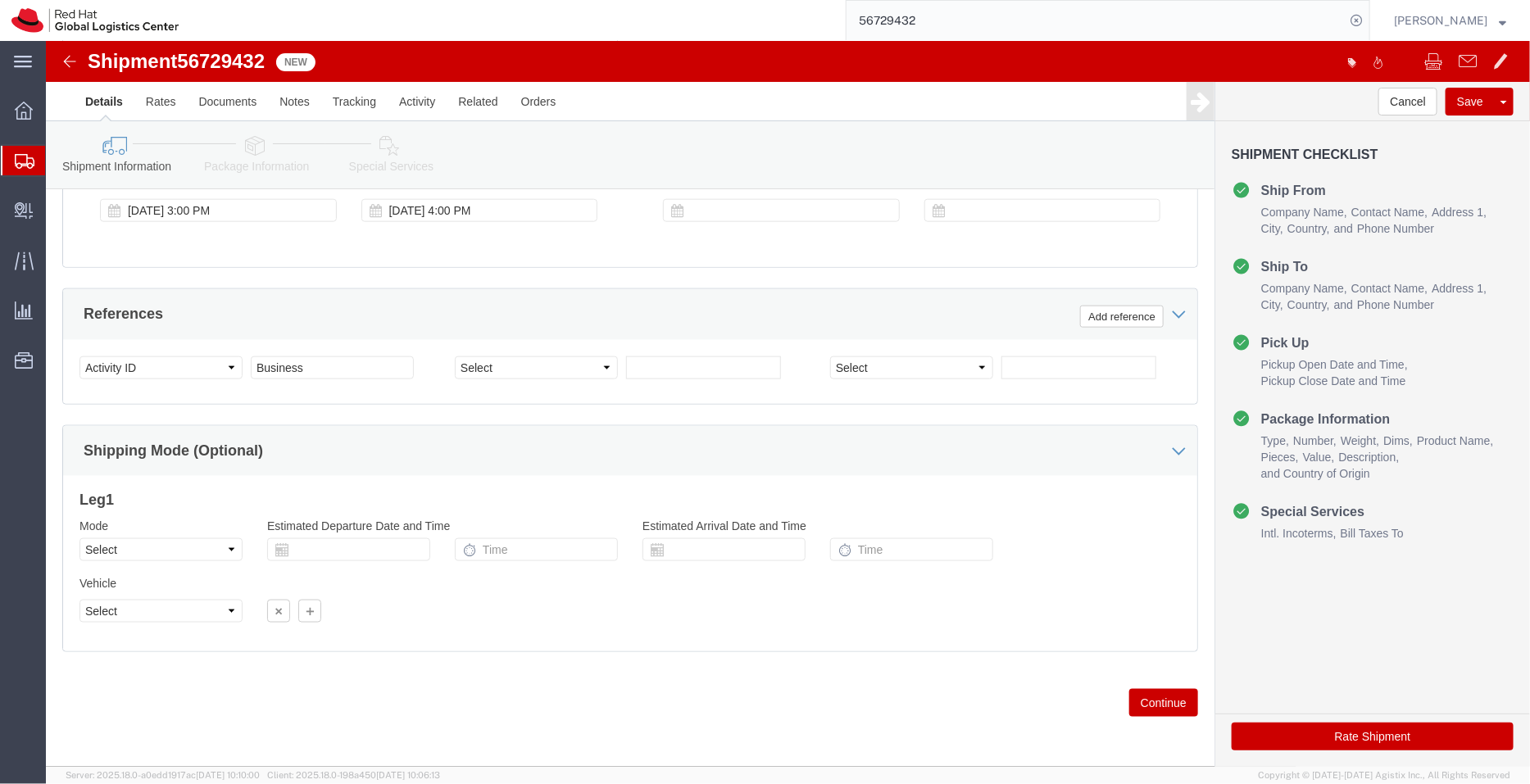
click link "Package Information"
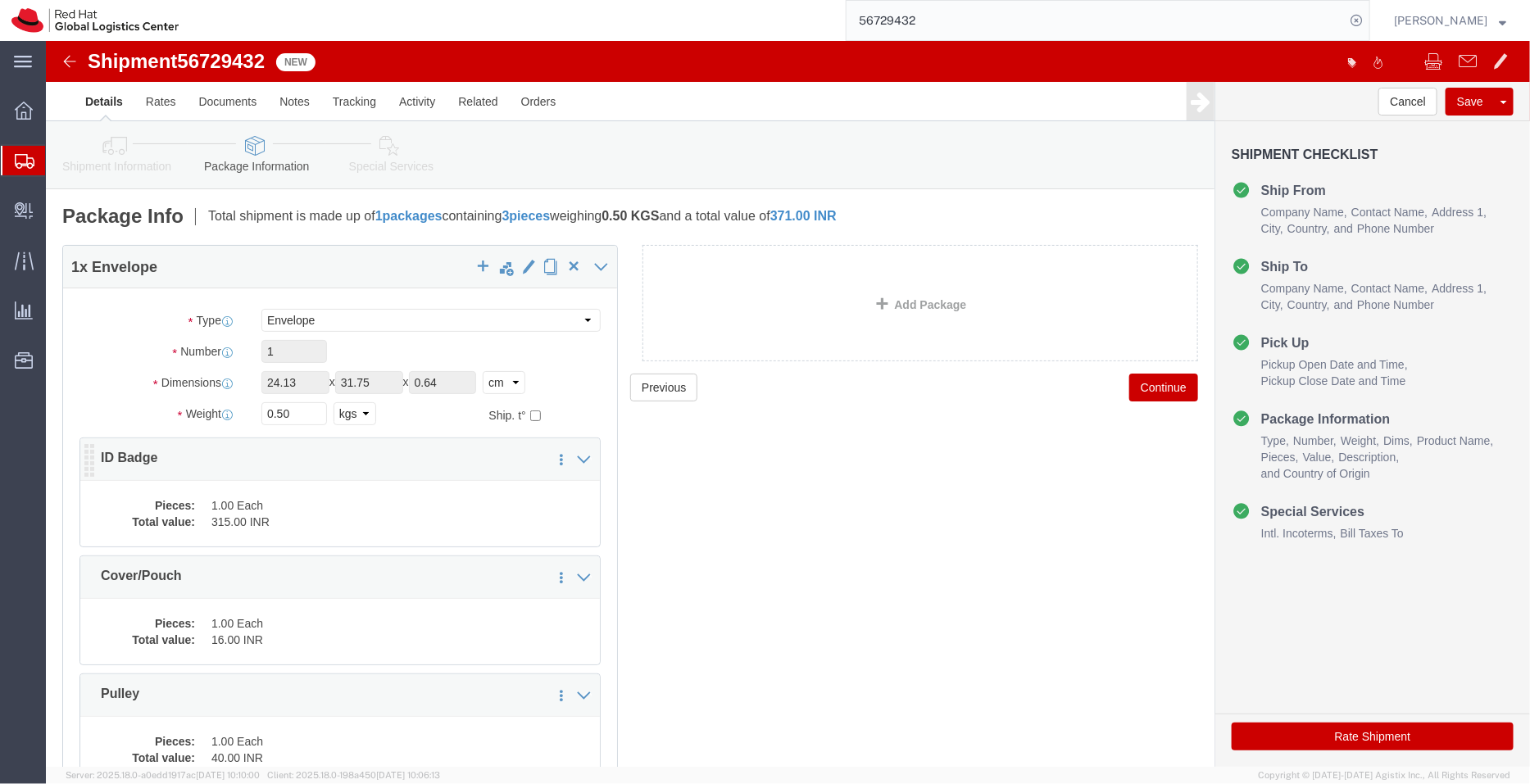
click dd "1.00 Each"
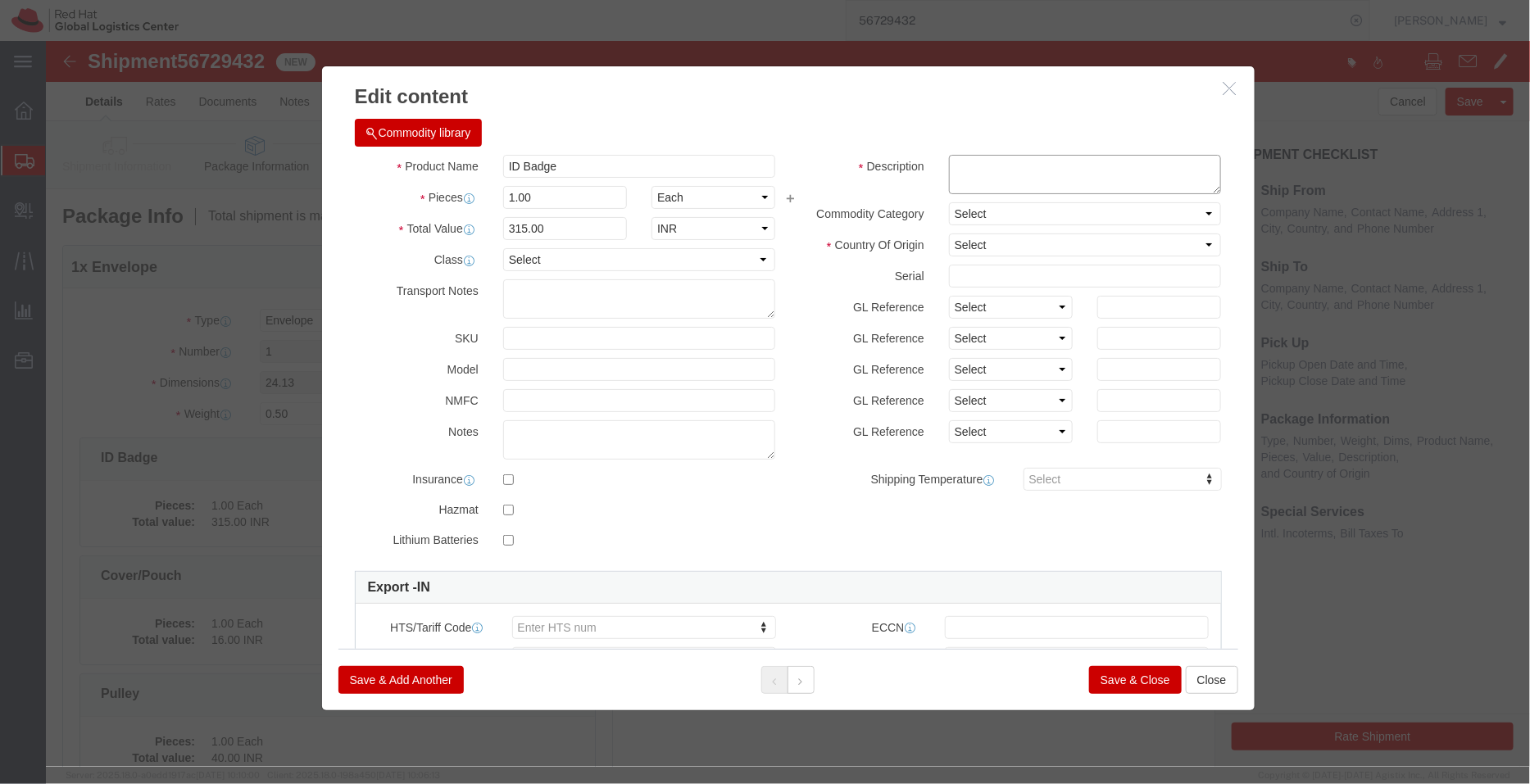
click textarea
type textarea "Red Hat"
click div "Commodity library Product Name ID Badge Pieces 1.00 Select Bag Barrels 100Board…"
click select "Select [GEOGRAPHIC_DATA] [GEOGRAPHIC_DATA] [GEOGRAPHIC_DATA] [GEOGRAPHIC_DATA] …"
select select "US"
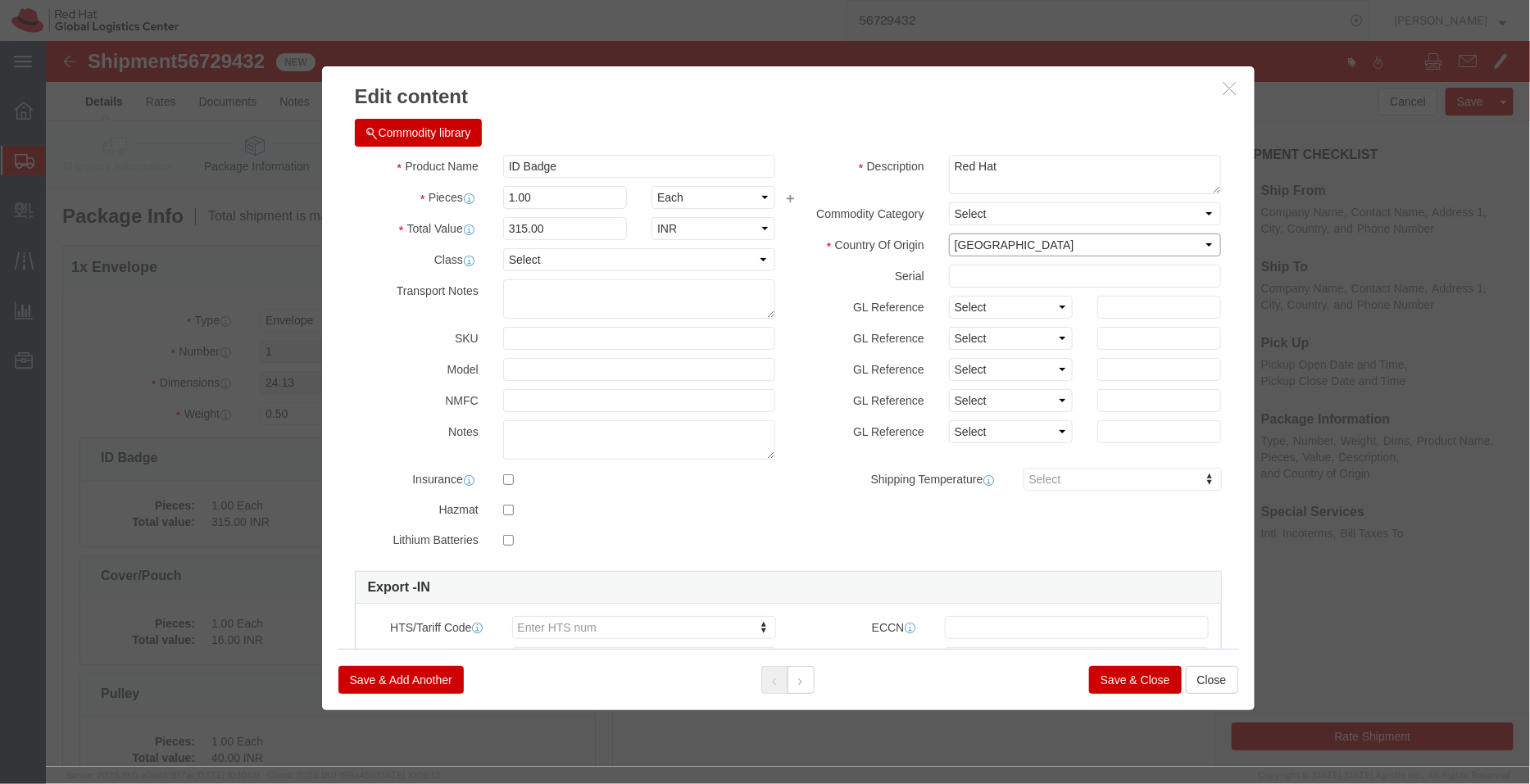
click select "Select [GEOGRAPHIC_DATA] [GEOGRAPHIC_DATA] [GEOGRAPHIC_DATA] [GEOGRAPHIC_DATA] …"
click button "Save & Close"
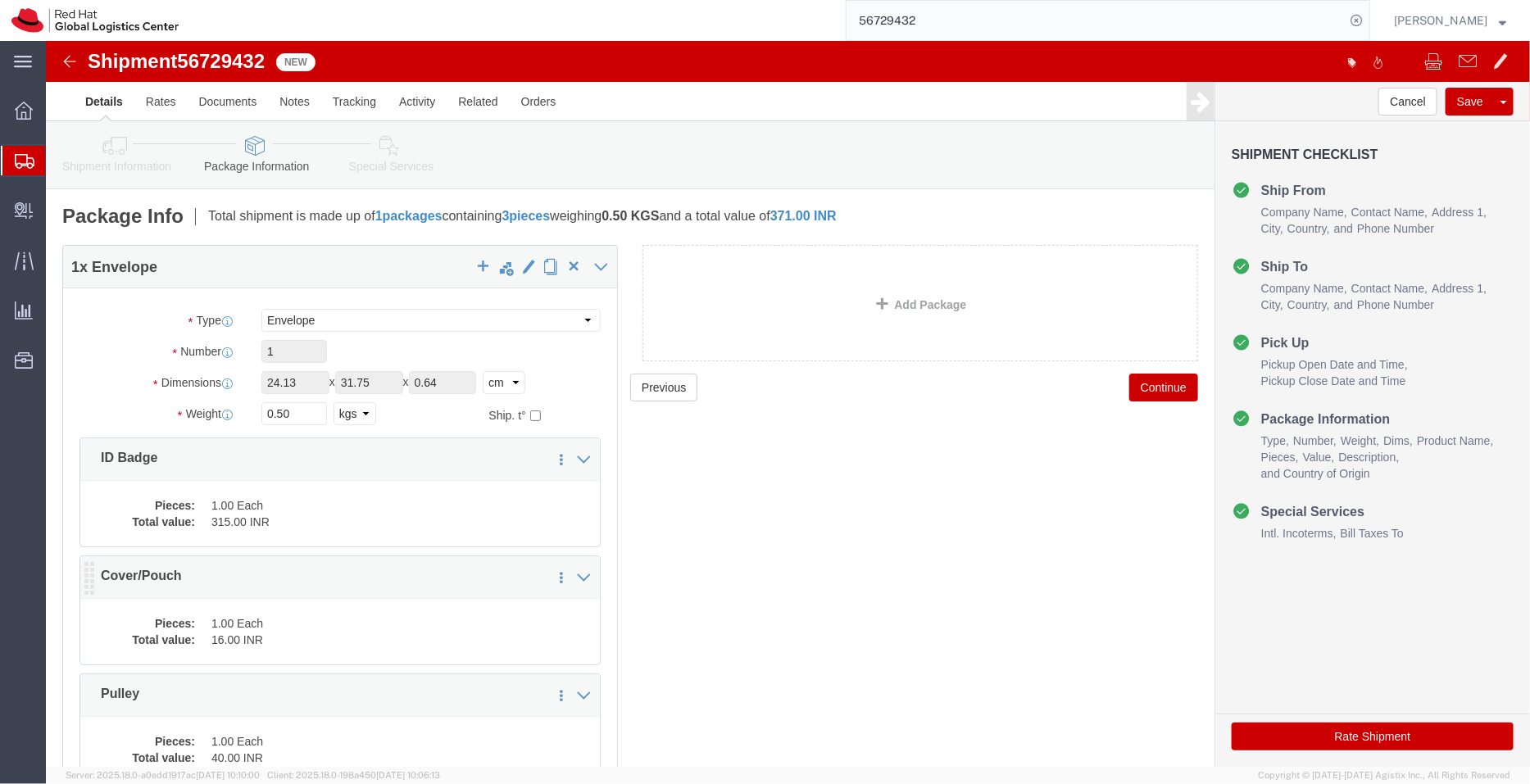
click dd "16.00 INR"
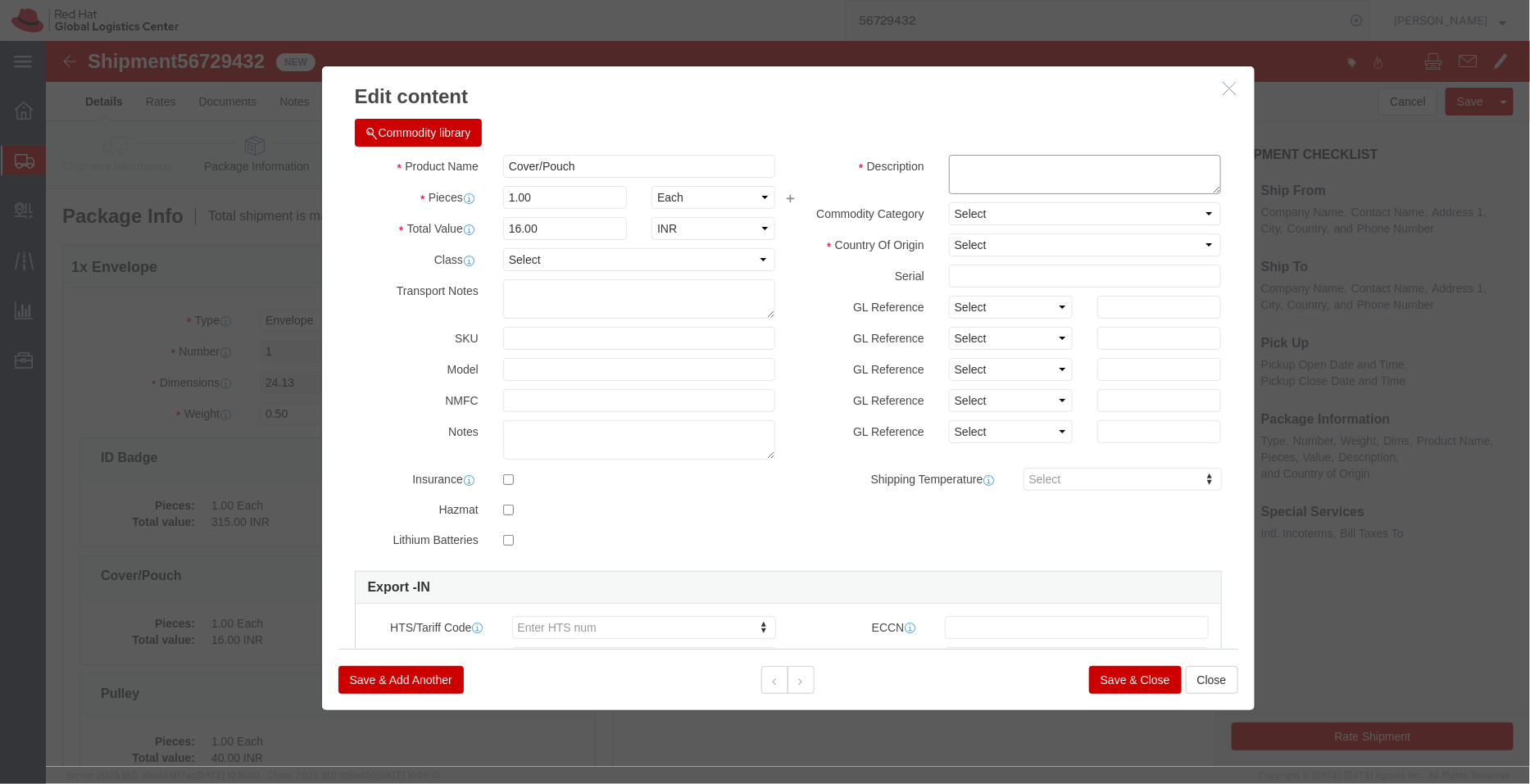
click textarea
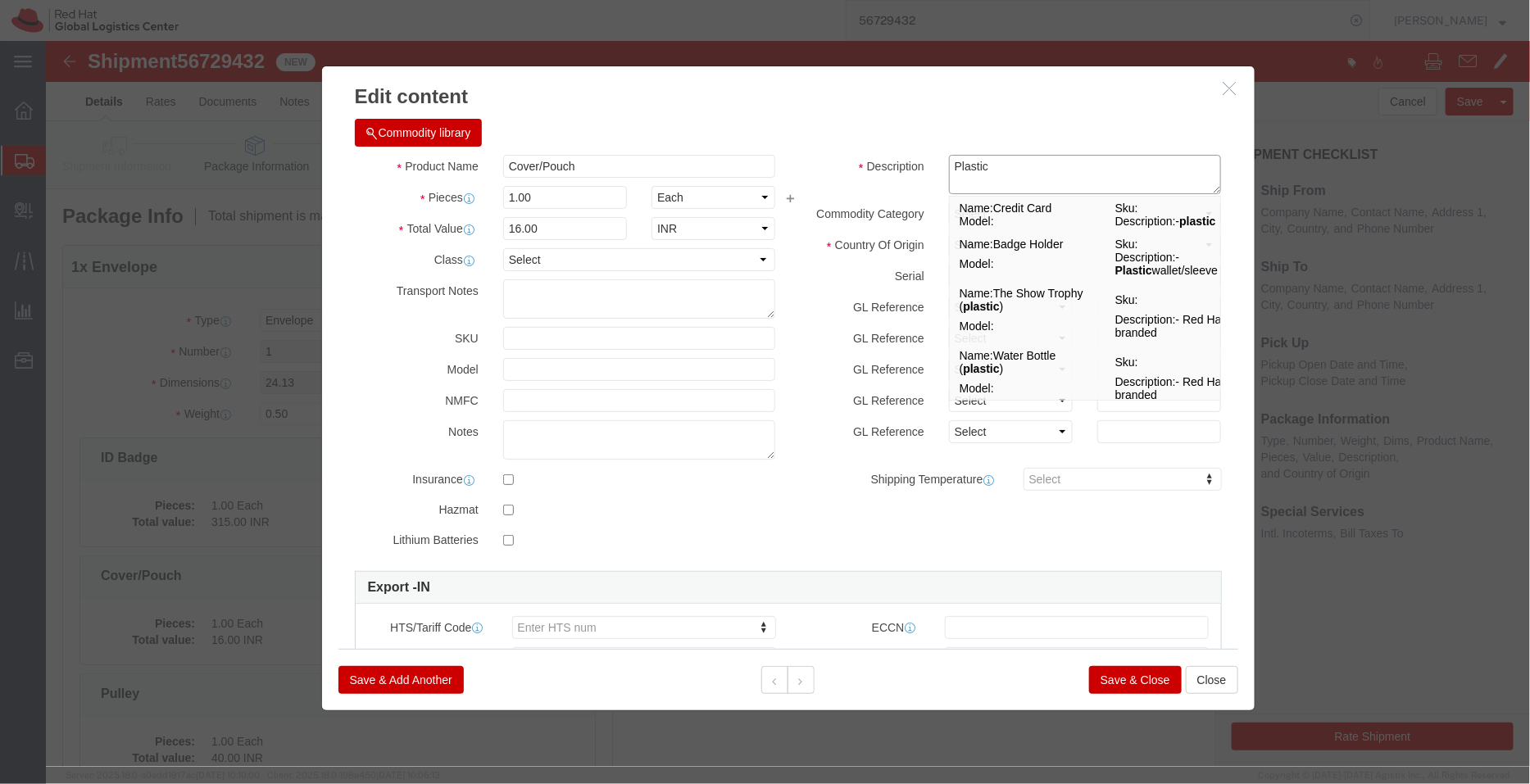
type textarea "Plastic"
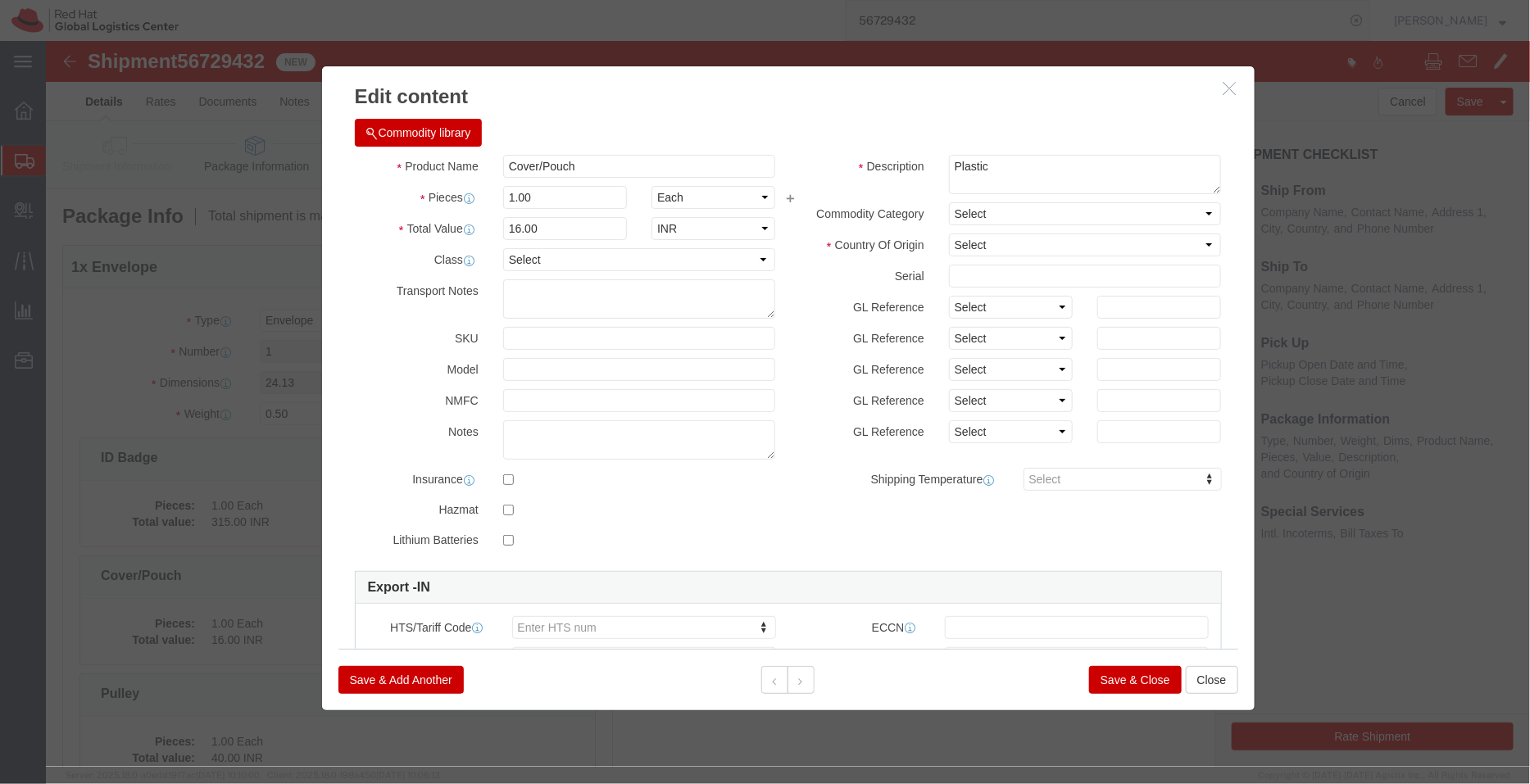
click div "Commodity library"
click select "Select [GEOGRAPHIC_DATA] [GEOGRAPHIC_DATA] [GEOGRAPHIC_DATA] [GEOGRAPHIC_DATA] …"
select select "CN"
click select "Select [GEOGRAPHIC_DATA] [GEOGRAPHIC_DATA] [GEOGRAPHIC_DATA] [GEOGRAPHIC_DATA] …"
click button "Save & Close"
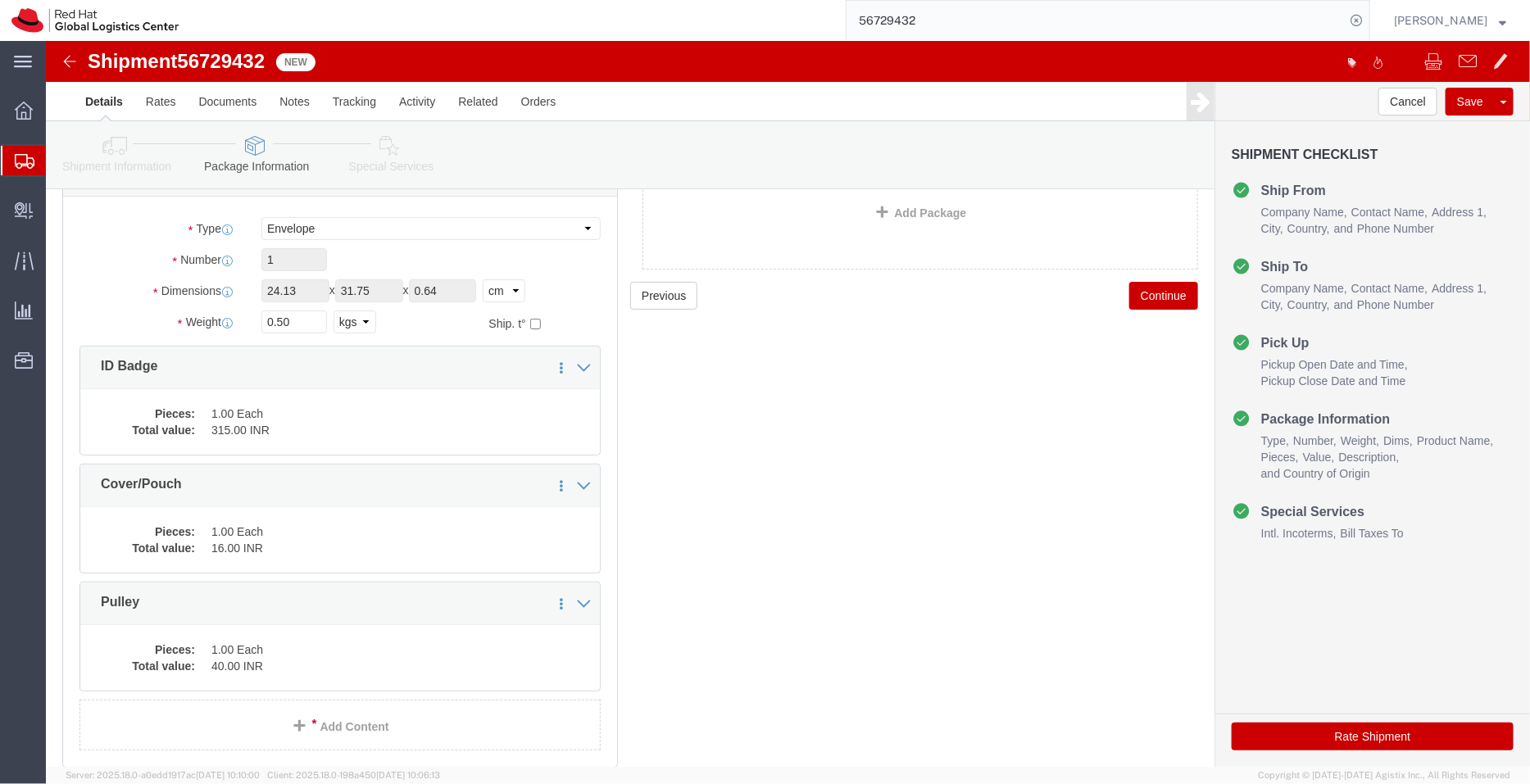
scroll to position [164, 0]
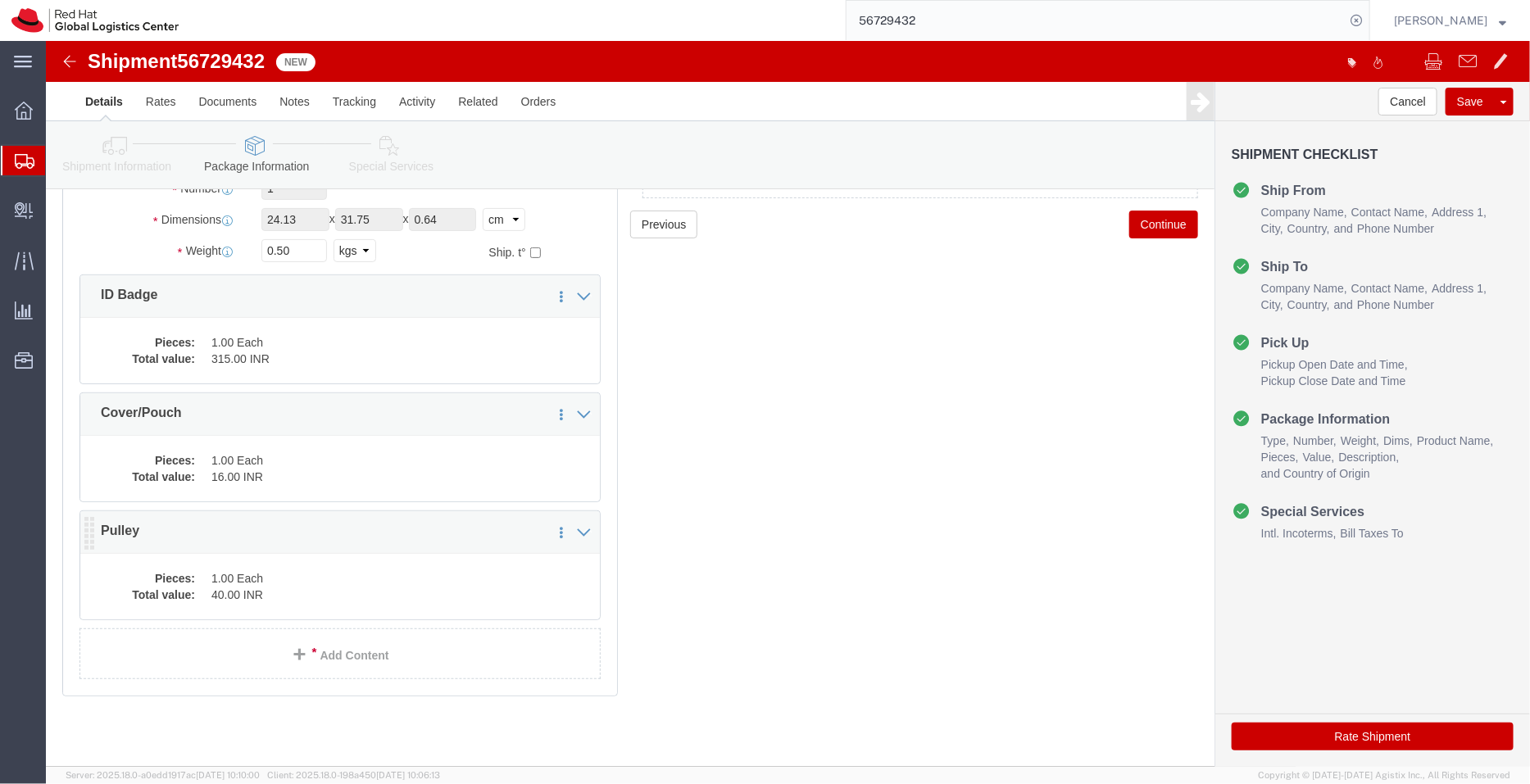
click dd "40.00 INR"
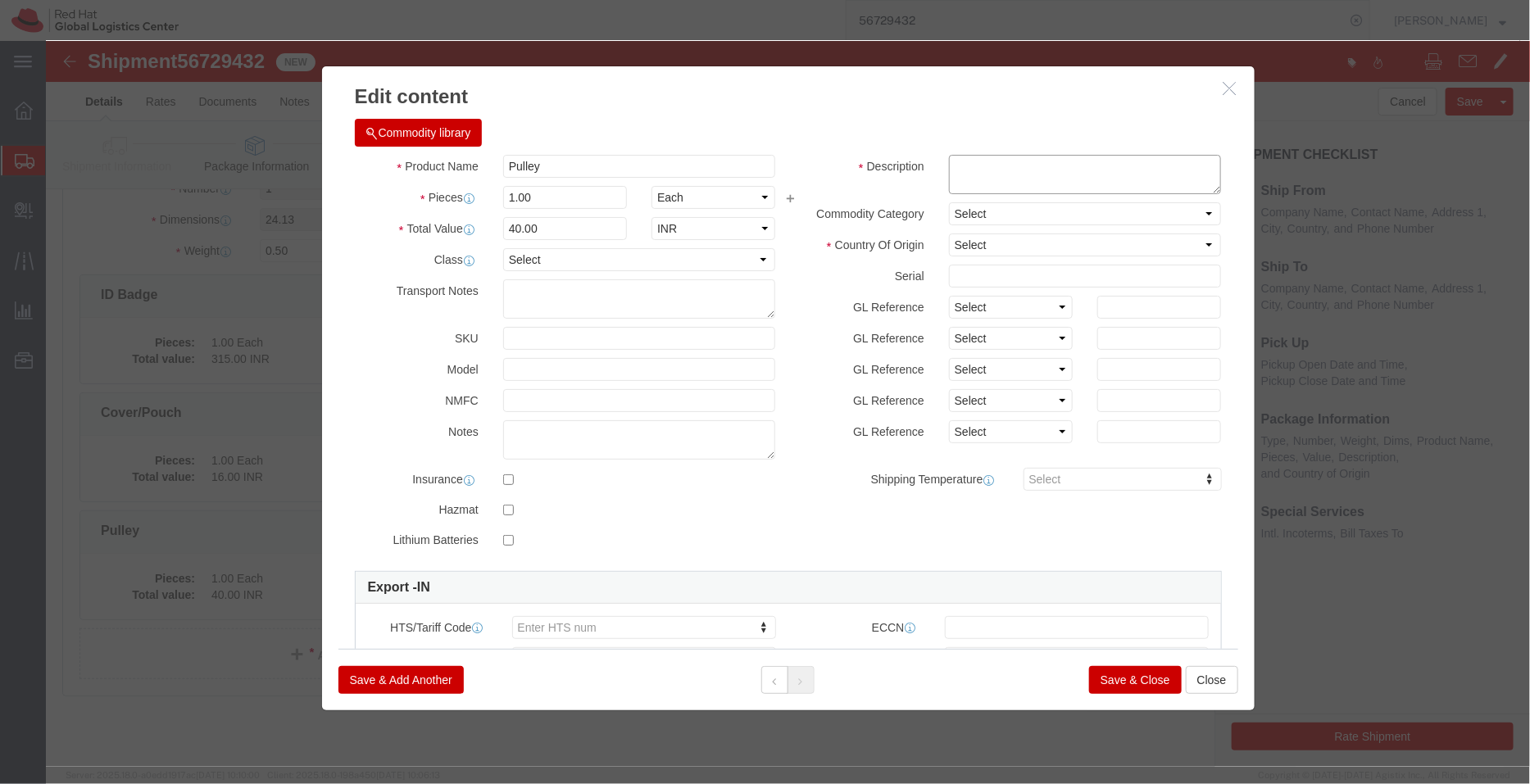
click textarea
type textarea "Red"
click div "Commodity library Product Name Pulley Pieces 1.00 Select Bag Barrels 100Board F…"
click select "Select [GEOGRAPHIC_DATA] [GEOGRAPHIC_DATA] [GEOGRAPHIC_DATA] [GEOGRAPHIC_DATA] …"
select select "CN"
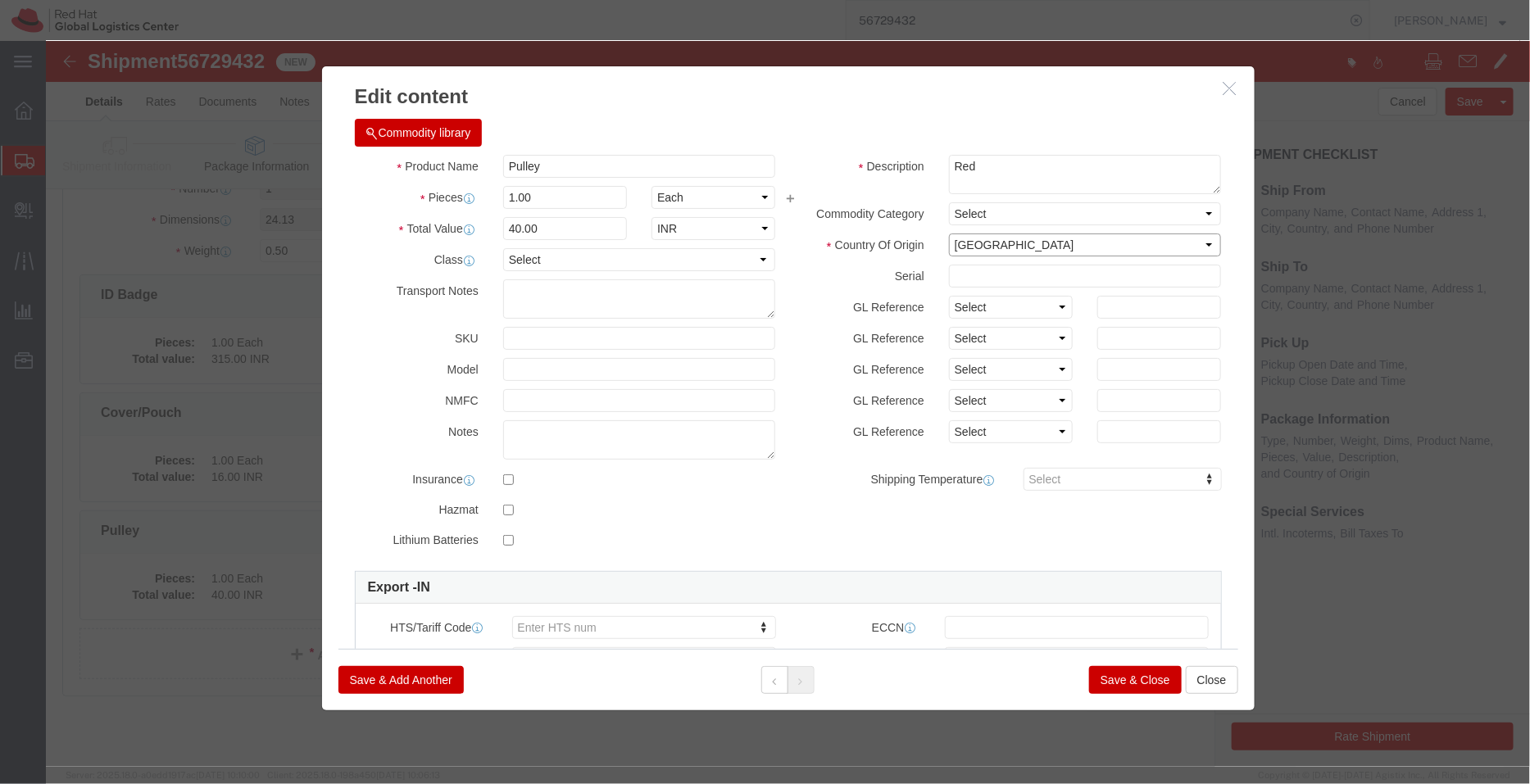
click select "Select [GEOGRAPHIC_DATA] [GEOGRAPHIC_DATA] [GEOGRAPHIC_DATA] [GEOGRAPHIC_DATA] …"
click button "Save & Close"
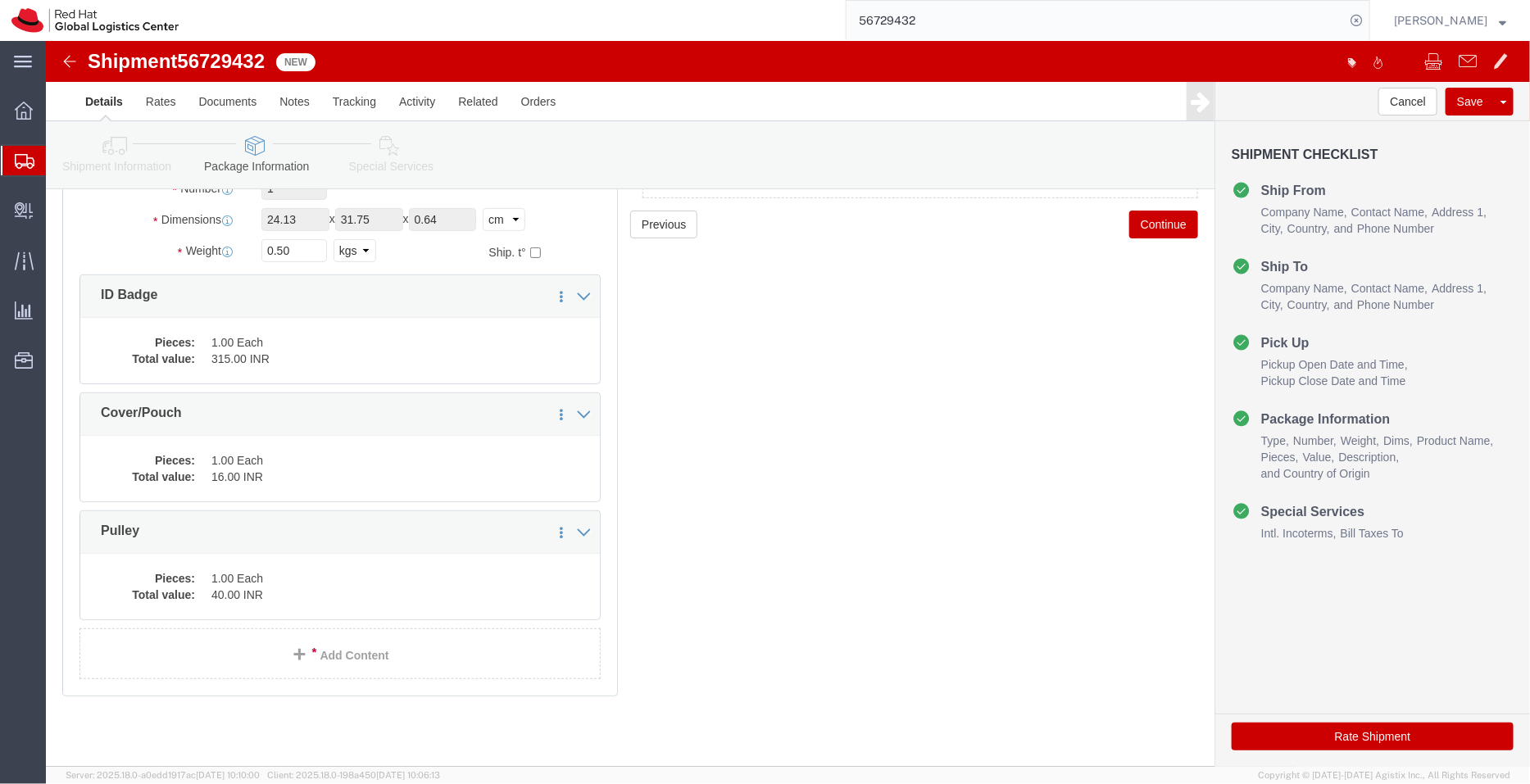
click icon
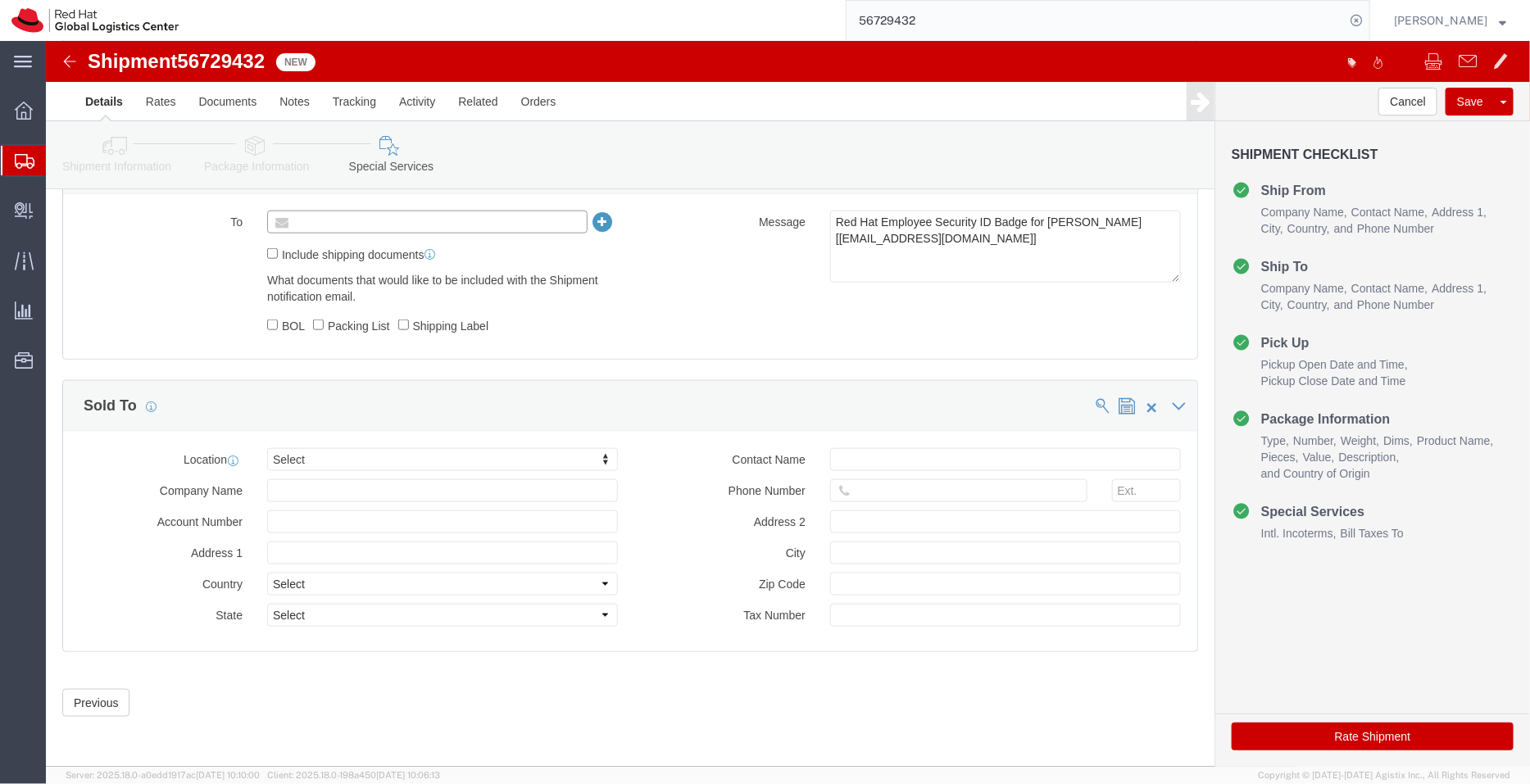
click input "text"
type input "[EMAIL_ADDRESS][DOMAIN_NAME]"
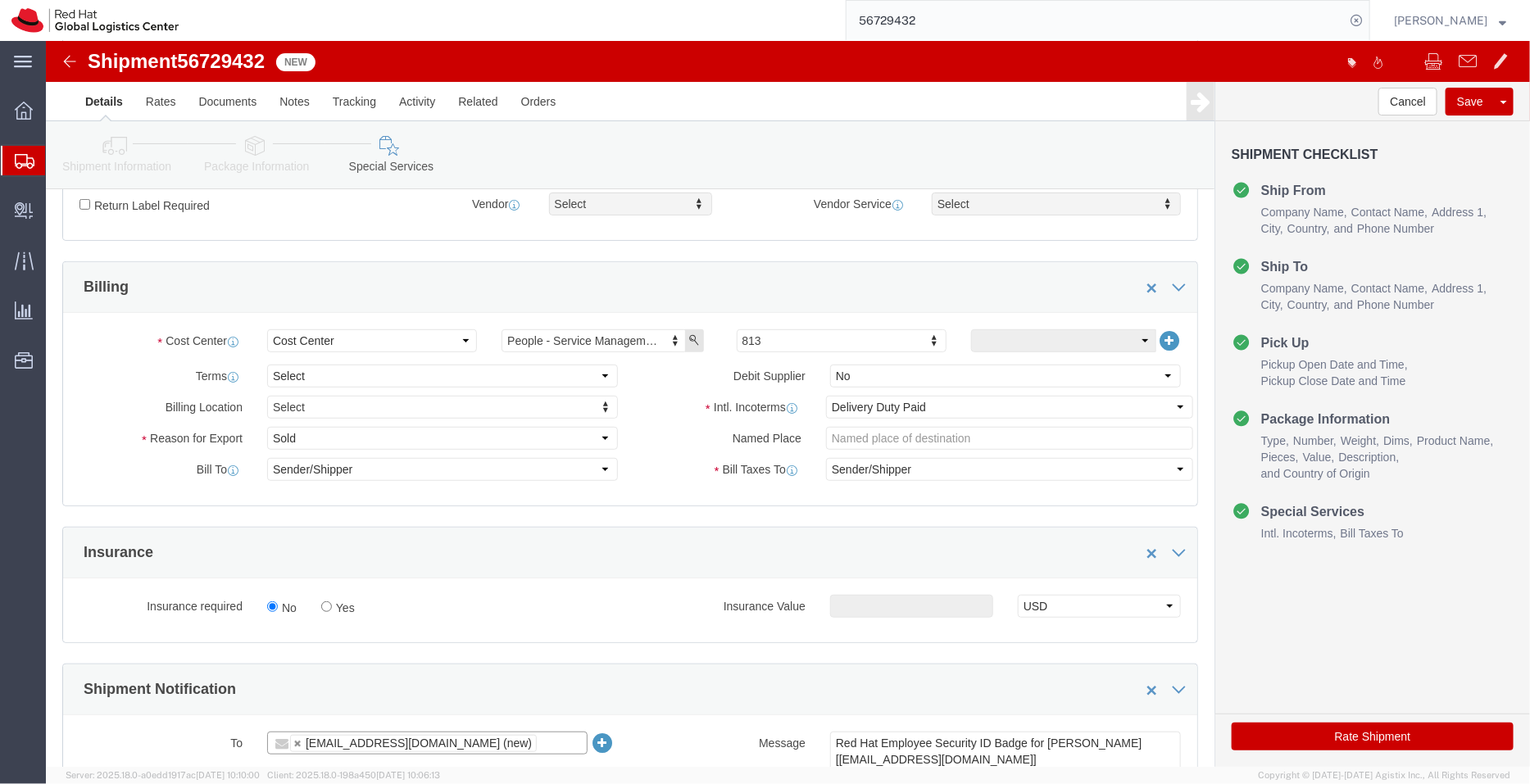
scroll to position [254, 0]
click button "Rate Shipment"
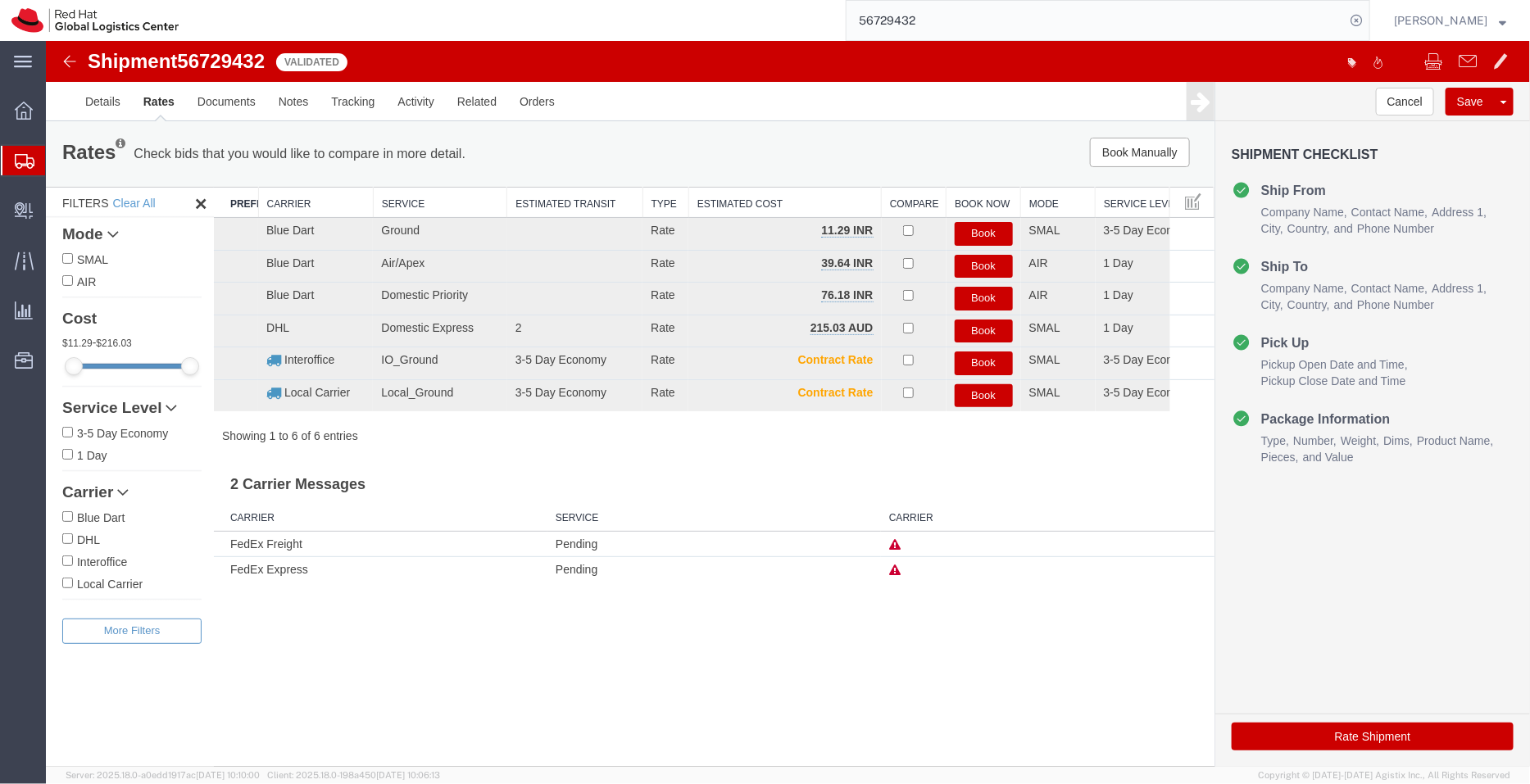
scroll to position [0, 0]
click at [989, 297] on button "Book" at bounding box center [983, 298] width 58 height 24
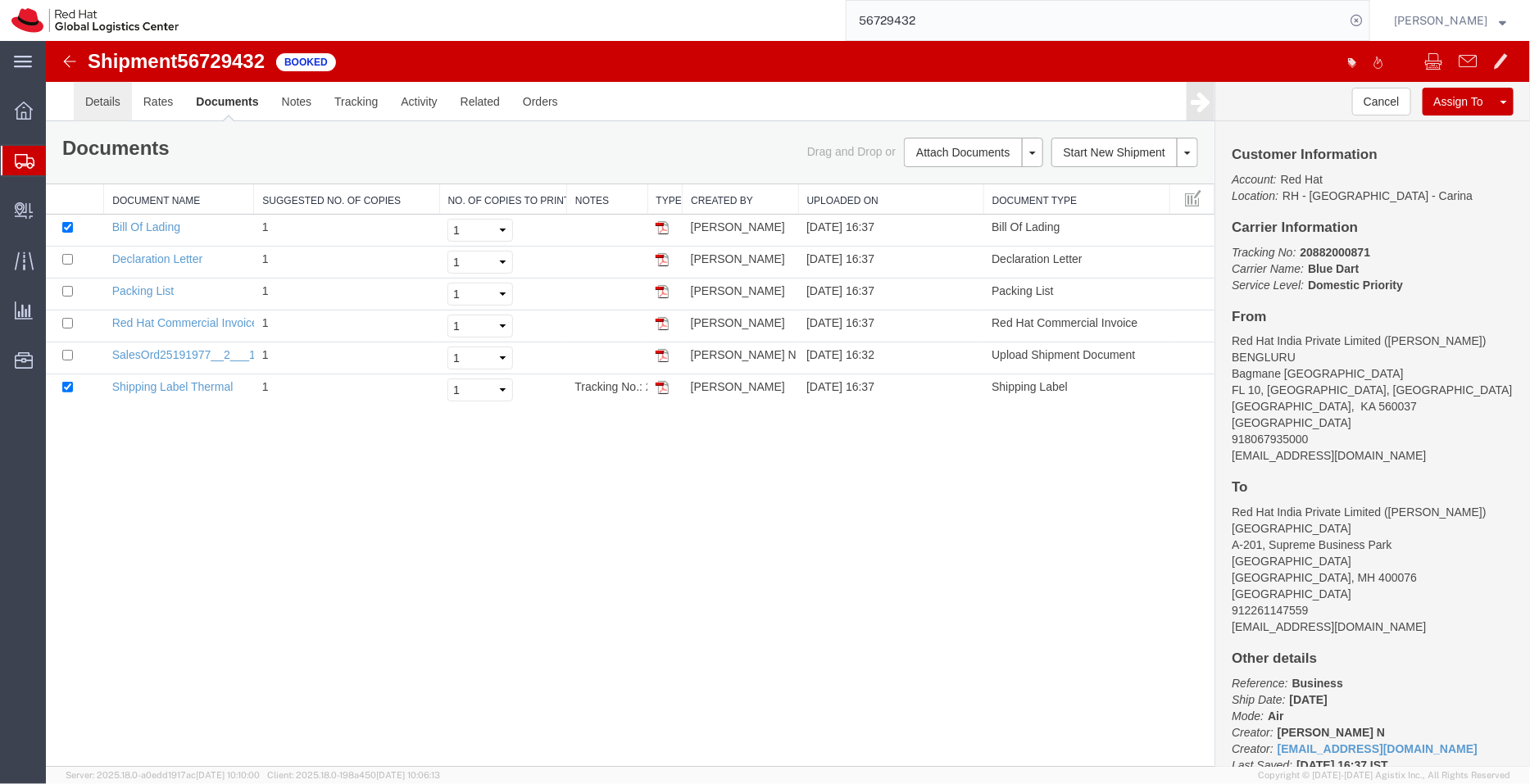
click at [103, 112] on link "Details" at bounding box center [102, 100] width 58 height 40
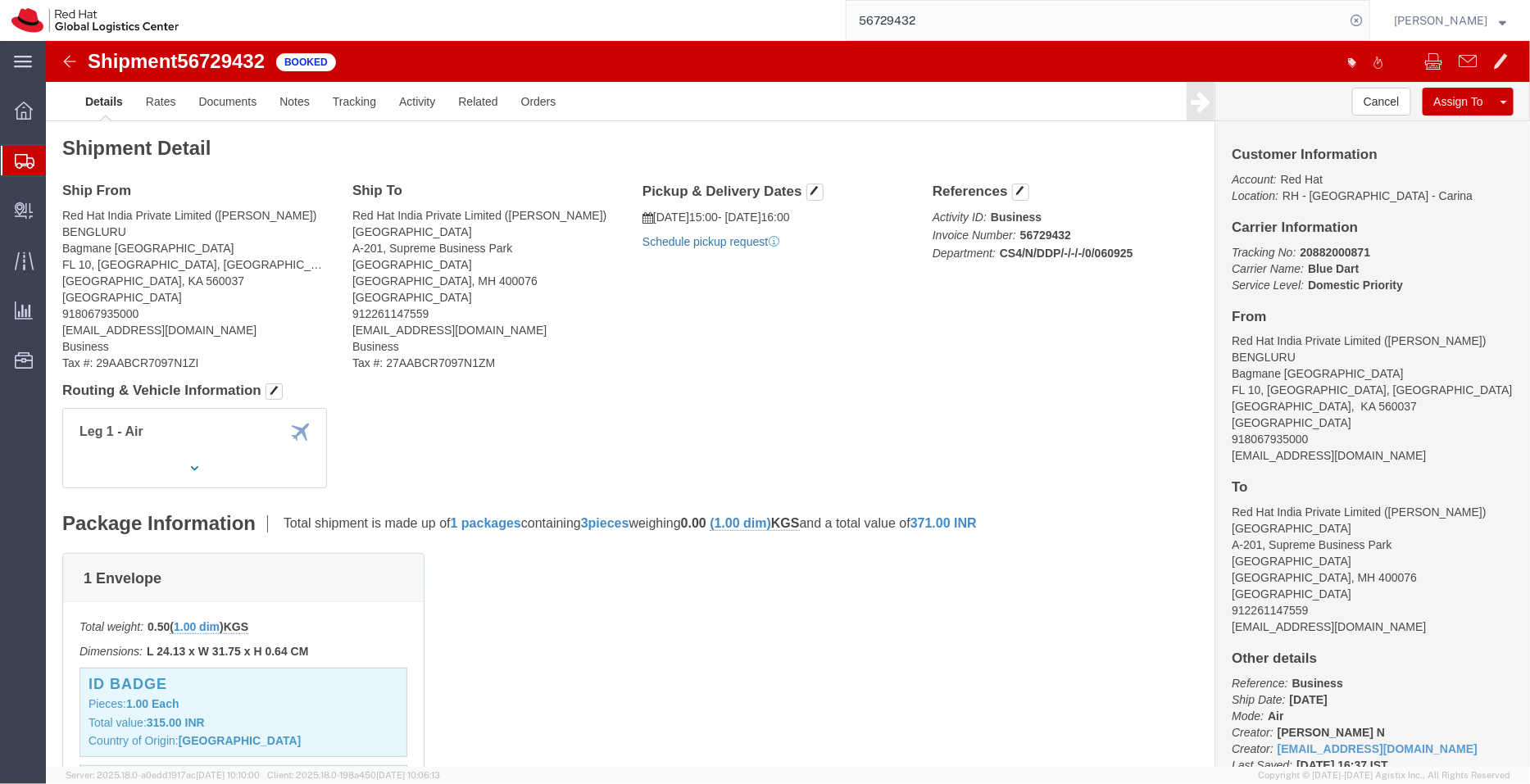
click link "Schedule pickup request"
drag, startPoint x: 773, startPoint y: 199, endPoint x: 606, endPoint y: 173, distance: 169.0
click div "Pickup & Delivery Dates [DATE] 15:00 - [DATE] 16:00 Pickup request number : 790…"
copy div "[DATE] 15:00 - [DATE] 16:00 Pickup request number : 79042930"
click link "Documents"
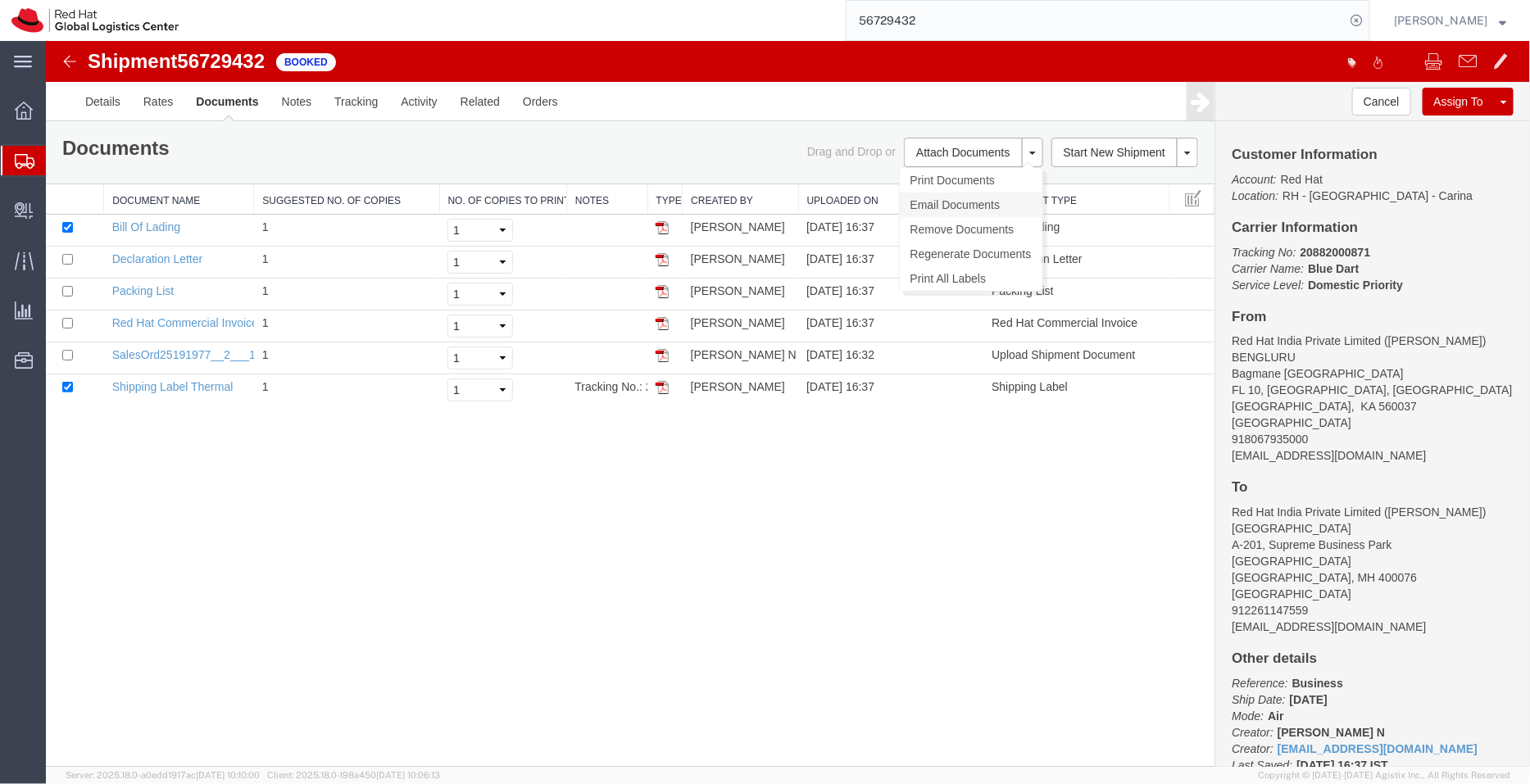
click at [944, 202] on link "Email Documents" at bounding box center [970, 204] width 143 height 25
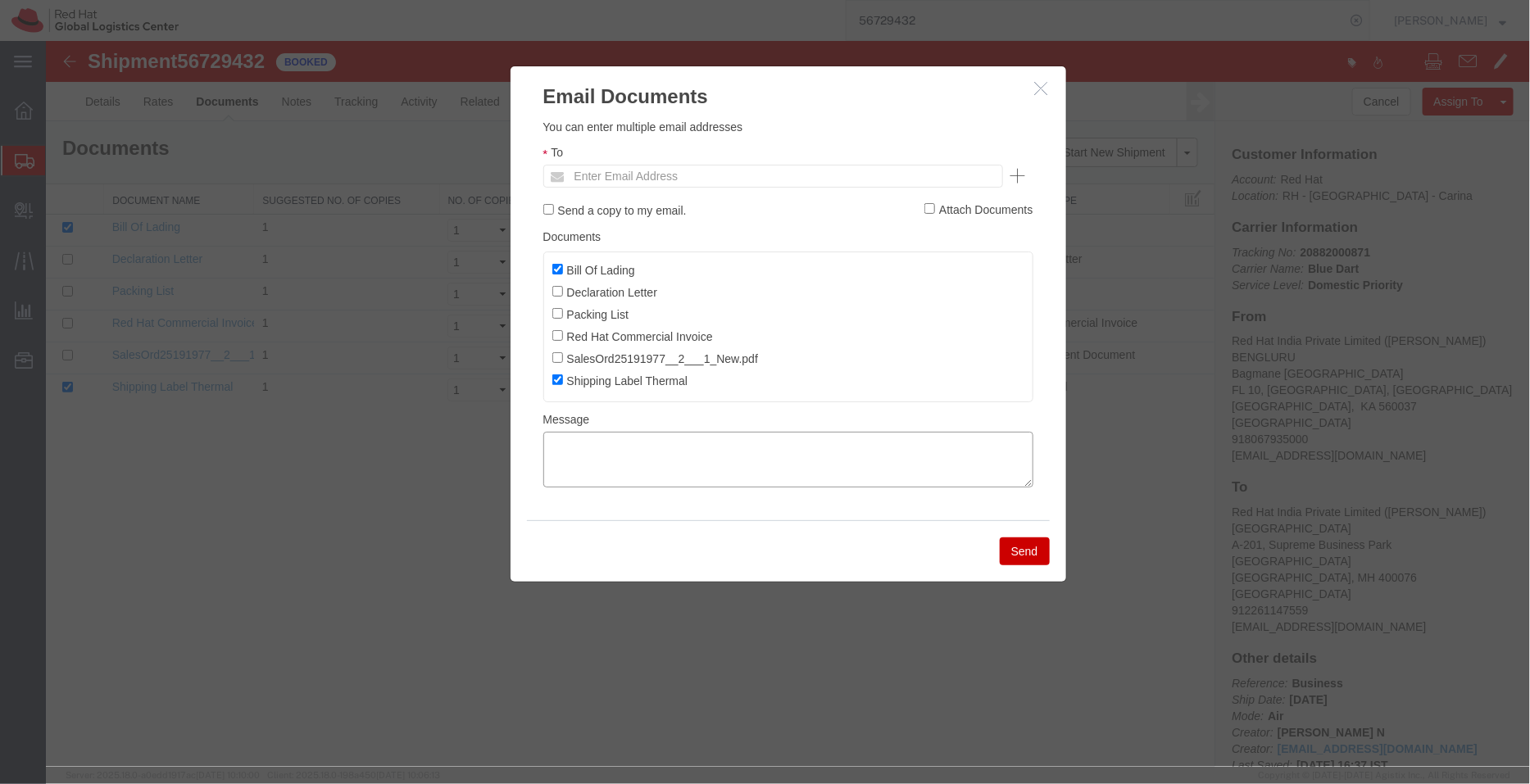
click at [715, 452] on textarea at bounding box center [787, 459] width 490 height 56
paste textarea "[DATE] 15:00 - [DATE] 16:00 Pickup request number: 79042930"
click at [546, 478] on textarea "[DATE] 15:00 - [DATE] 16:00 Pickup request number: 79042930" at bounding box center [787, 459] width 490 height 56
click at [546, 449] on textarea "[DATE] 15:00 - [DATE] 16:00 Blue Dart Pickup request number: 79042930" at bounding box center [787, 459] width 490 height 56
type textarea "Pickup date/time -09/06/2025 15:00 [DATE] 16:00 Blue Dart Pickup request number…"
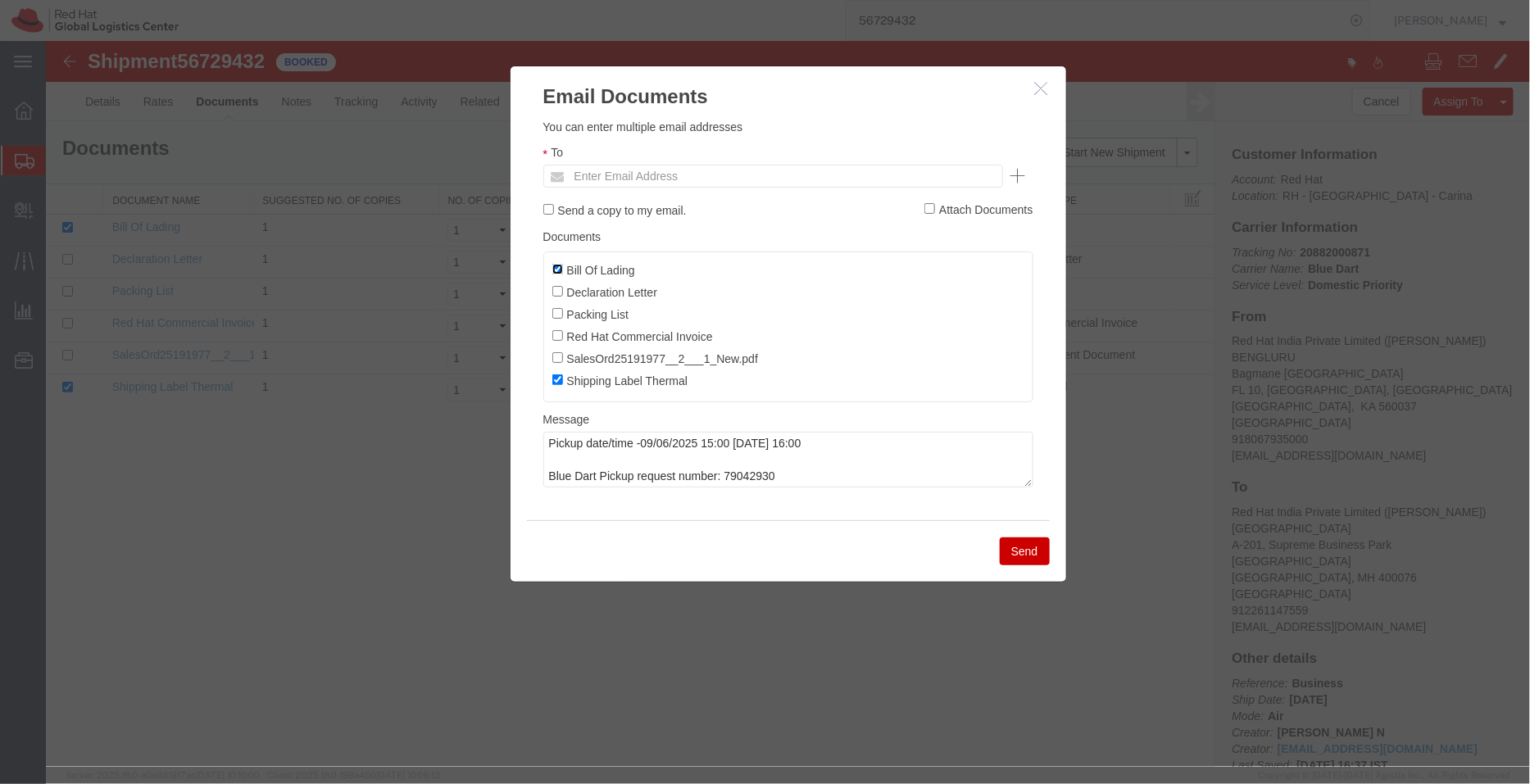
click at [559, 271] on input "Bill Of Lading" at bounding box center [557, 268] width 10 height 10
checkbox input "false"
click at [557, 292] on input "Declaration Letter" at bounding box center [557, 290] width 10 height 10
checkbox input "true"
click at [712, 179] on input "text" at bounding box center [661, 175] width 192 height 21
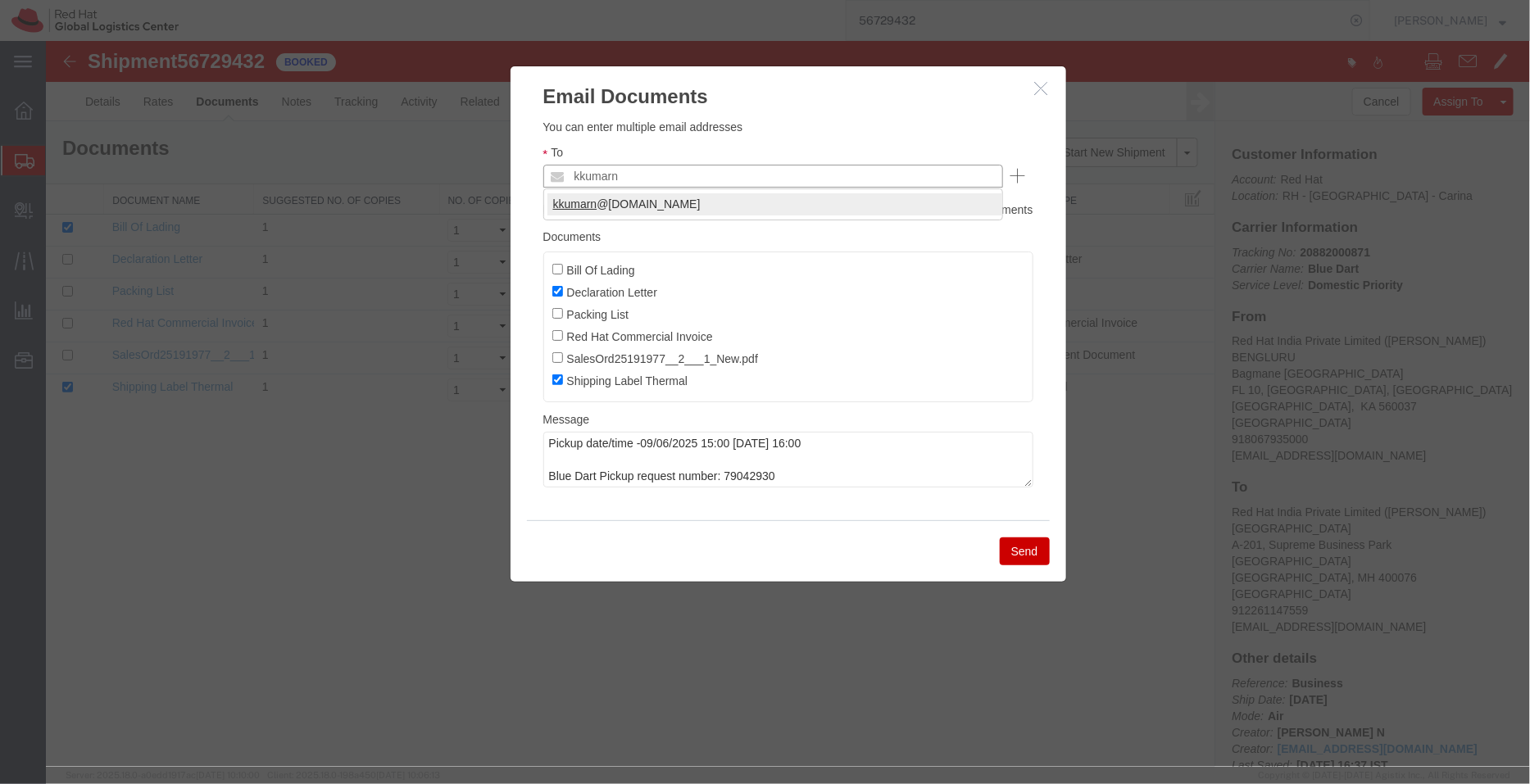
type input "kkumarn"
click at [1032, 550] on button "Send" at bounding box center [1024, 550] width 50 height 27
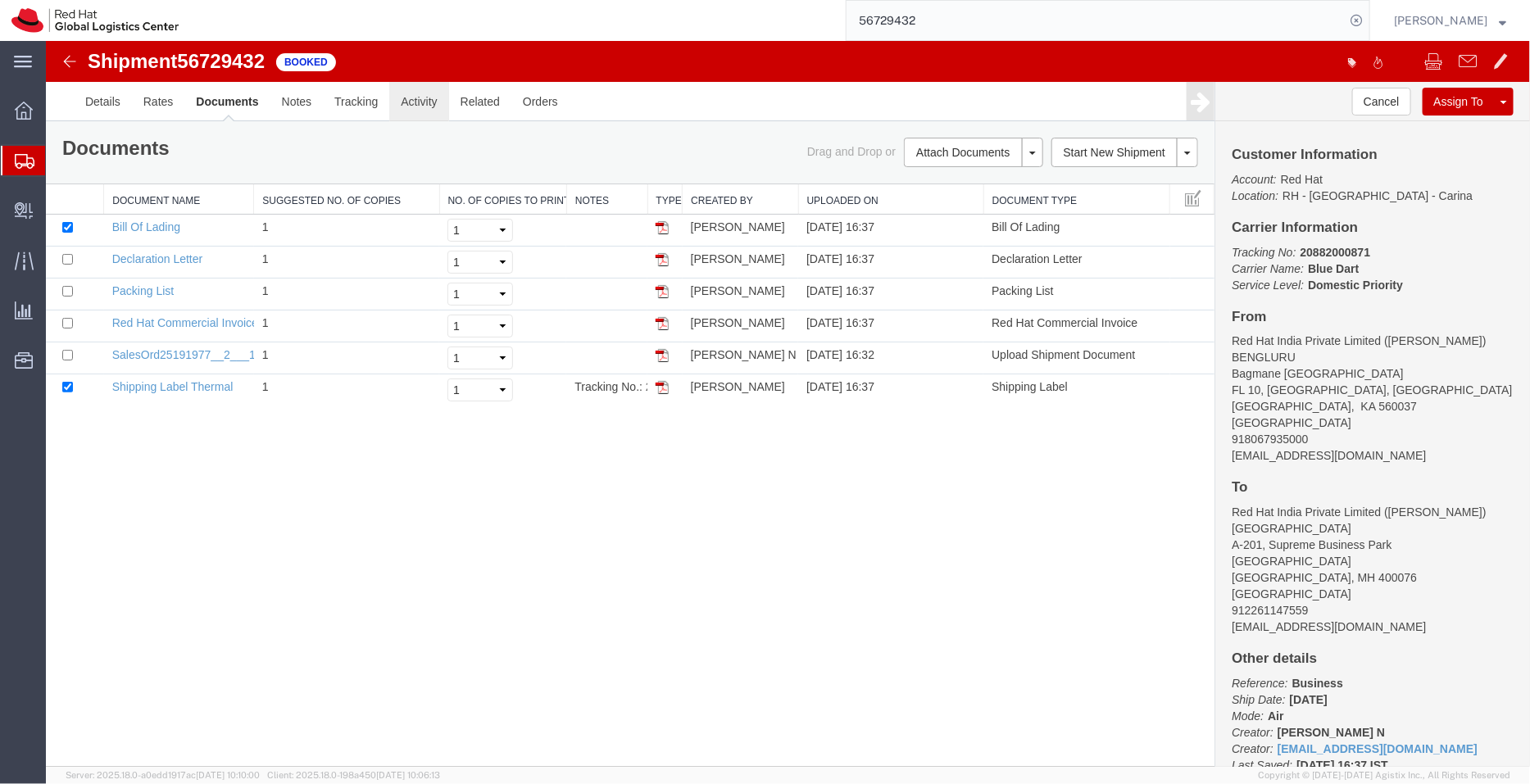
click at [401, 97] on link "Activity" at bounding box center [418, 100] width 59 height 40
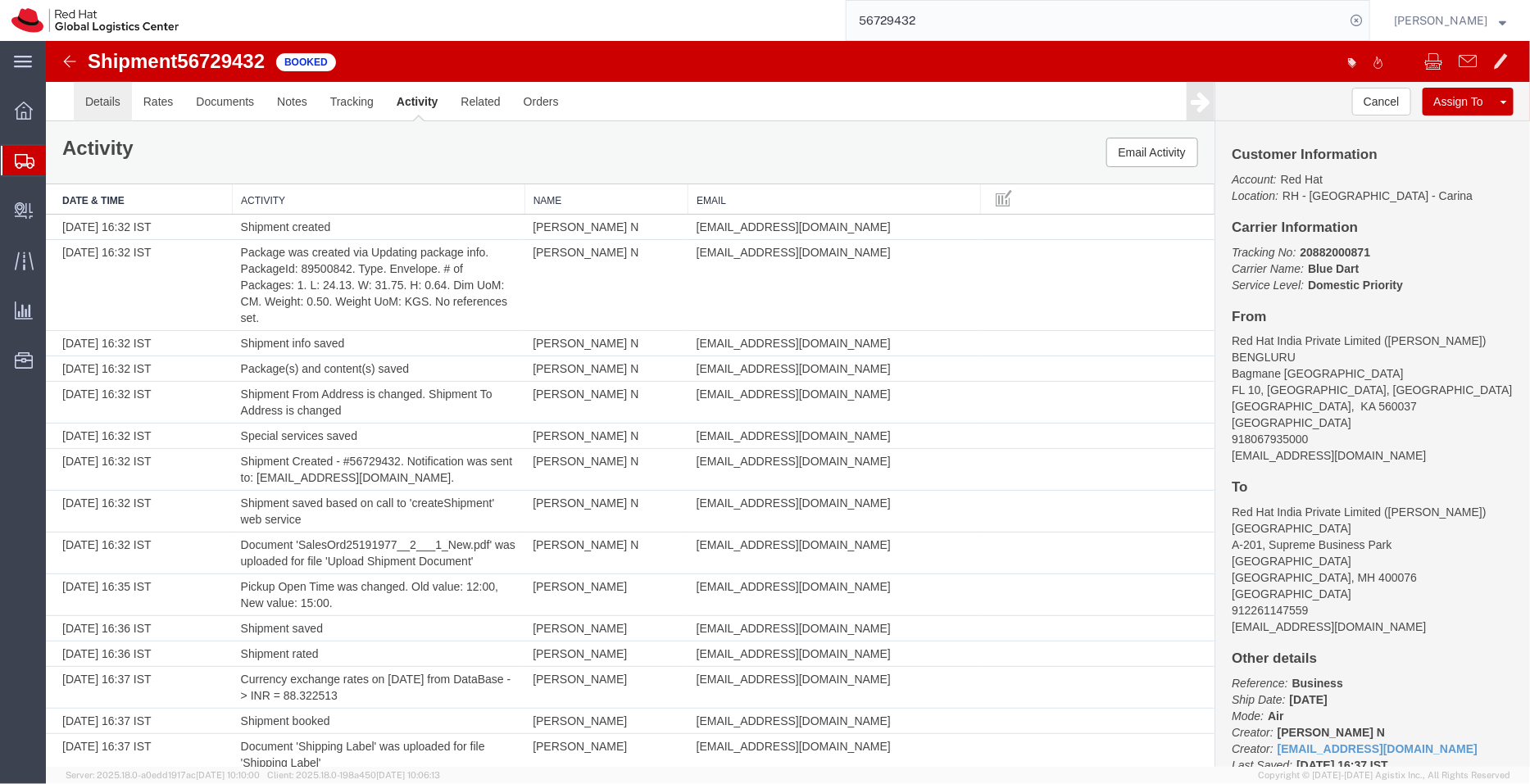
click at [101, 100] on link "Details" at bounding box center [102, 100] width 58 height 40
